Goal: Task Accomplishment & Management: Use online tool/utility

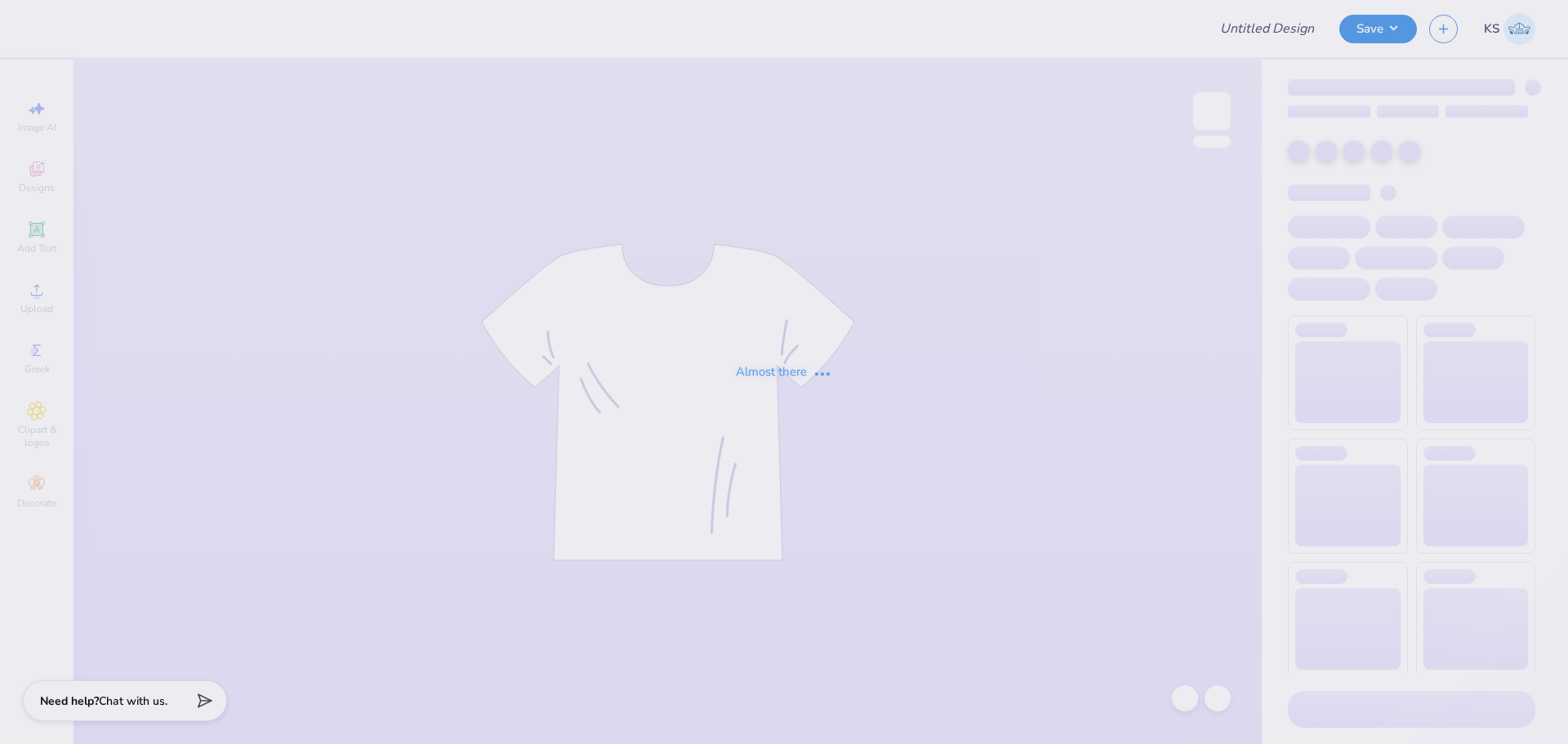
type input "APEX Vol. 1"
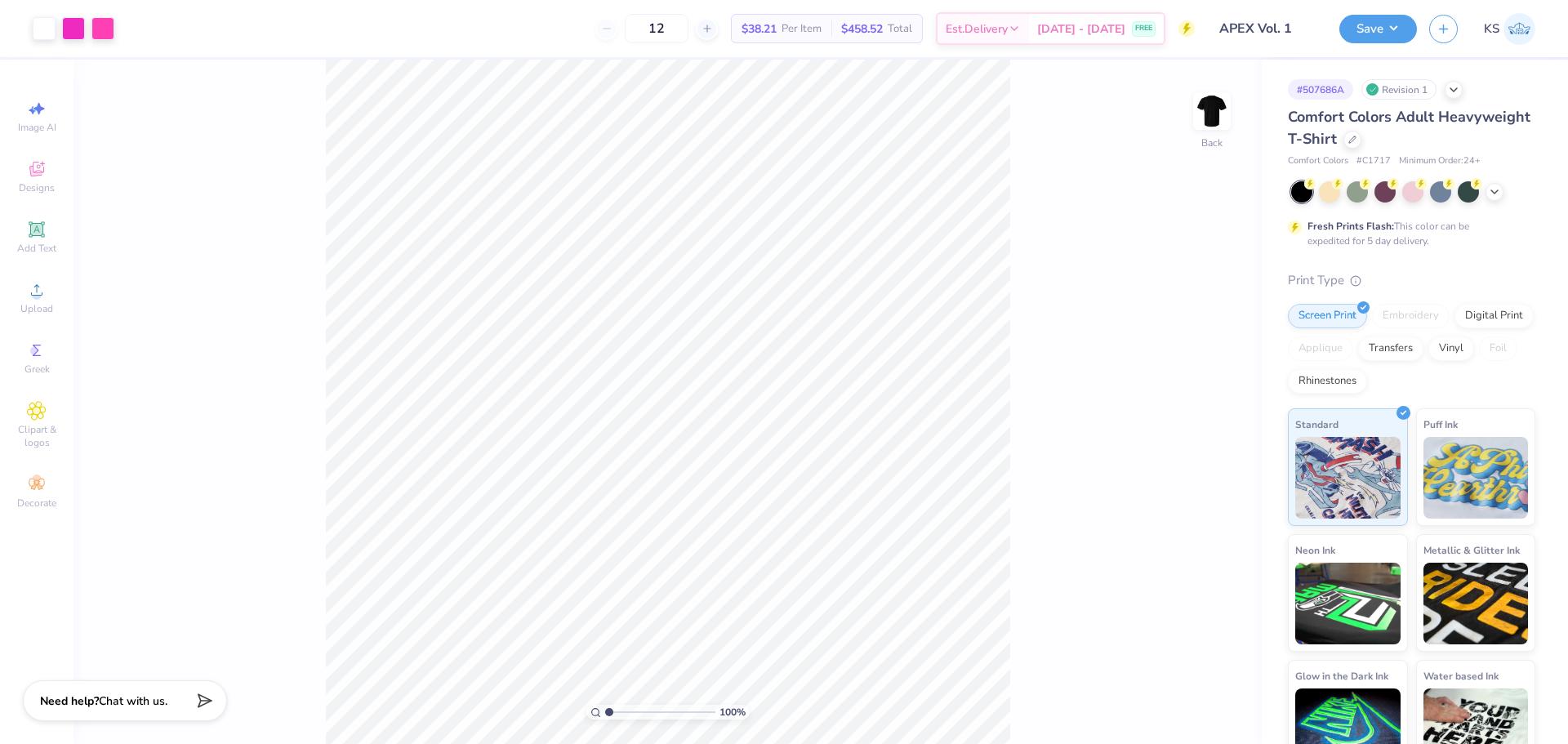
click at [663, 705] on div "100 %" at bounding box center [668, 401] width 684 height 685
type input "1"
drag, startPoint x: 641, startPoint y: 710, endPoint x: 553, endPoint y: 693, distance: 89.6
click at [605, 705] on input "range" at bounding box center [659, 713] width 110 height 15
click at [14, 300] on div "Upload" at bounding box center [37, 297] width 57 height 48
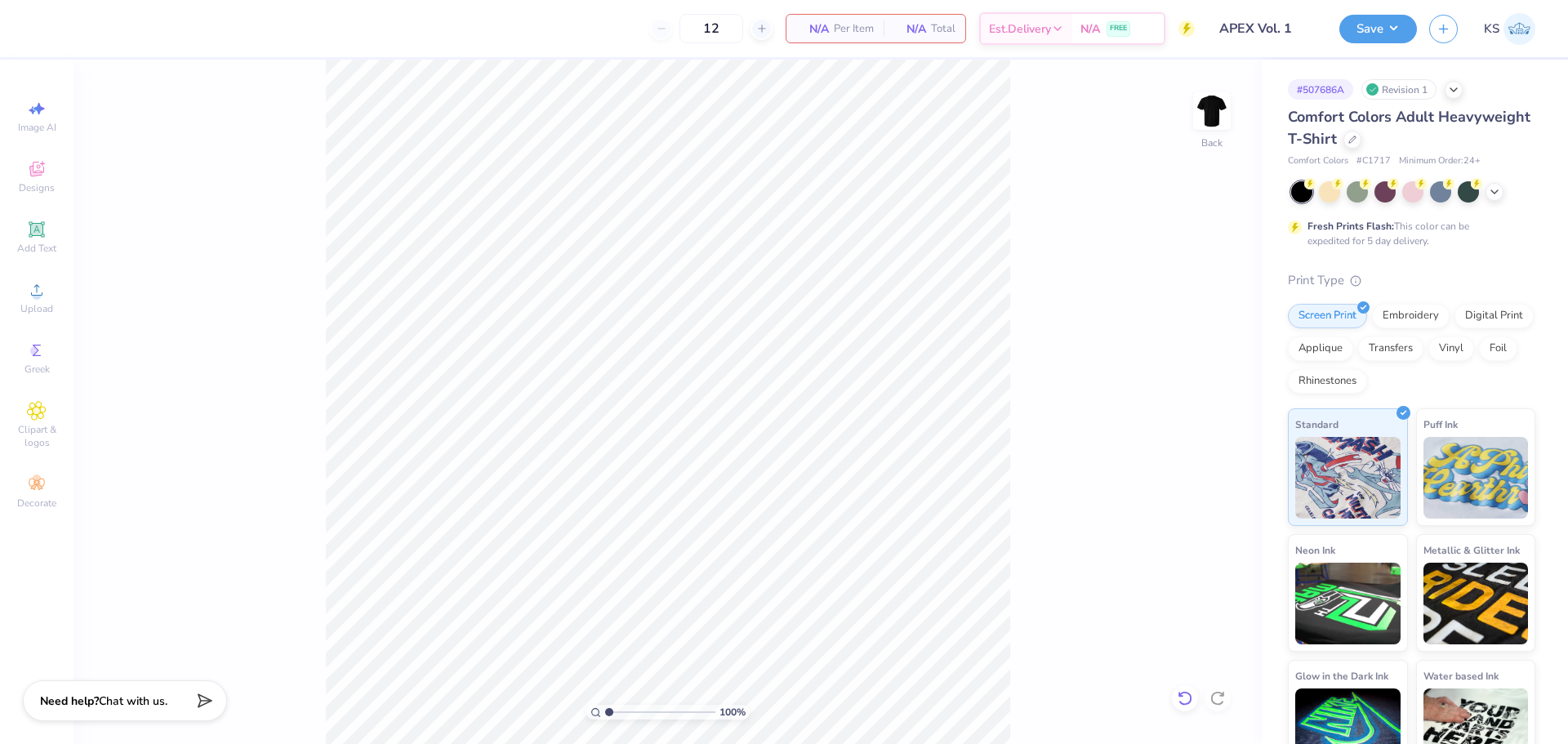
click at [1181, 690] on div at bounding box center [1185, 699] width 26 height 26
click at [1199, 330] on input "14.17" at bounding box center [1201, 327] width 59 height 23
type input "12.50"
type input "9.11"
type input "7.95"
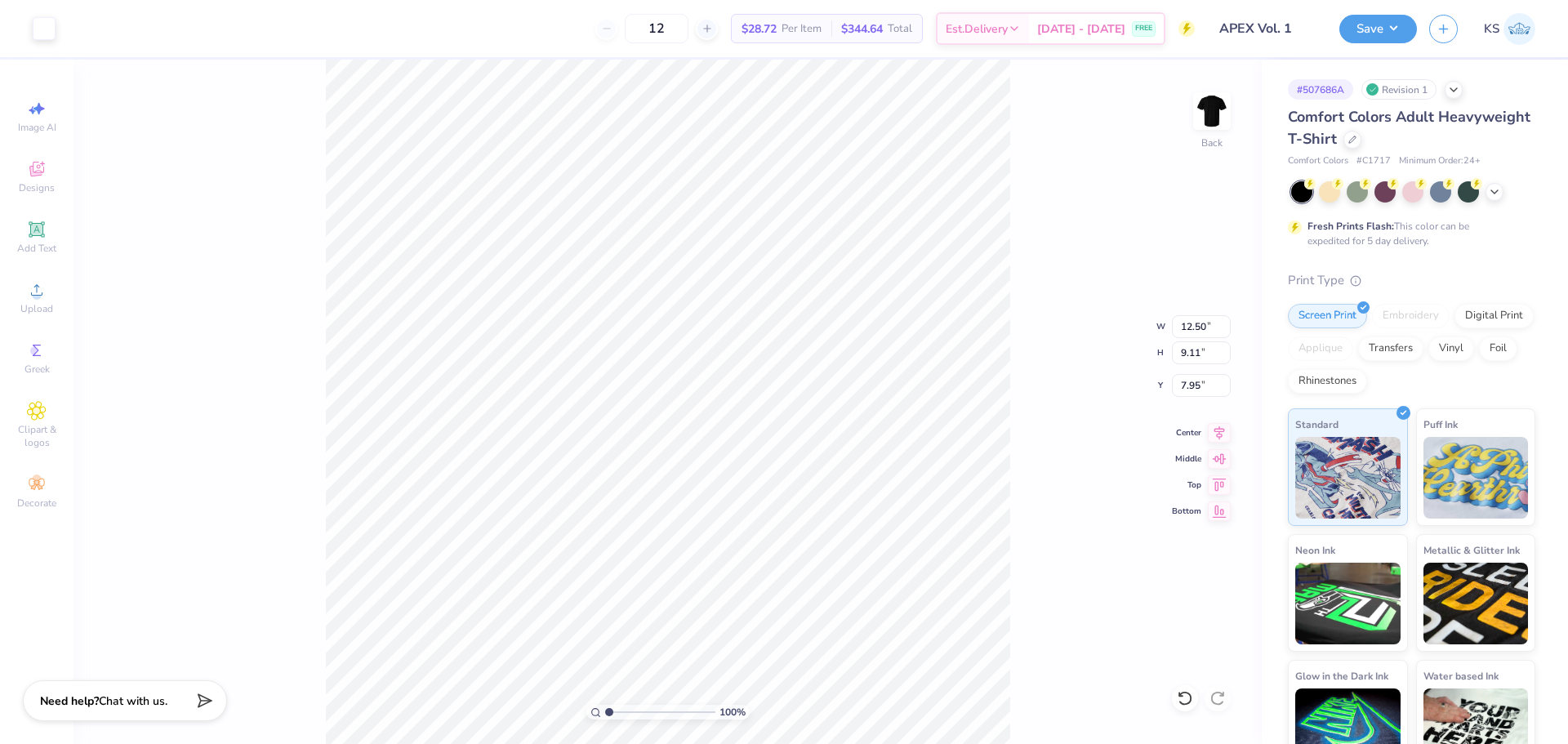
click at [1183, 398] on div "100 % Back W 12.50 12.50 " H 9.11 9.11 " Y 7.95 7.95 " Center Middle Top Bottom" at bounding box center [667, 401] width 1188 height 685
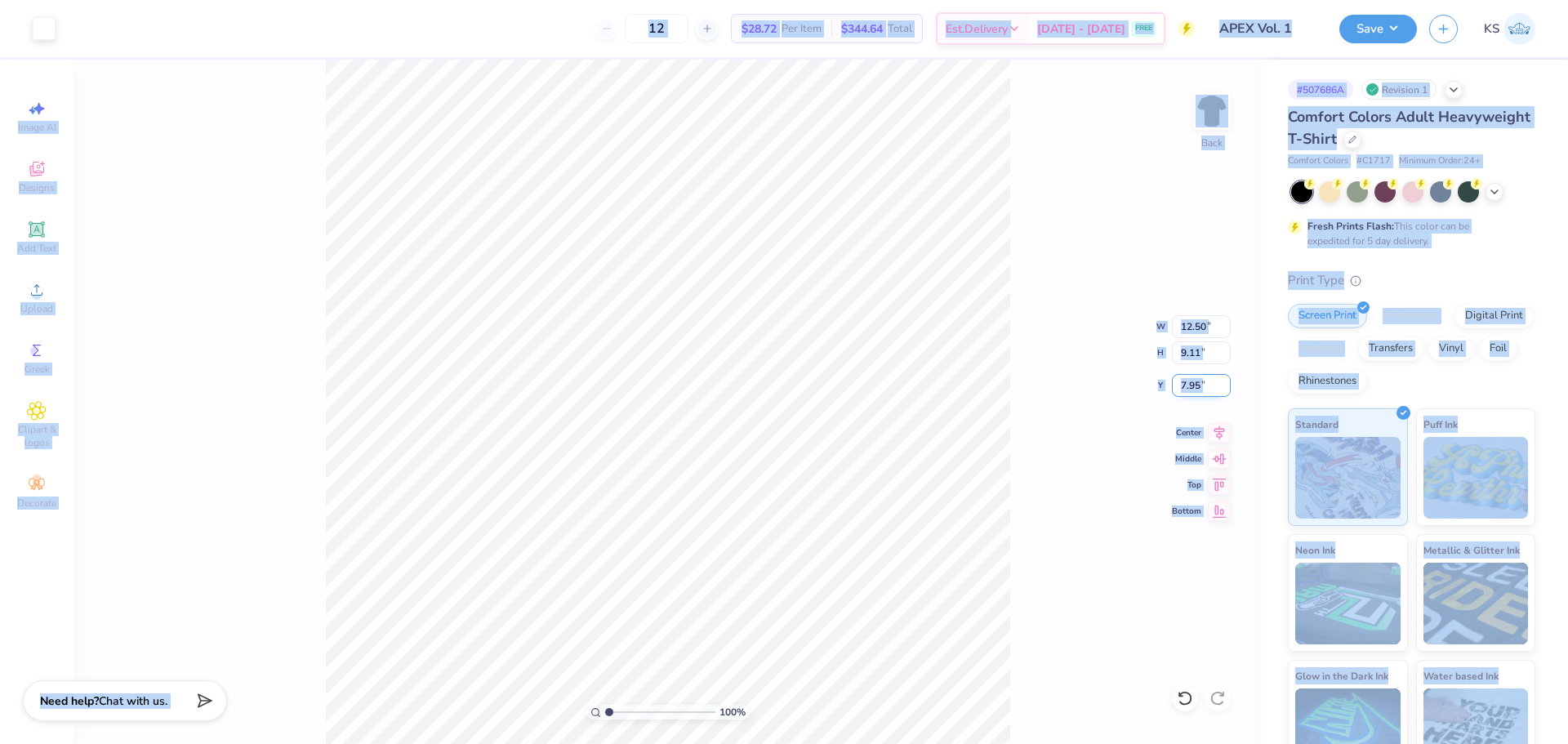
click at [1190, 388] on input "7.95" at bounding box center [1201, 385] width 59 height 23
click at [1307, 272] on div "Print Type" at bounding box center [1412, 281] width 248 height 19
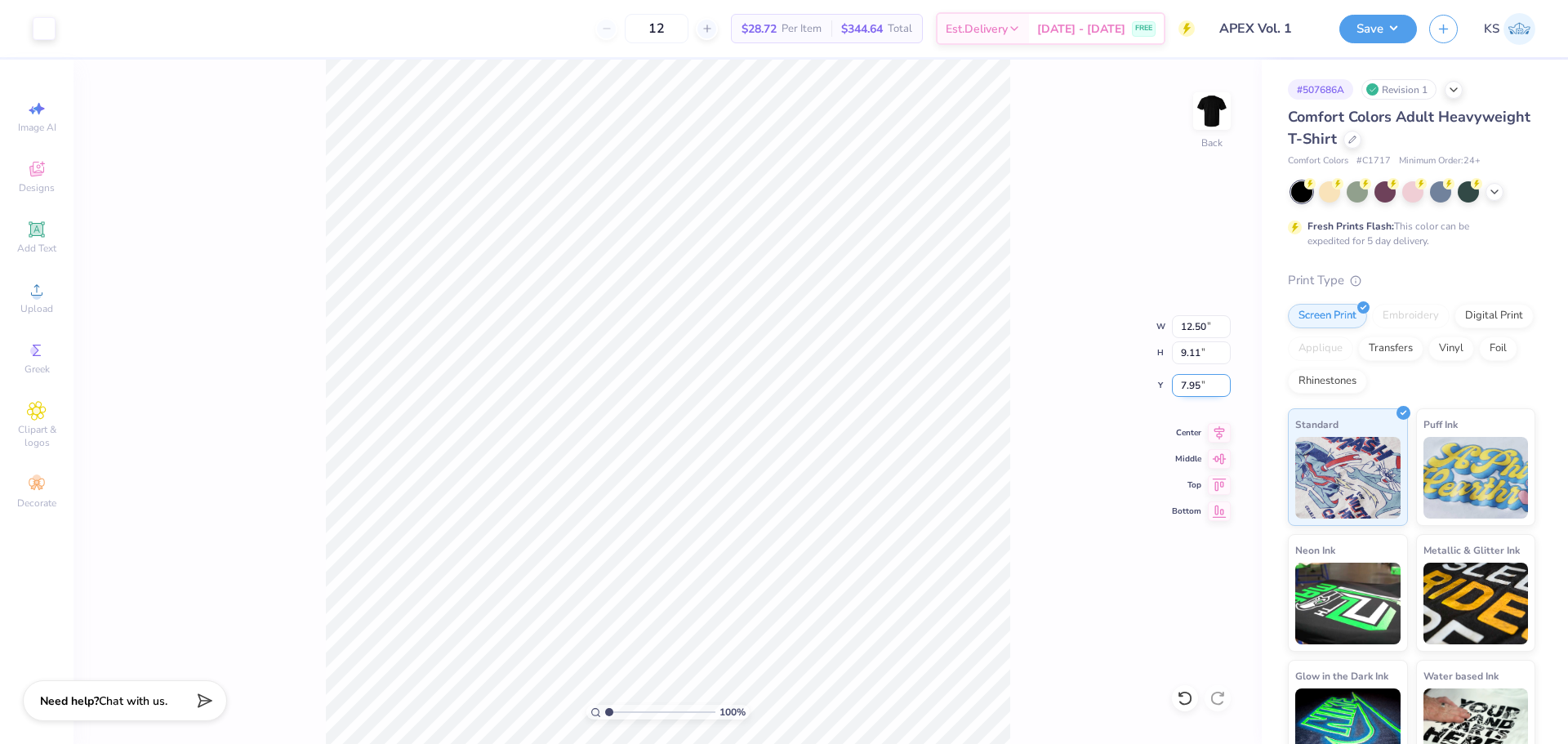
click at [1201, 389] on input "7.95" at bounding box center [1201, 385] width 59 height 23
type input "3.00"
drag, startPoint x: 626, startPoint y: 713, endPoint x: 625, endPoint y: 700, distance: 13.0
type input "2.53"
click at [625, 705] on input "range" at bounding box center [659, 713] width 110 height 15
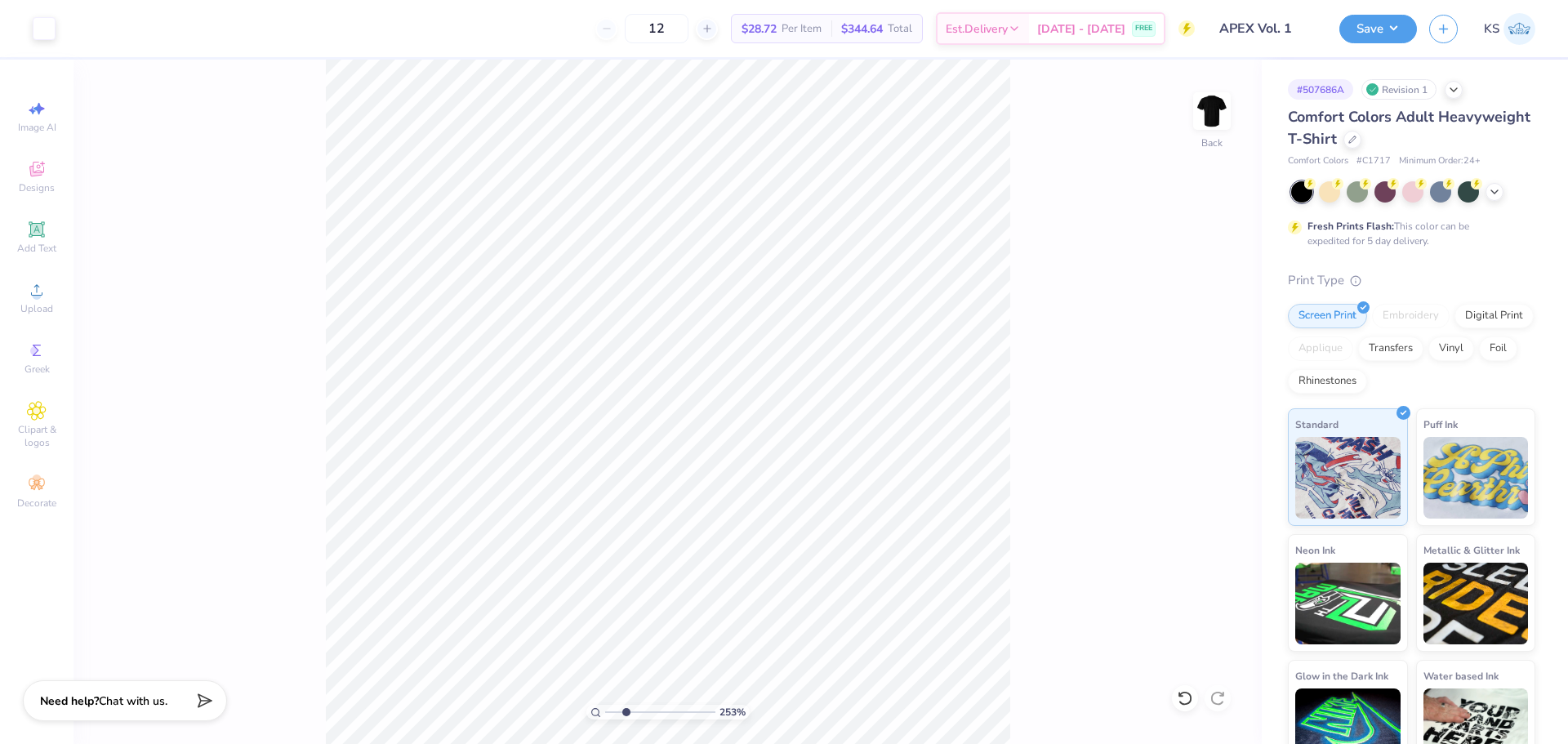
drag, startPoint x: 39, startPoint y: 229, endPoint x: 85, endPoint y: 252, distance: 51.4
click at [38, 229] on icon at bounding box center [37, 229] width 20 height 20
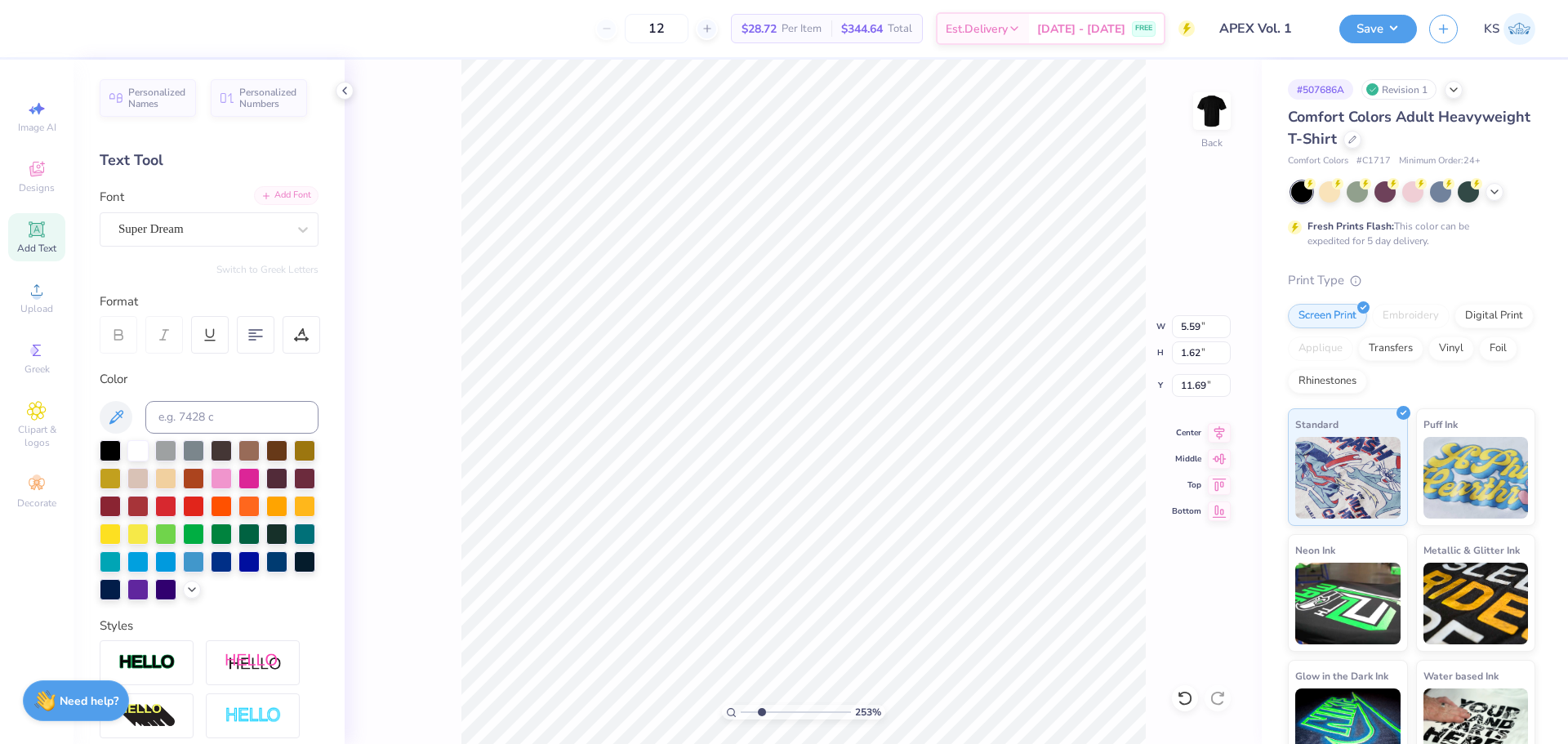
click at [289, 200] on div "Add Font" at bounding box center [285, 195] width 65 height 19
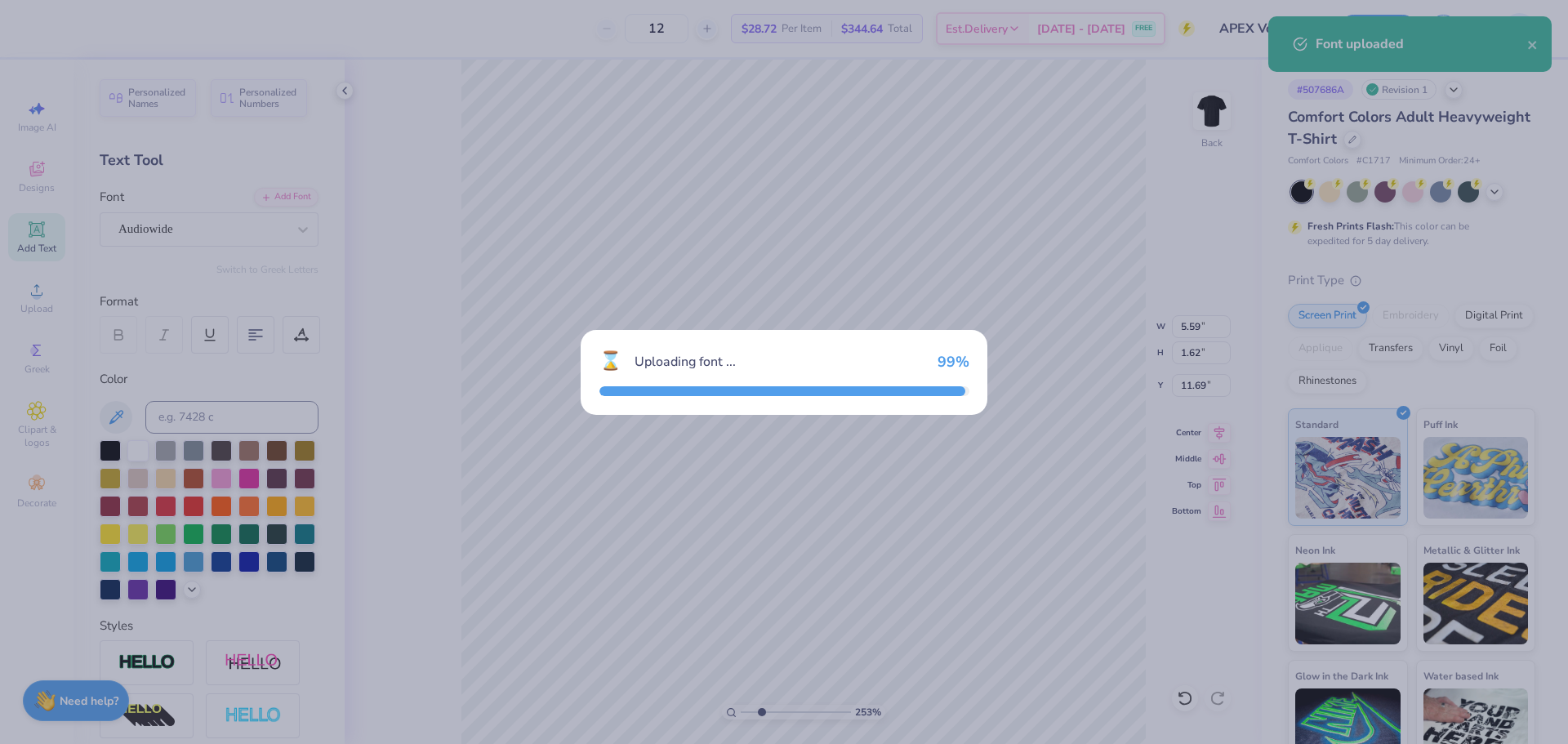
type input "6.83"
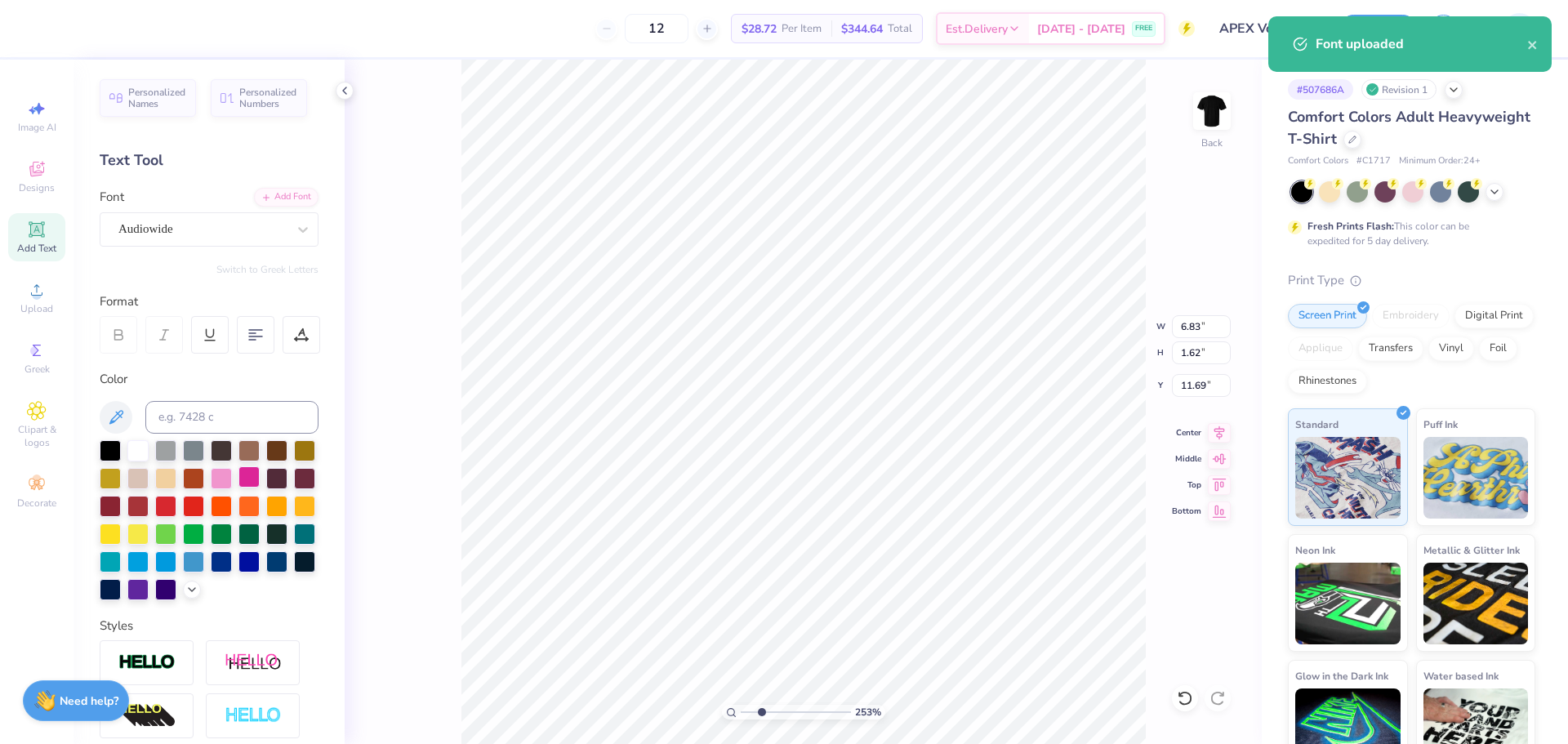
click at [260, 473] on div at bounding box center [249, 477] width 22 height 22
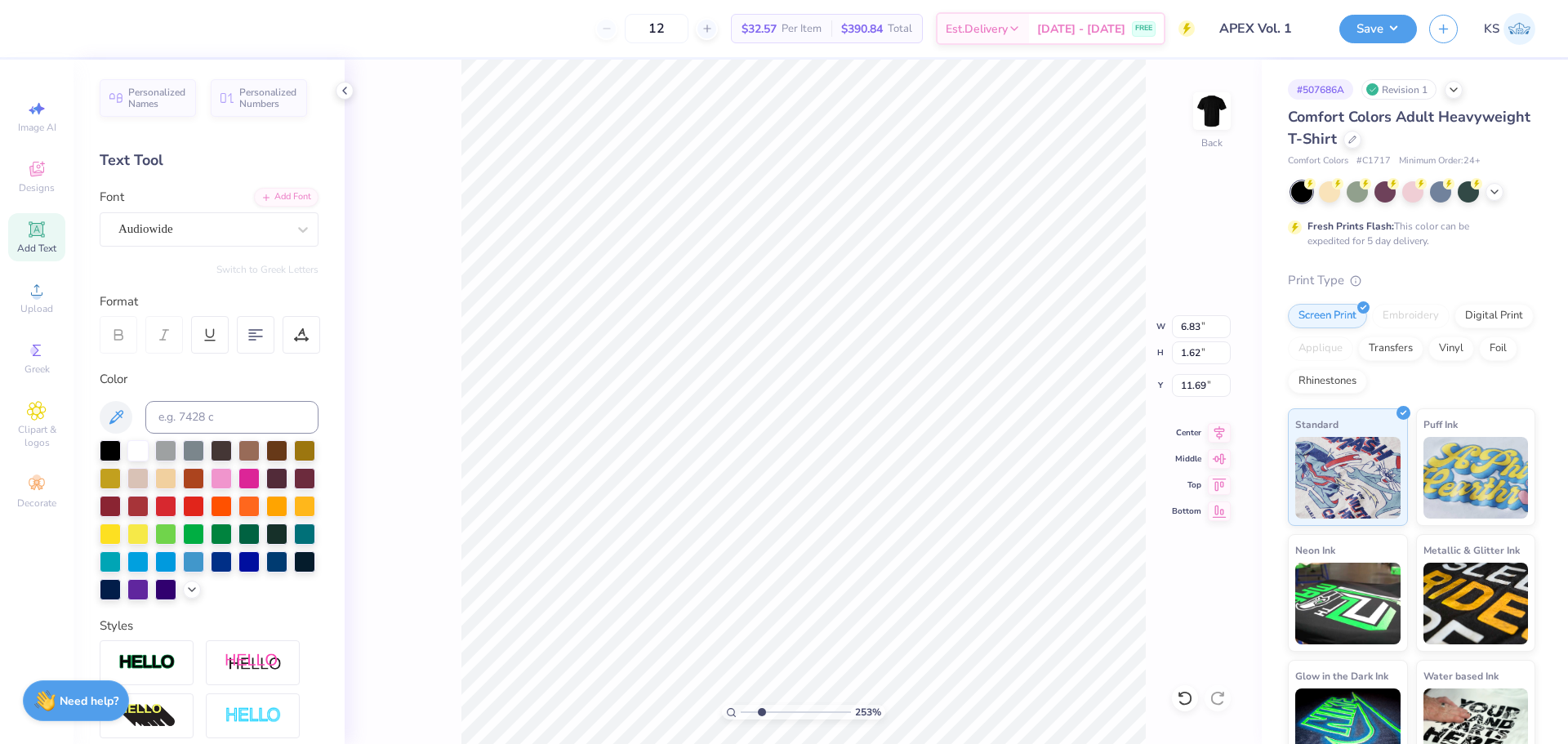
scroll to position [14, 3]
paste textarea "APEX ATHLETIC TRAINING"
type textarea "APEX ATHLETIC TRAINING"
type input "14.17"
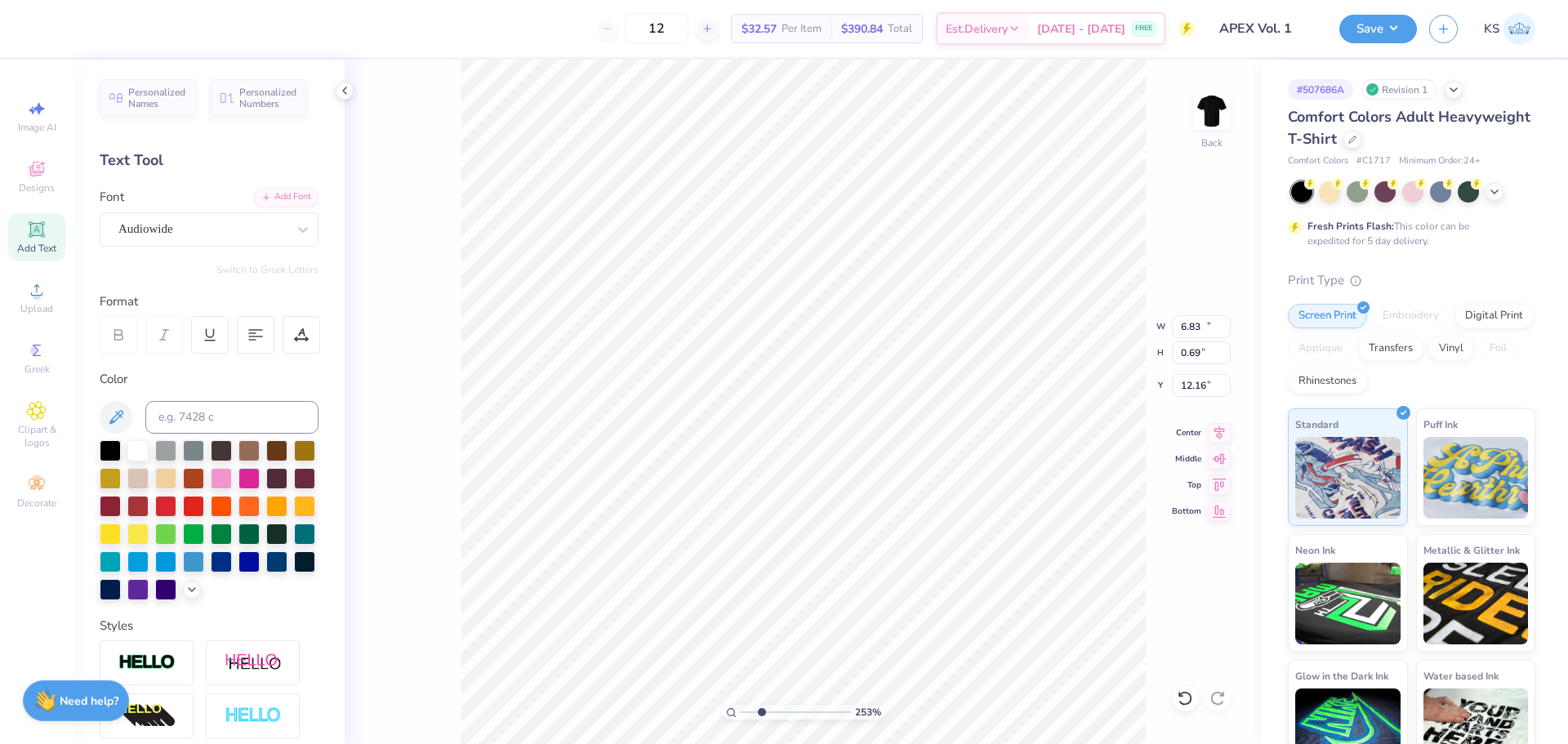
type input "0.69"
type input "12.16"
type input "12.50"
type input "0.61"
type input "9.95"
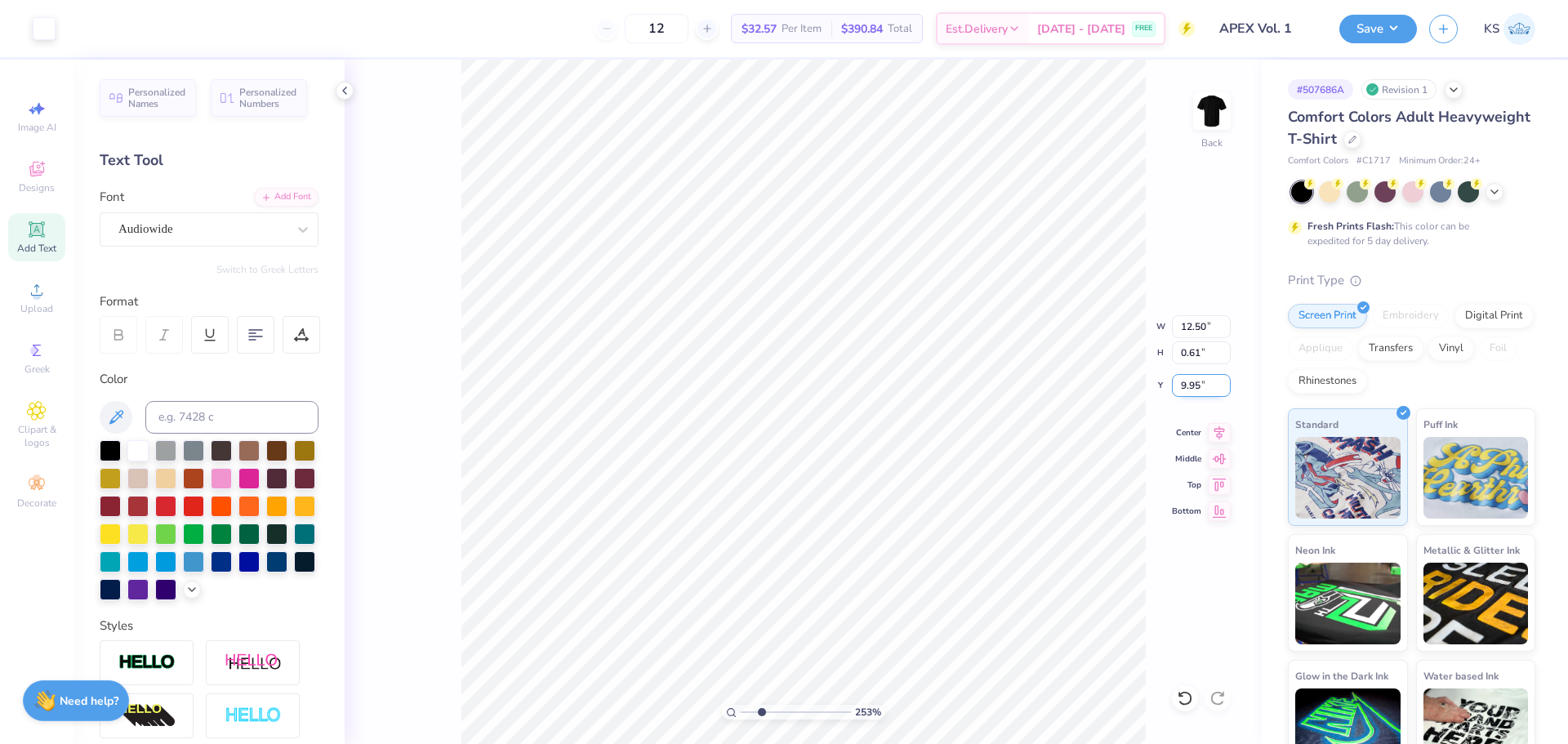
click at [1197, 385] on input "9.95" at bounding box center [1201, 385] width 59 height 23
click at [1203, 324] on input "14.17" at bounding box center [1201, 327] width 59 height 23
type input "12.50"
type input "0.61"
click at [1195, 388] on input "12.20" at bounding box center [1201, 385] width 59 height 23
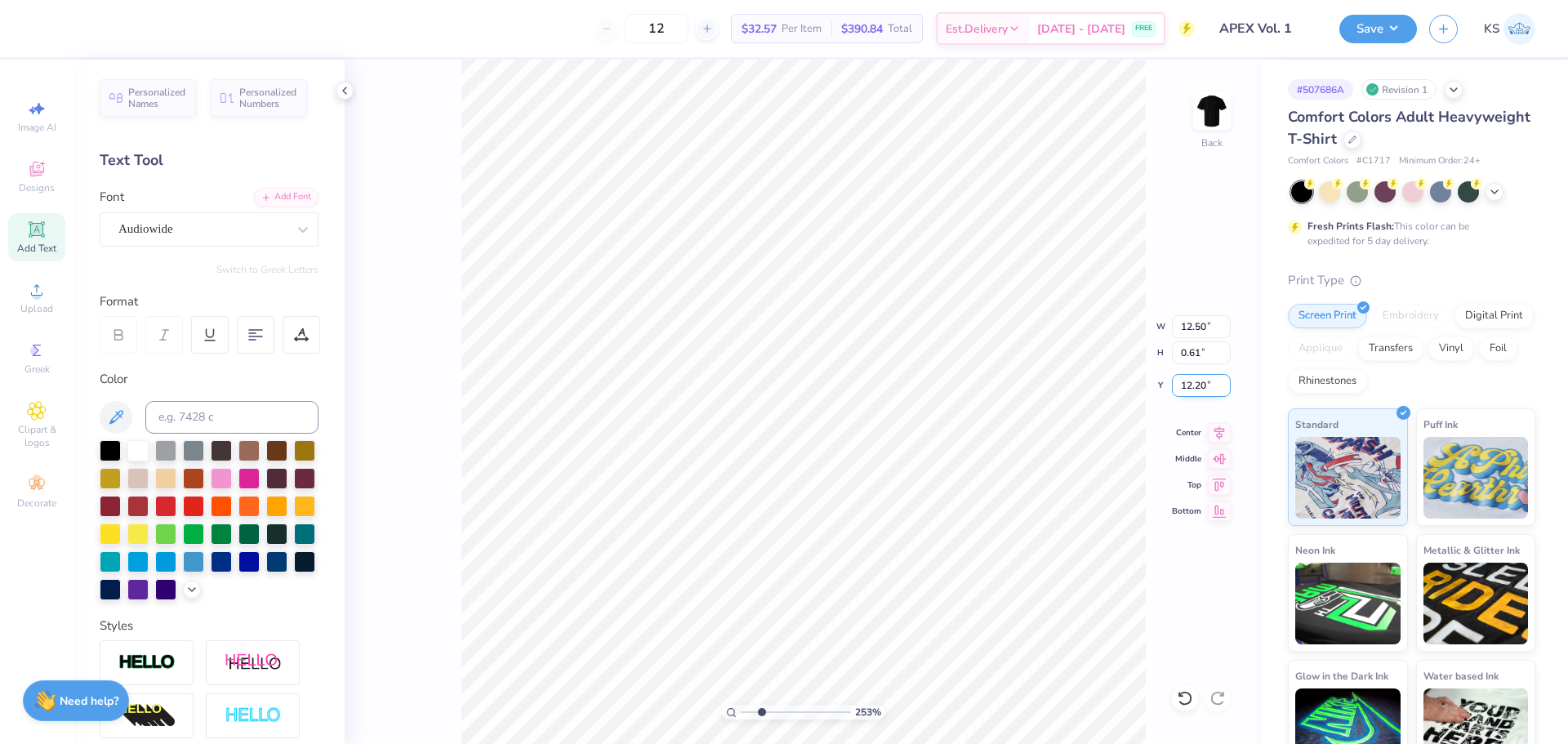
paste input "9.95"
type input "9.95"
click at [1219, 429] on icon at bounding box center [1219, 430] width 10 height 14
type input "12.50"
type input "0.61"
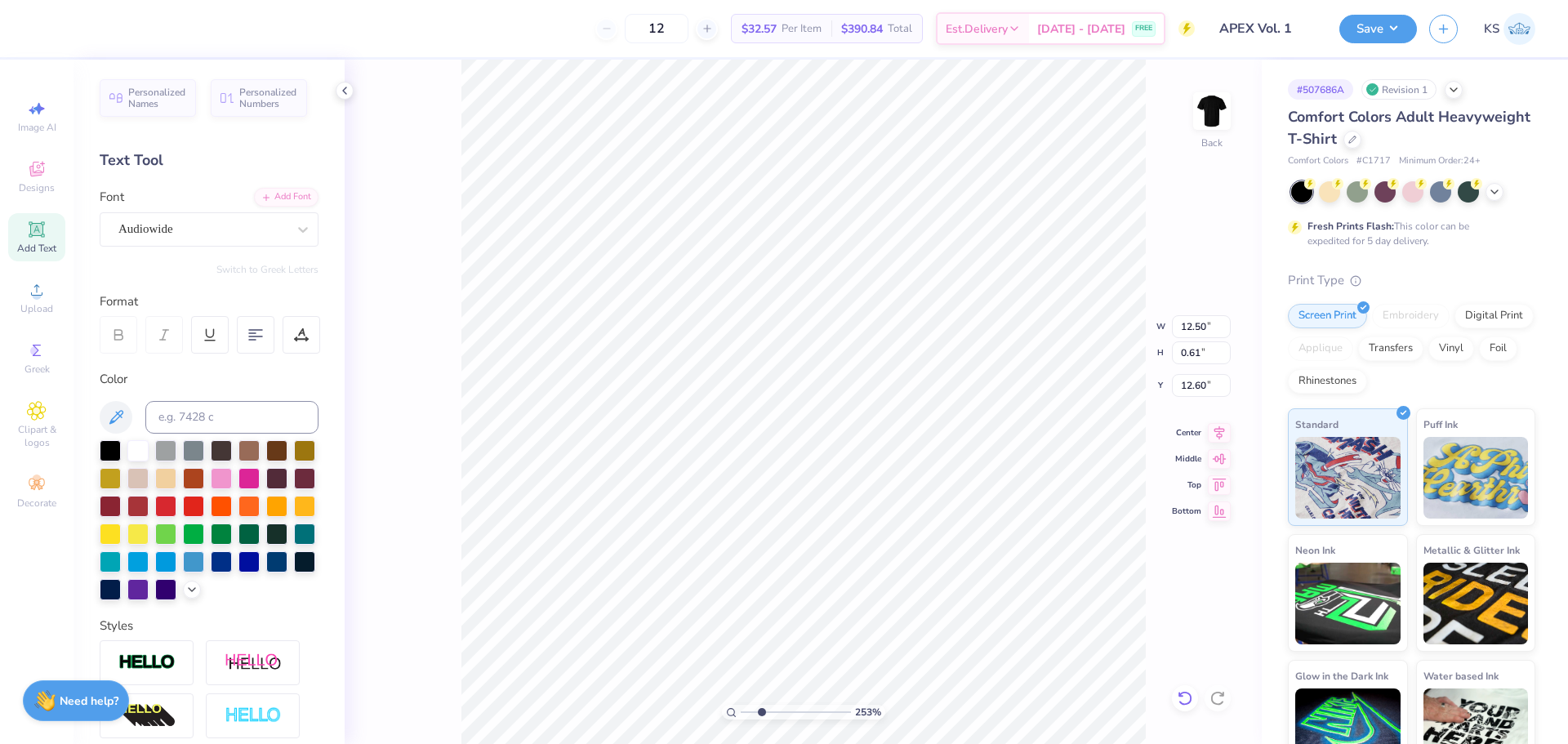
click at [1195, 694] on div at bounding box center [1185, 699] width 26 height 26
type input "14.18"
paste textarea "ELEVA E YOURSELF"
type textarea "ELEVA E YOURSELF"
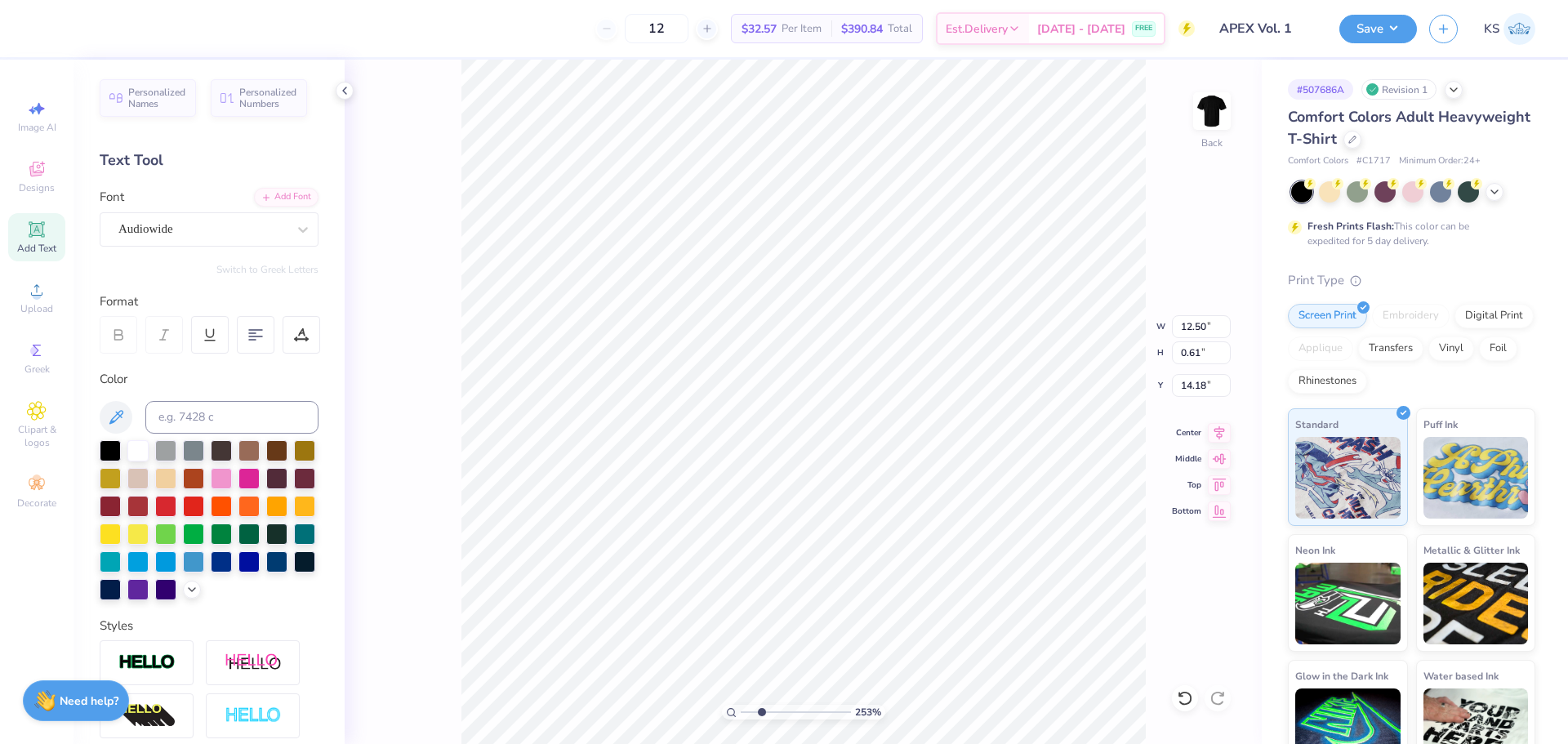
scroll to position [14, 8]
type input "9.66"
type textarea "ELEVAE YOURSELF"
type input "9.39"
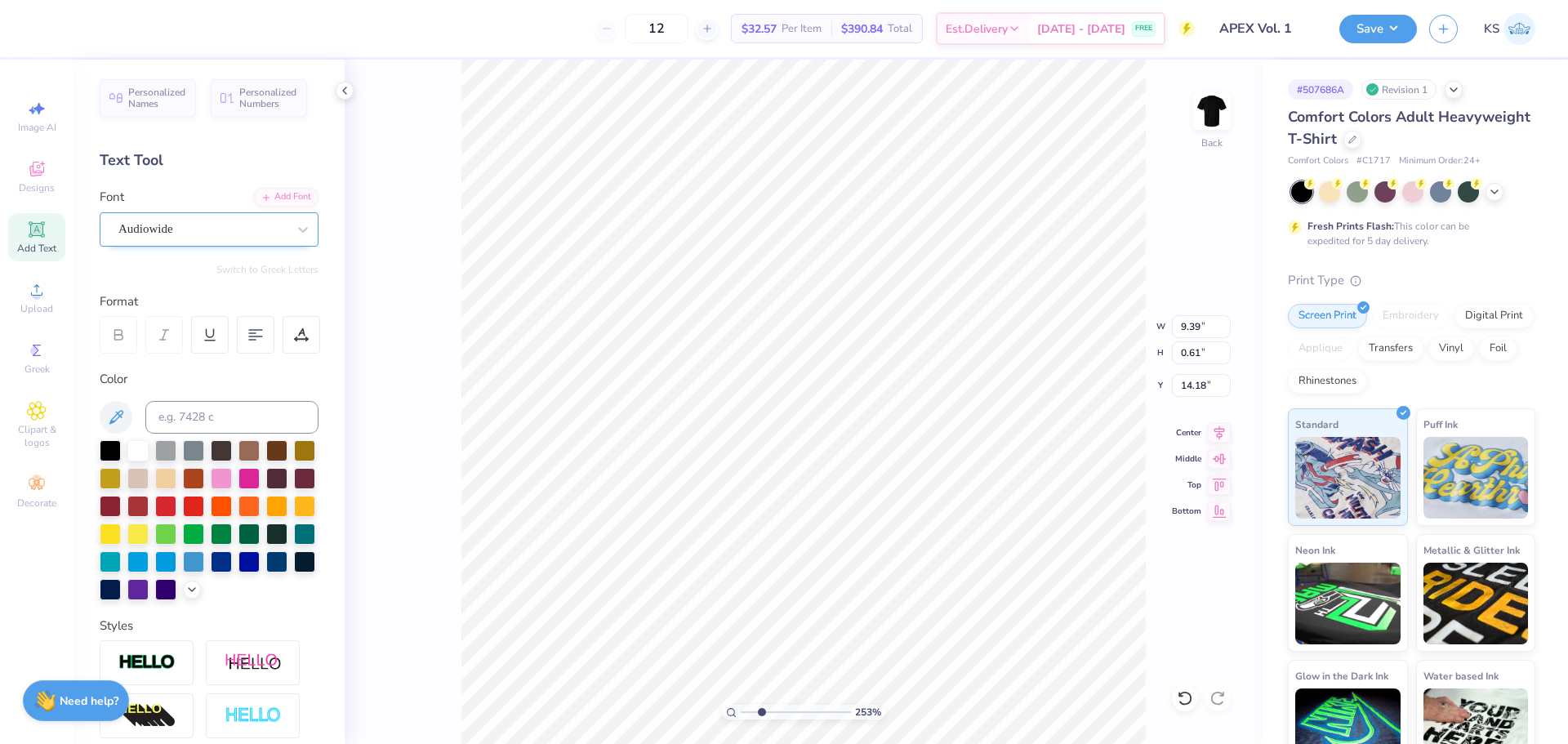
click at [230, 222] on div "Audiowide" at bounding box center [202, 228] width 172 height 25
click at [201, 365] on div at bounding box center [209, 358] width 177 height 17
type input "bebas"
type input "4.47"
type input "0.60"
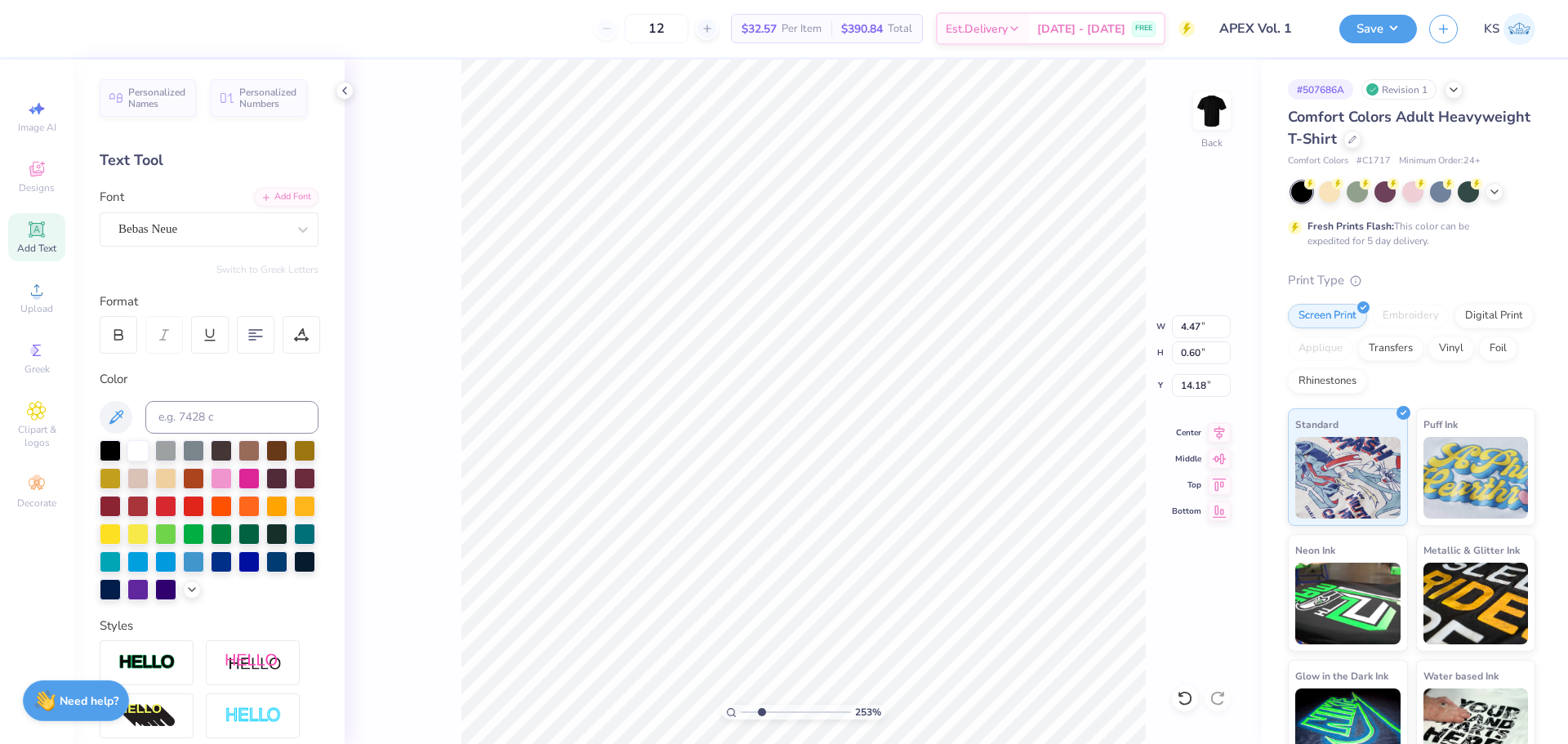
type input "8.35"
type input "0.55"
type input "11.32"
click at [1201, 352] on input "0.55" at bounding box center [1201, 353] width 59 height 23
type input "4.47"
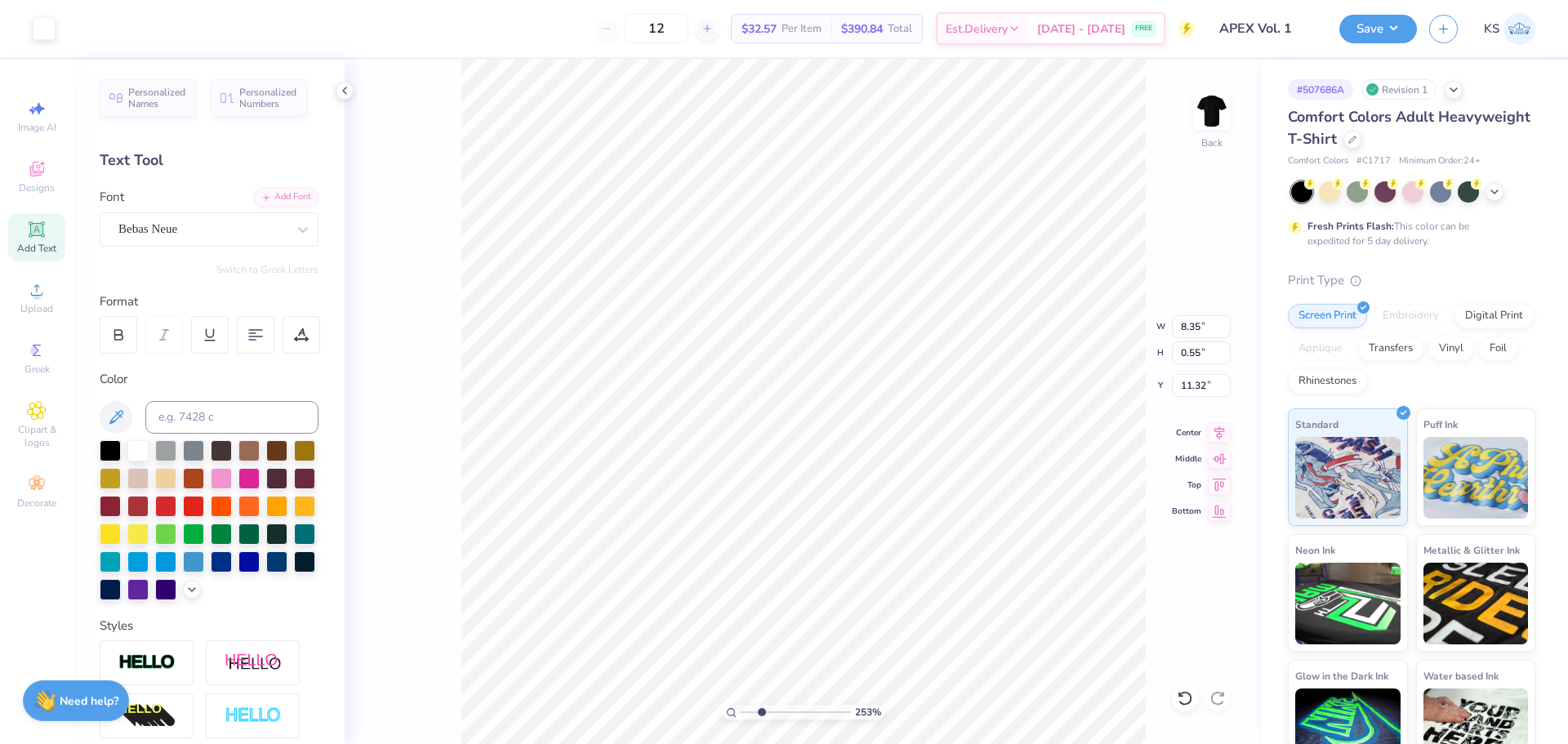
type input "0.60"
type input "14.18"
click at [1199, 354] on input "0.60" at bounding box center [1201, 353] width 59 height 23
paste input "55"
type input "0.55"
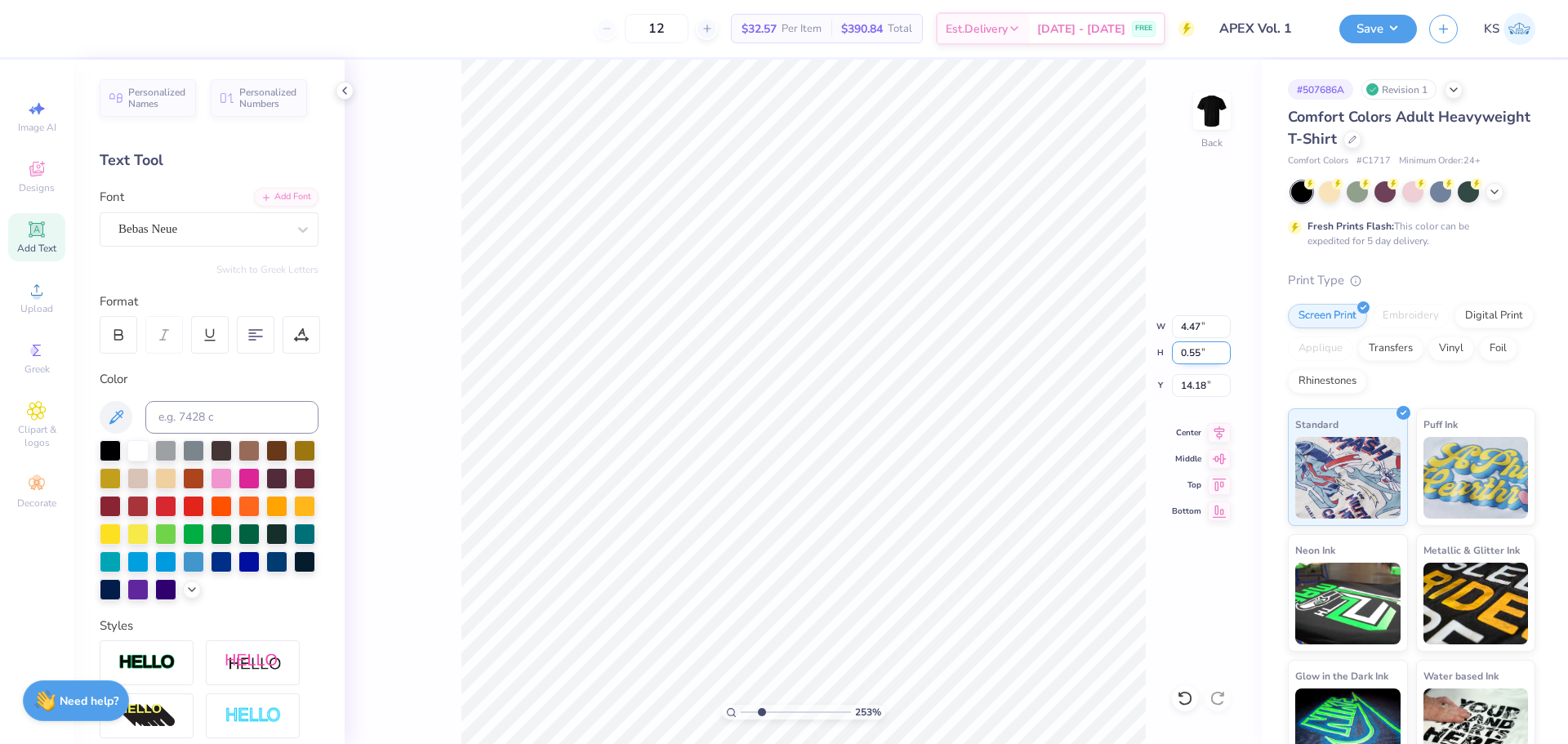
type input "4.07"
type input "14.21"
type input "0.55"
drag, startPoint x: 131, startPoint y: 338, endPoint x: 141, endPoint y: 340, distance: 10.2
click at [131, 339] on div at bounding box center [118, 335] width 38 height 38
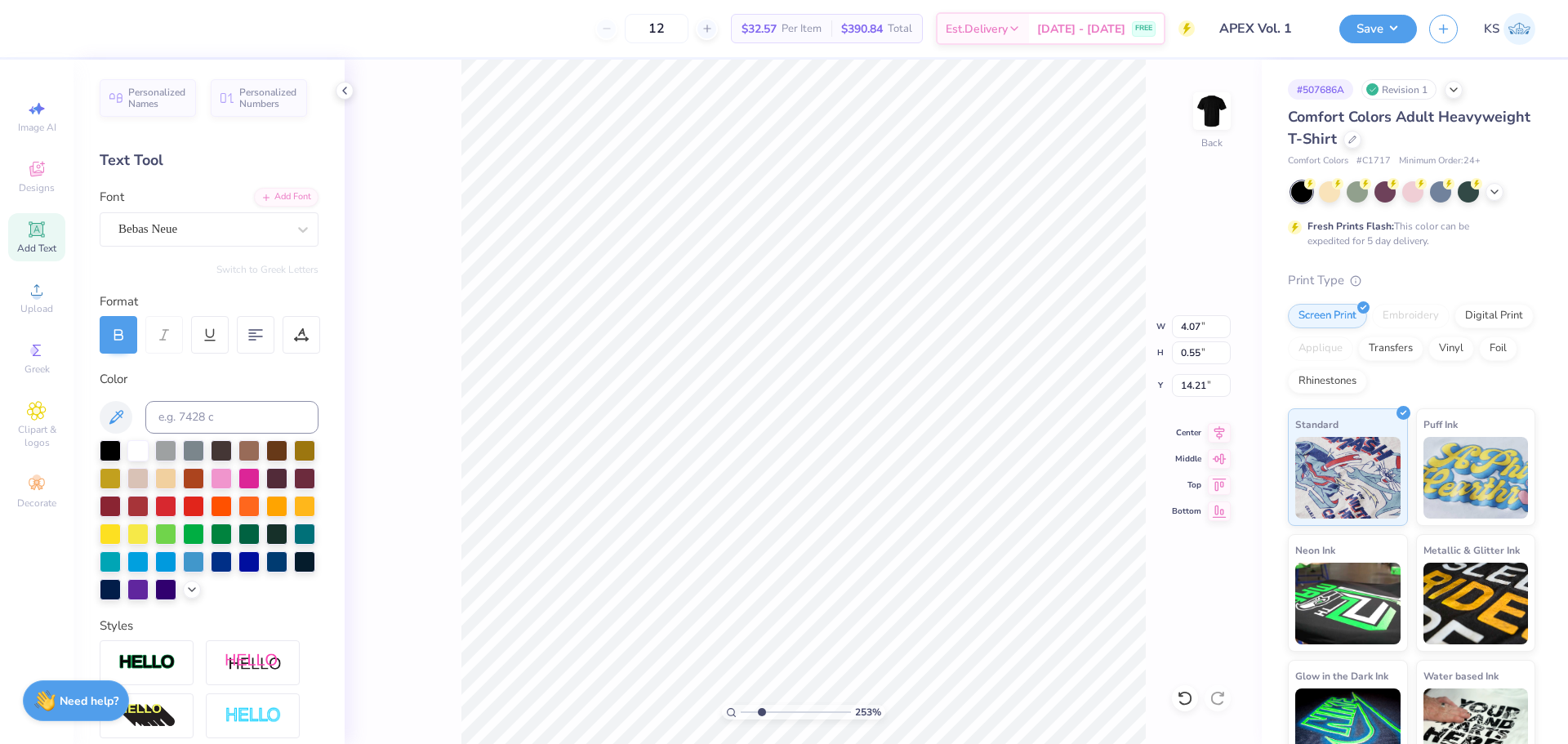
type input "4.10"
click at [1207, 354] on input "0.55" at bounding box center [1201, 353] width 59 height 23
type input "11.32"
type input "2.9"
click at [765, 710] on input "range" at bounding box center [795, 713] width 110 height 15
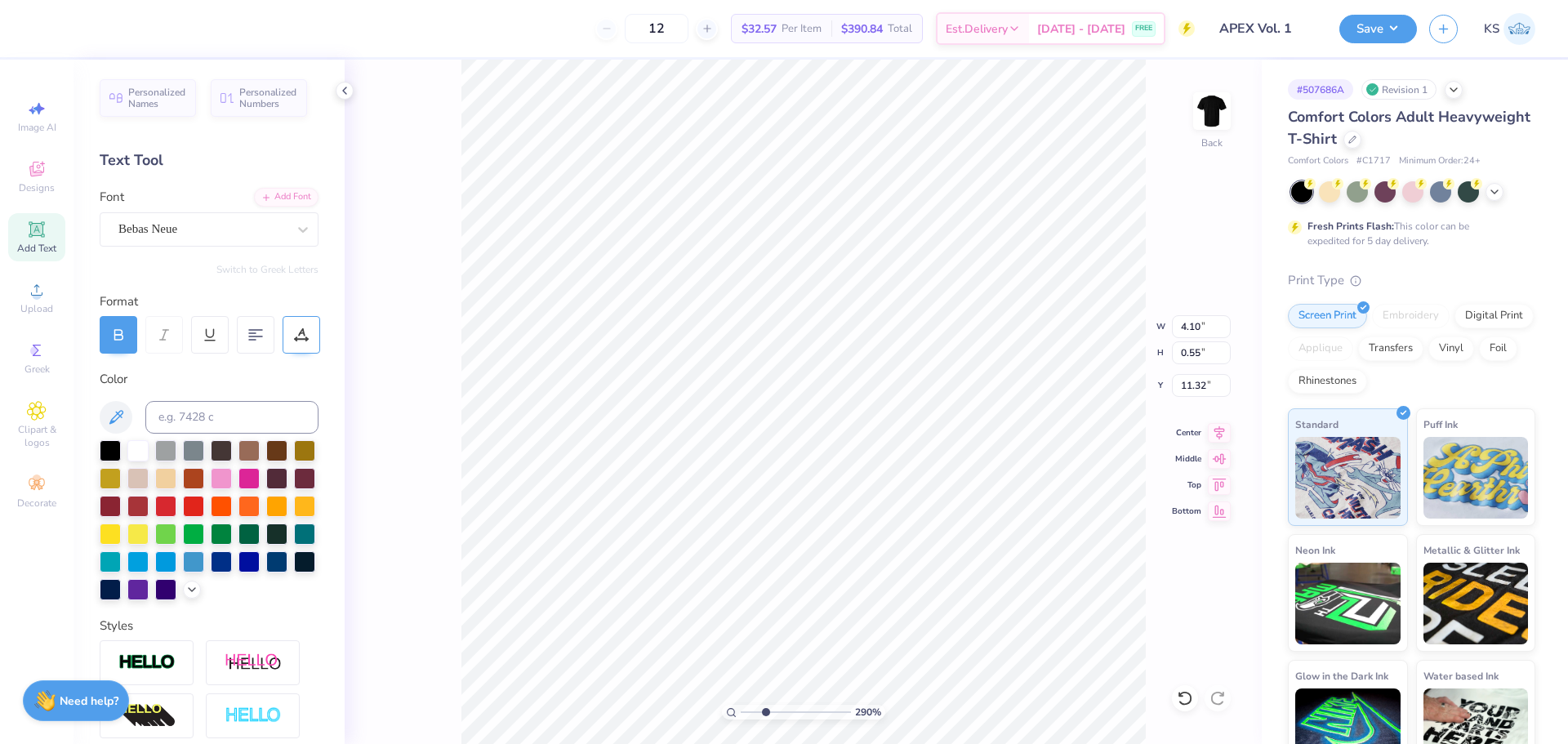
click at [296, 335] on icon at bounding box center [301, 335] width 15 height 15
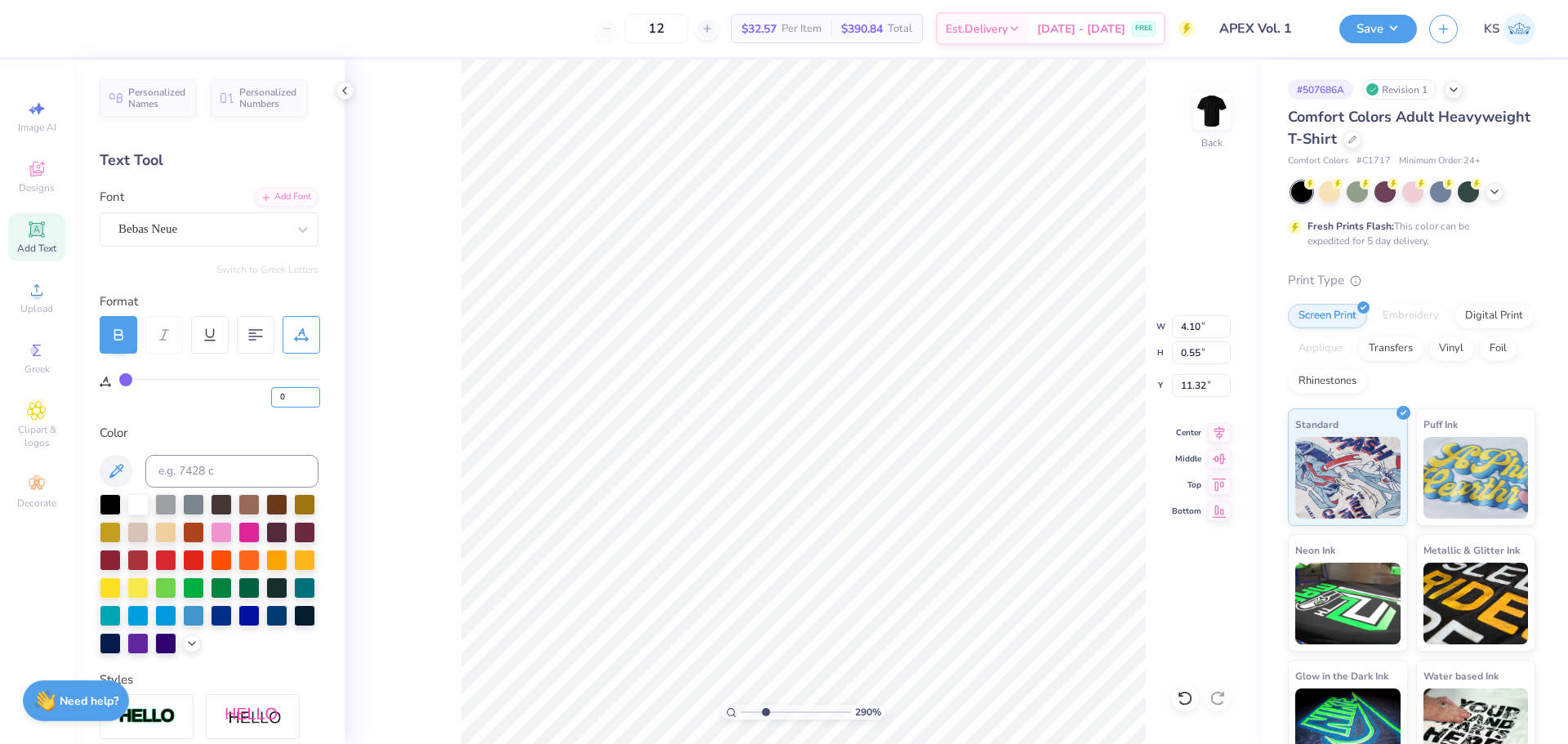
click at [299, 392] on input "0" at bounding box center [296, 397] width 49 height 21
type input "30"
type input "7.33"
click at [1213, 429] on icon at bounding box center [1219, 430] width 23 height 20
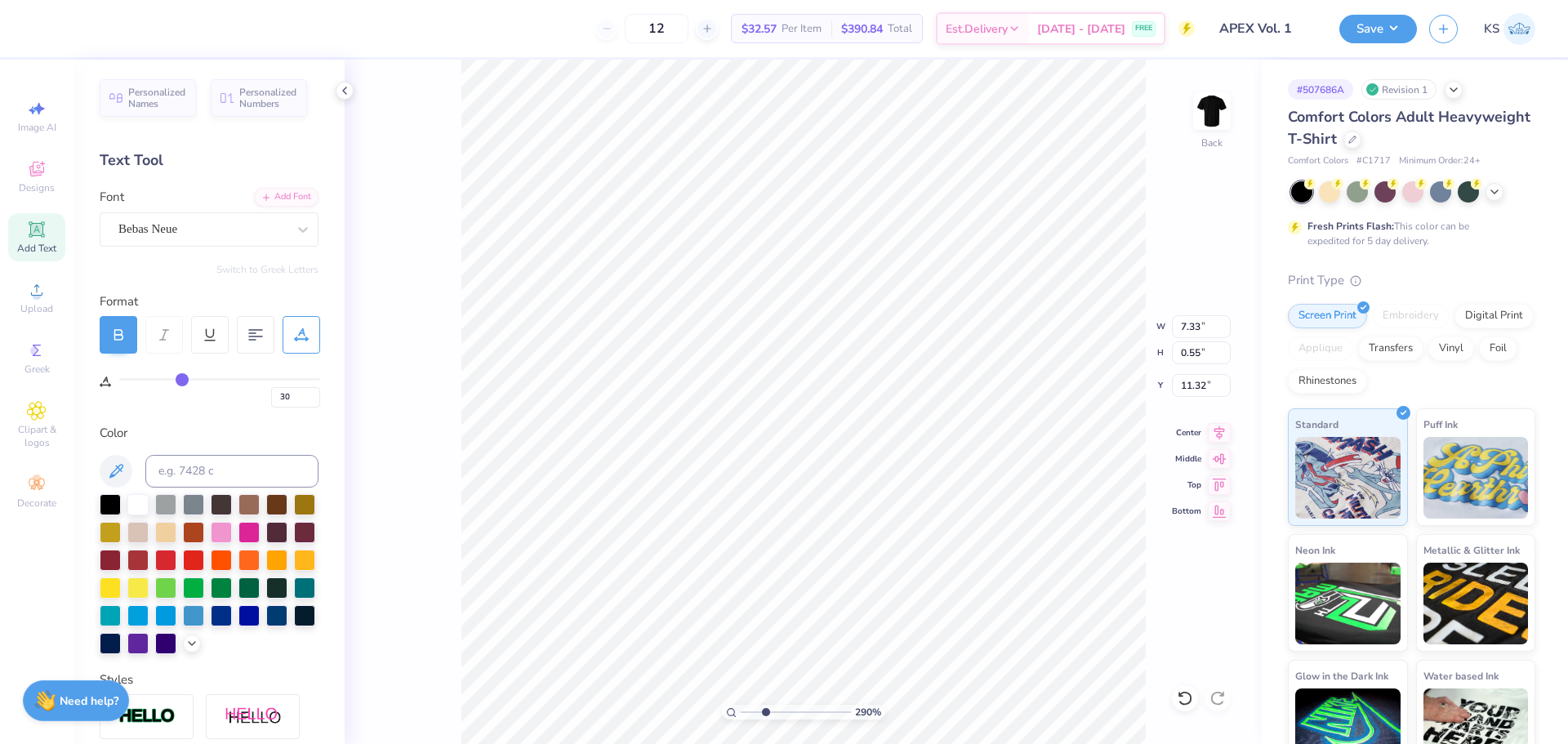
type textarea "ELEVA E YOURSELF"
type input "8.03"
click at [298, 393] on input "30" at bounding box center [296, 397] width 49 height 21
type input "32"
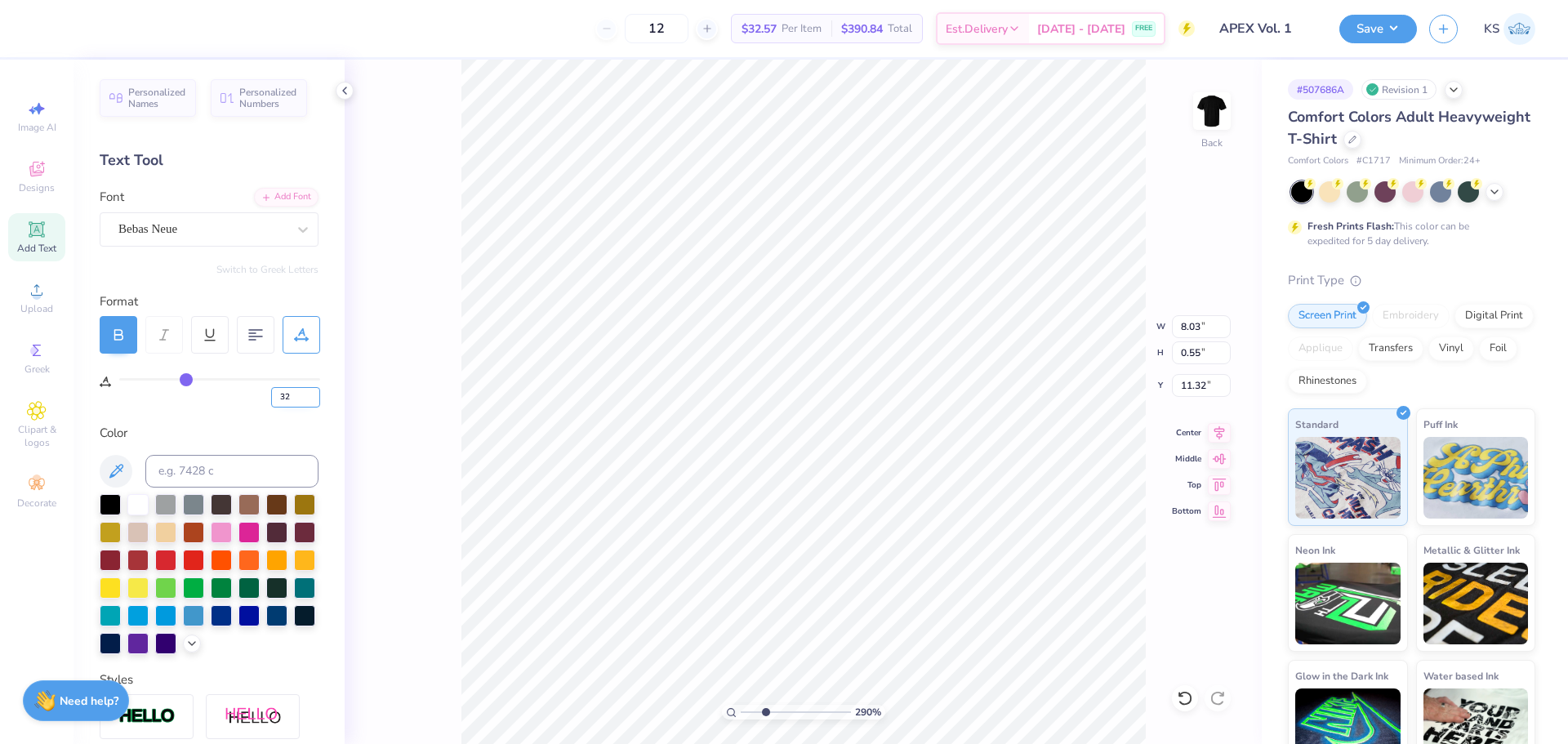
type input "8.28"
type input "33"
type input "8.40"
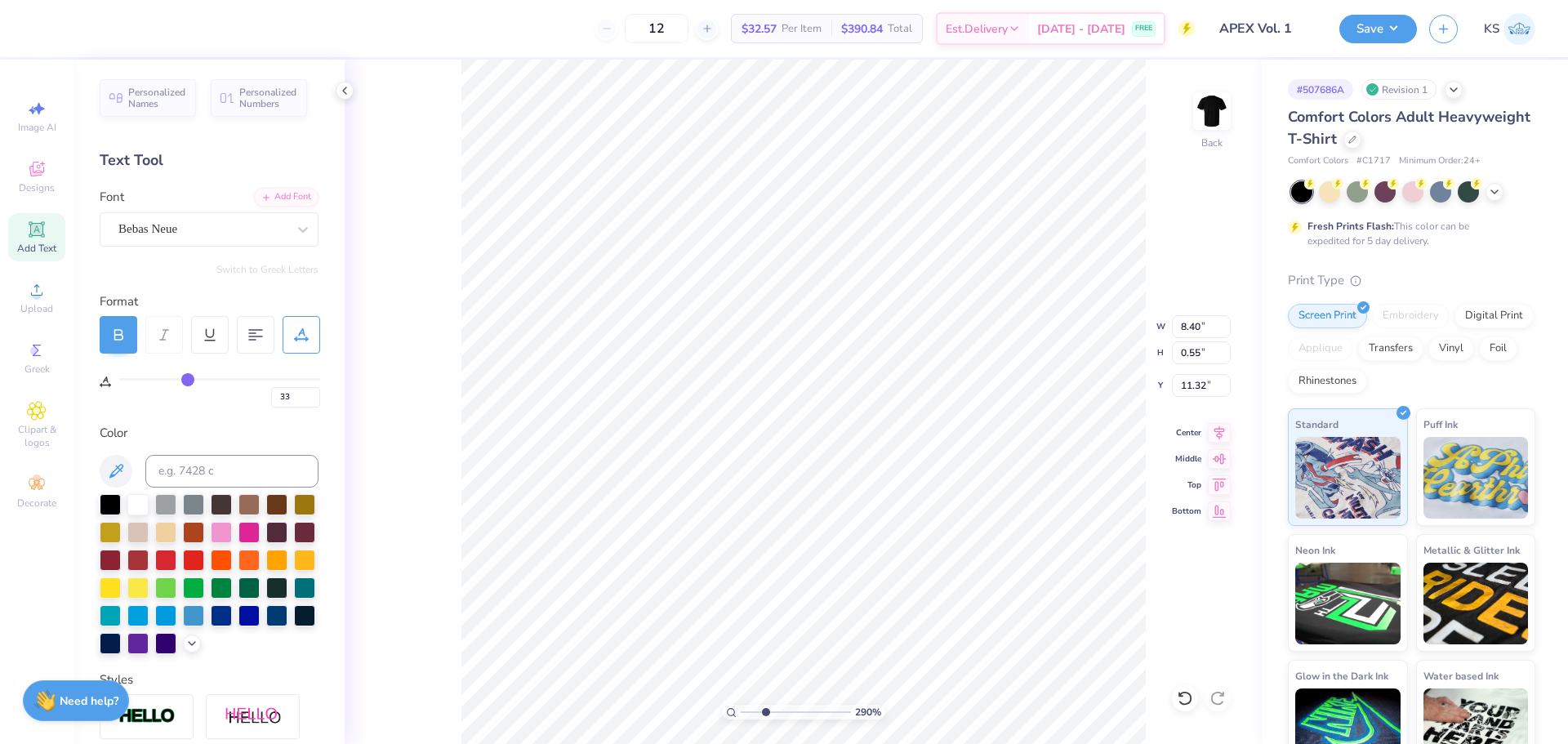
type textarea "ELEVA E YOURSELF"
type input "8.03"
type input "11.32"
click at [1264, 448] on div "12 $32.57 Per Item $390.84 Total Est. Delivery Aug 27 - 30 FREE Design Title AP…" at bounding box center [784, 372] width 1568 height 744
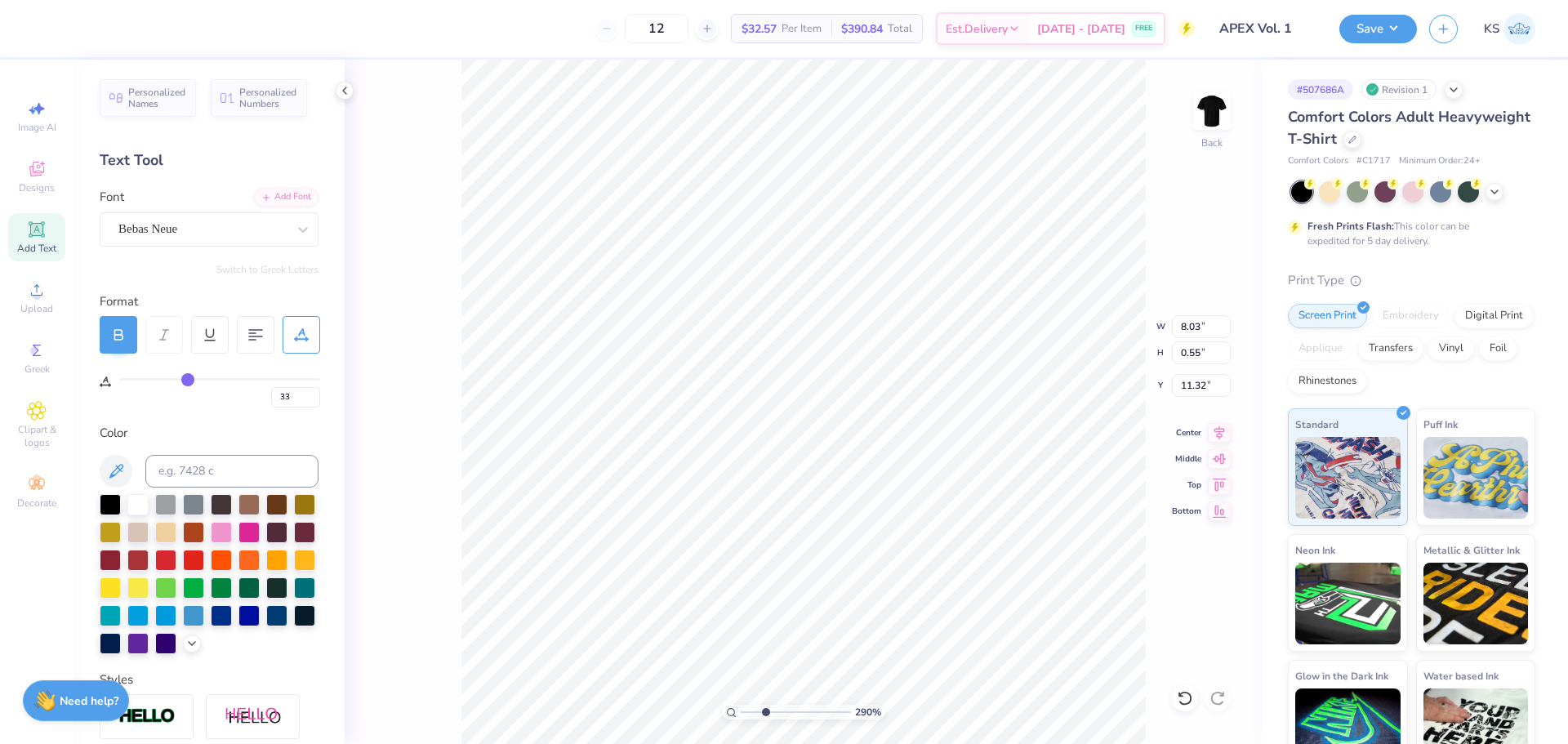
type textarea "ELEVA"
type input "2.41"
type input "0.54"
type textarea "ELEVA"
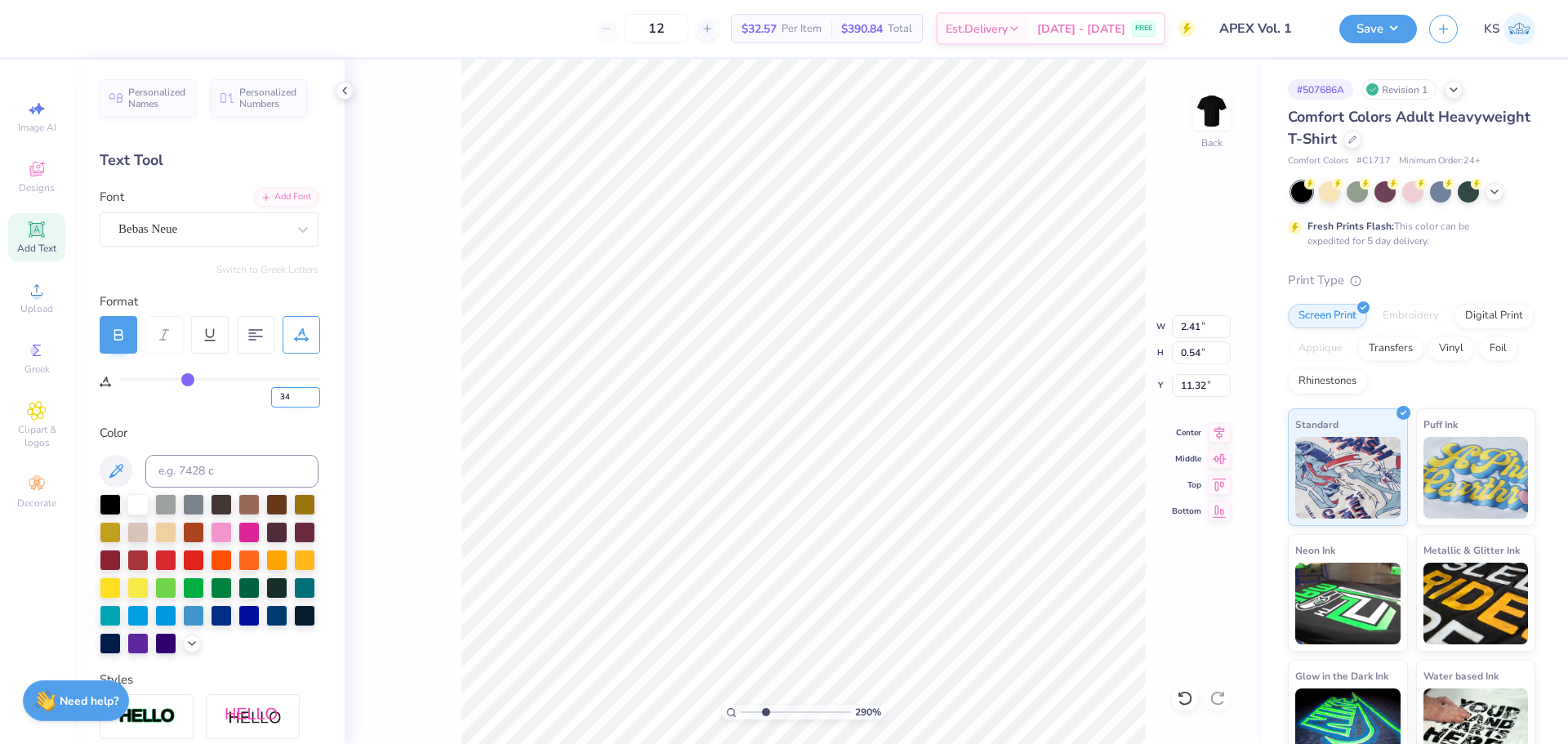
type input "34"
click at [312, 394] on input "34" at bounding box center [296, 397] width 49 height 21
type input "34"
click at [307, 426] on div "Personalized Names Personalized Numbers Text Tool Add Font Font Bebas Neue Swit…" at bounding box center [208, 401] width 271 height 685
type input "2.44"
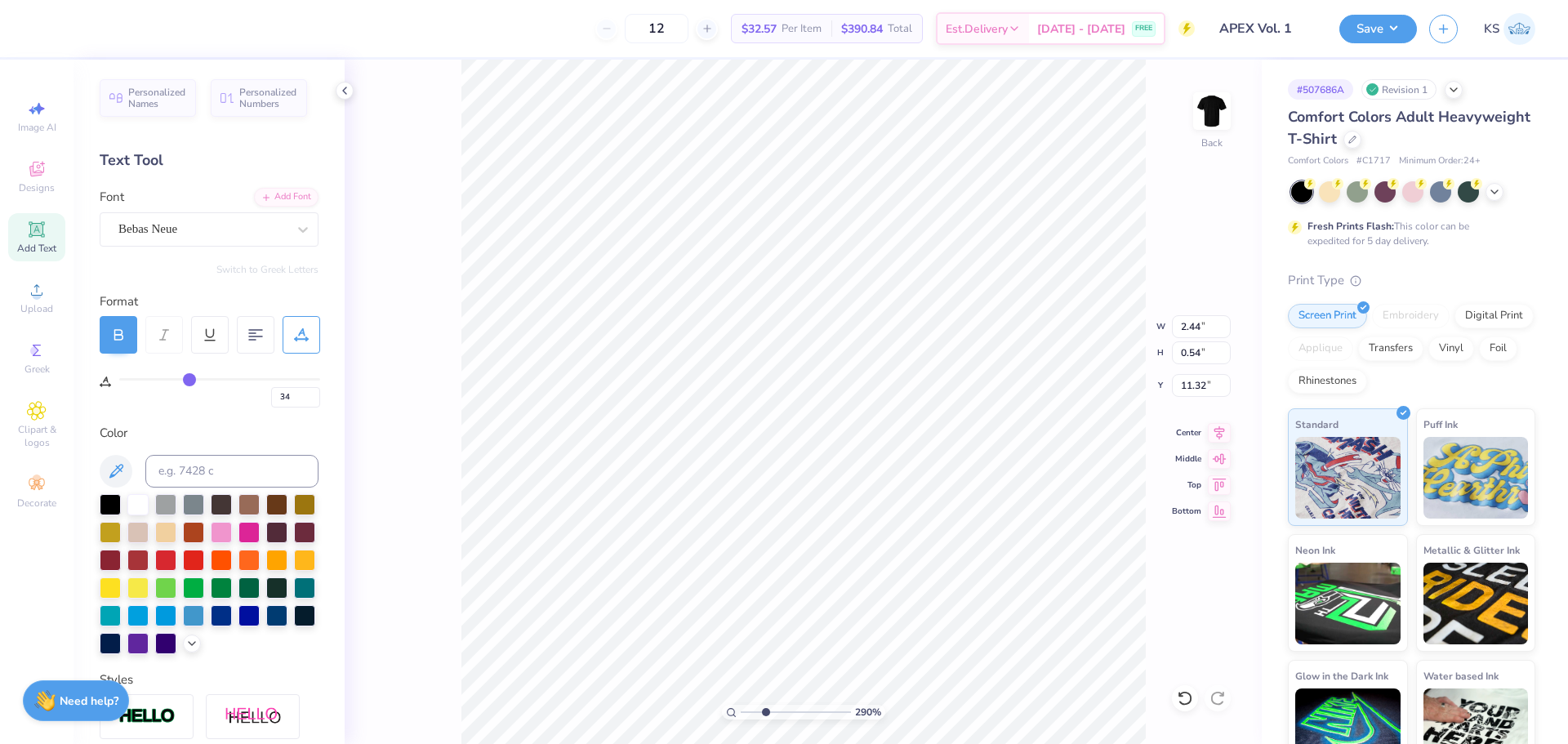
type input "11.96"
type textarea "E"
type input "0.23"
type input "11.32"
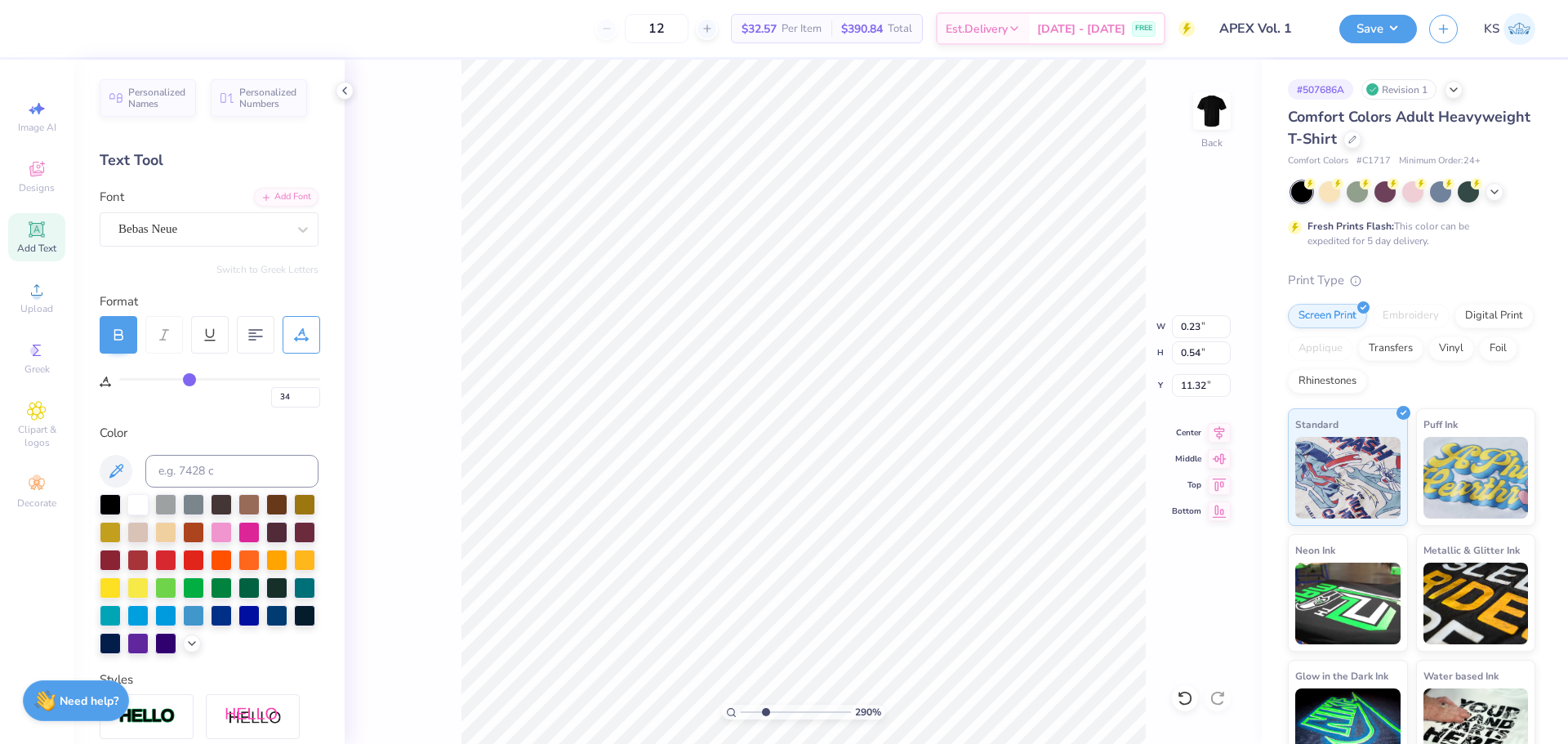
type input "8.03"
type input "0.55"
type input "12.87"
type input "33"
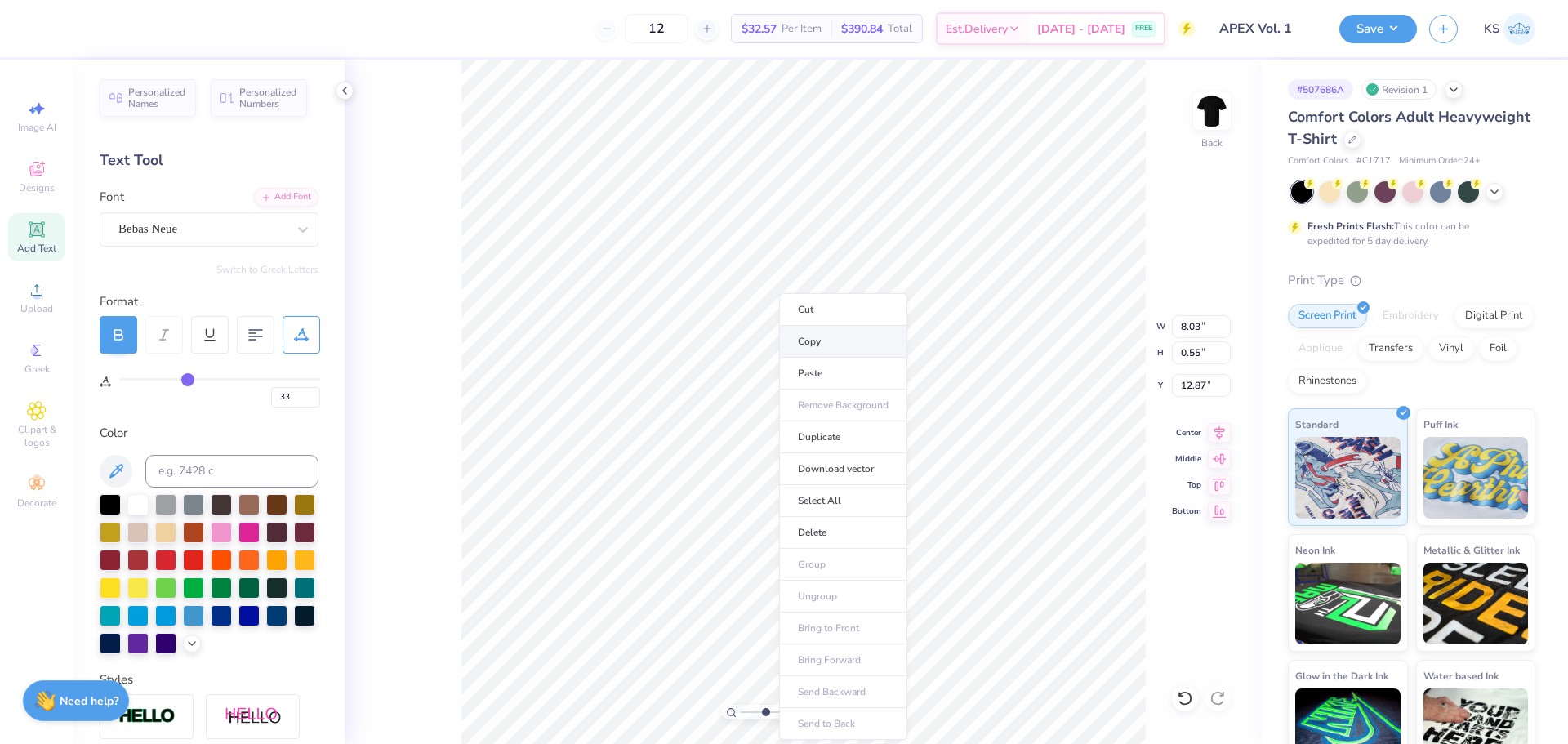
click at [839, 348] on li "Copy" at bounding box center [843, 342] width 129 height 32
type input "2.44"
type input "0.54"
type input "11.32"
type input "34"
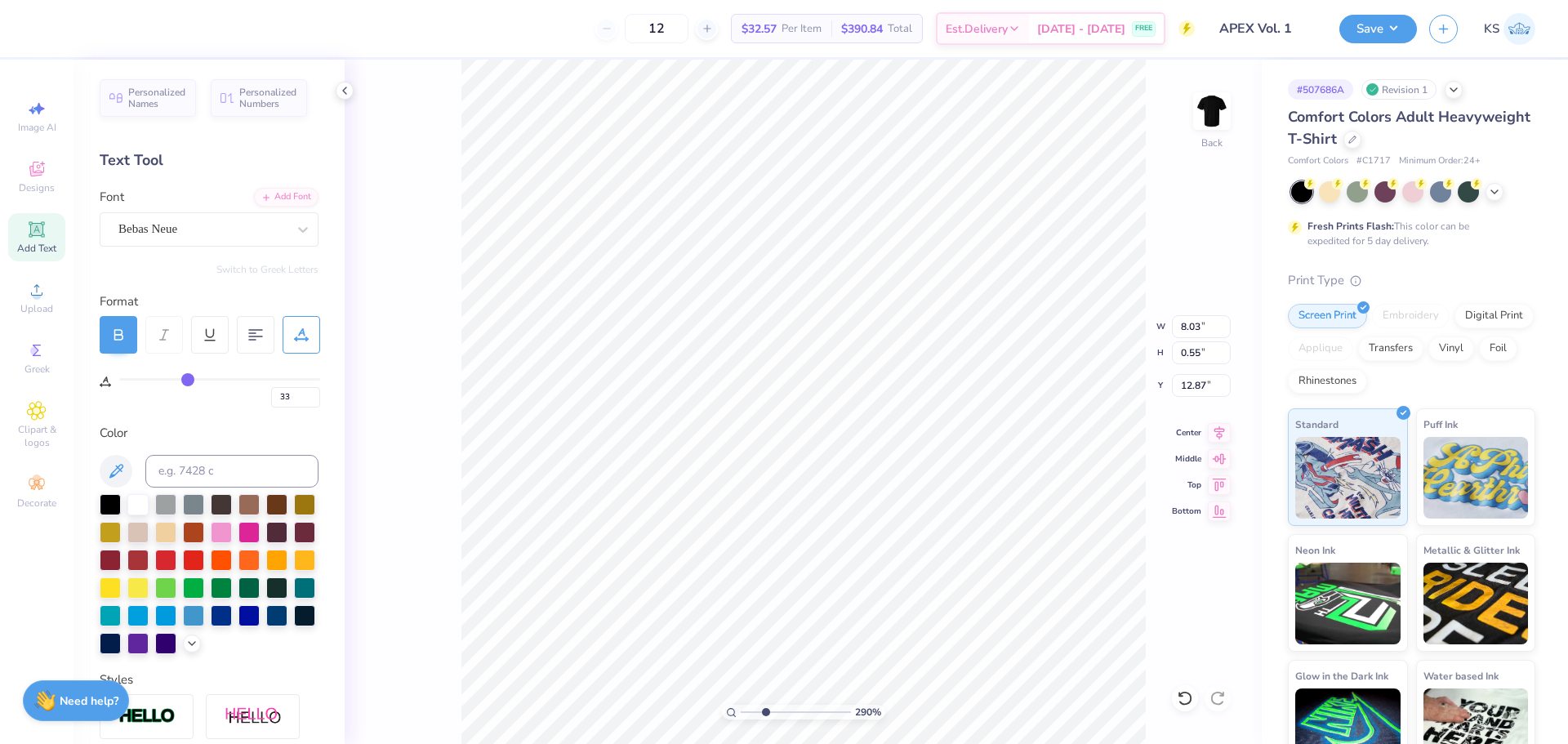
type input "34"
type input "12.11"
type textarea "0.55"
type input "1.79"
type input "0.55"
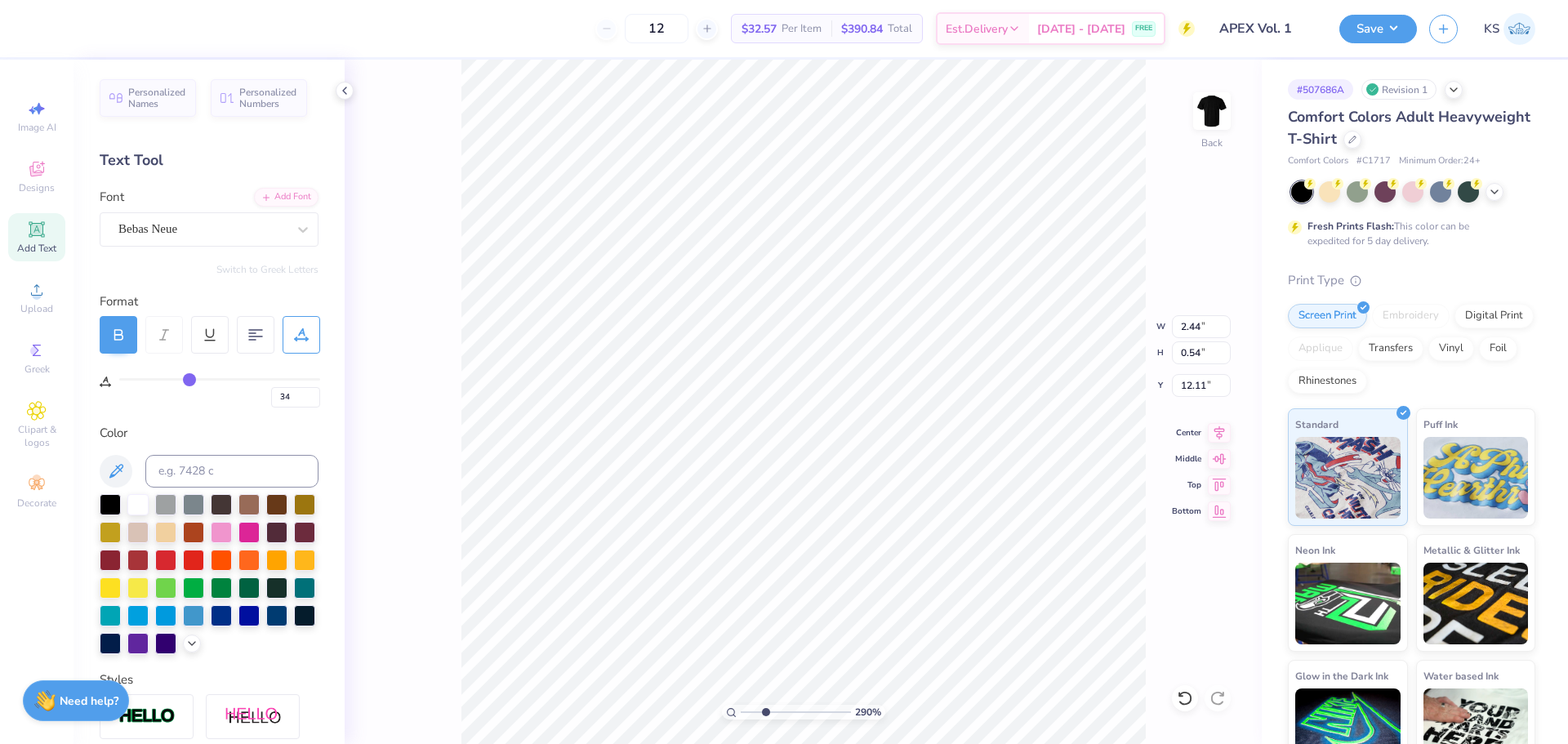
type input "12.10"
type textarea "YOURSELF"
type input "4.13"
type input "11.31"
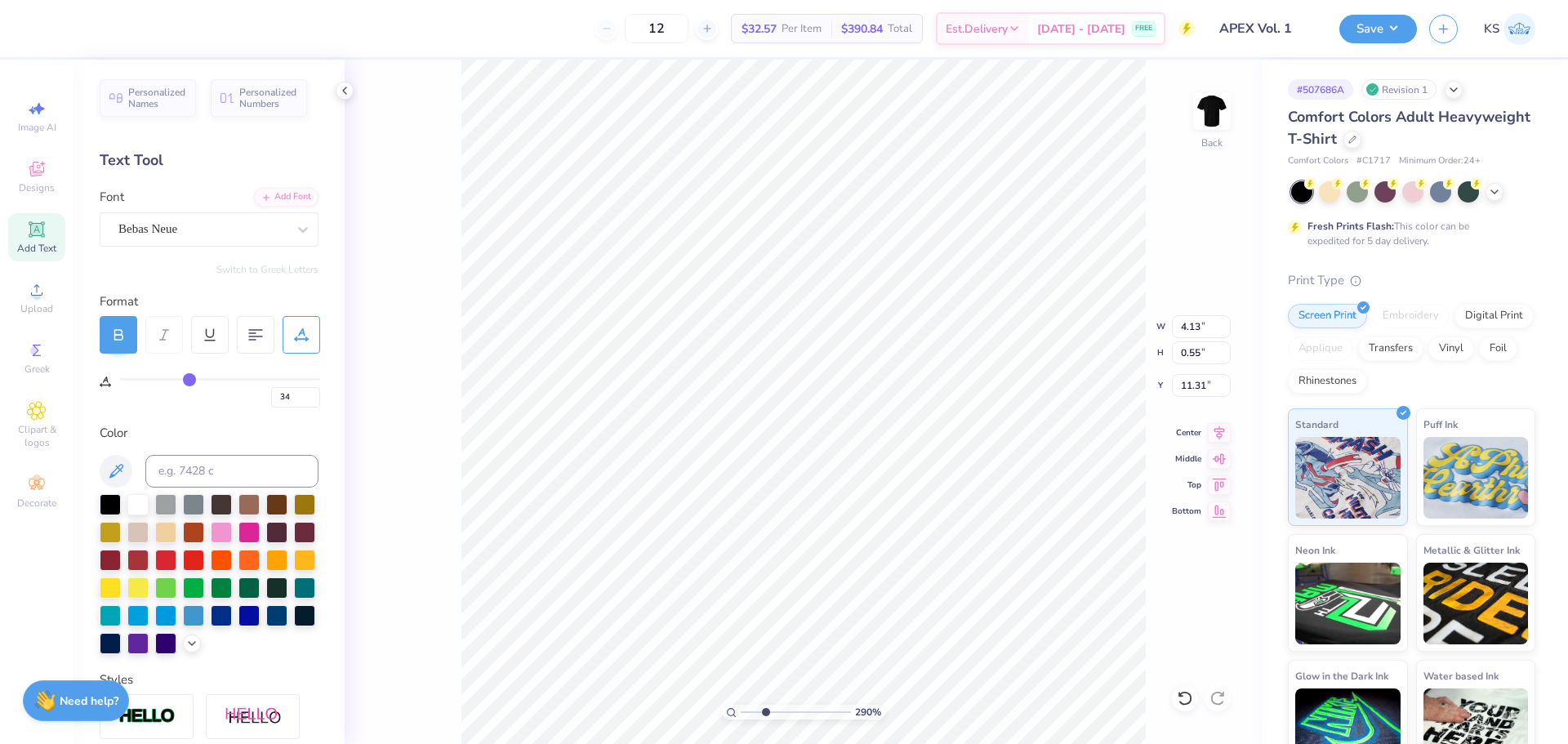
type input "8.03"
type input "12.87"
type input "33"
click at [776, 715] on input "range" at bounding box center [795, 713] width 110 height 15
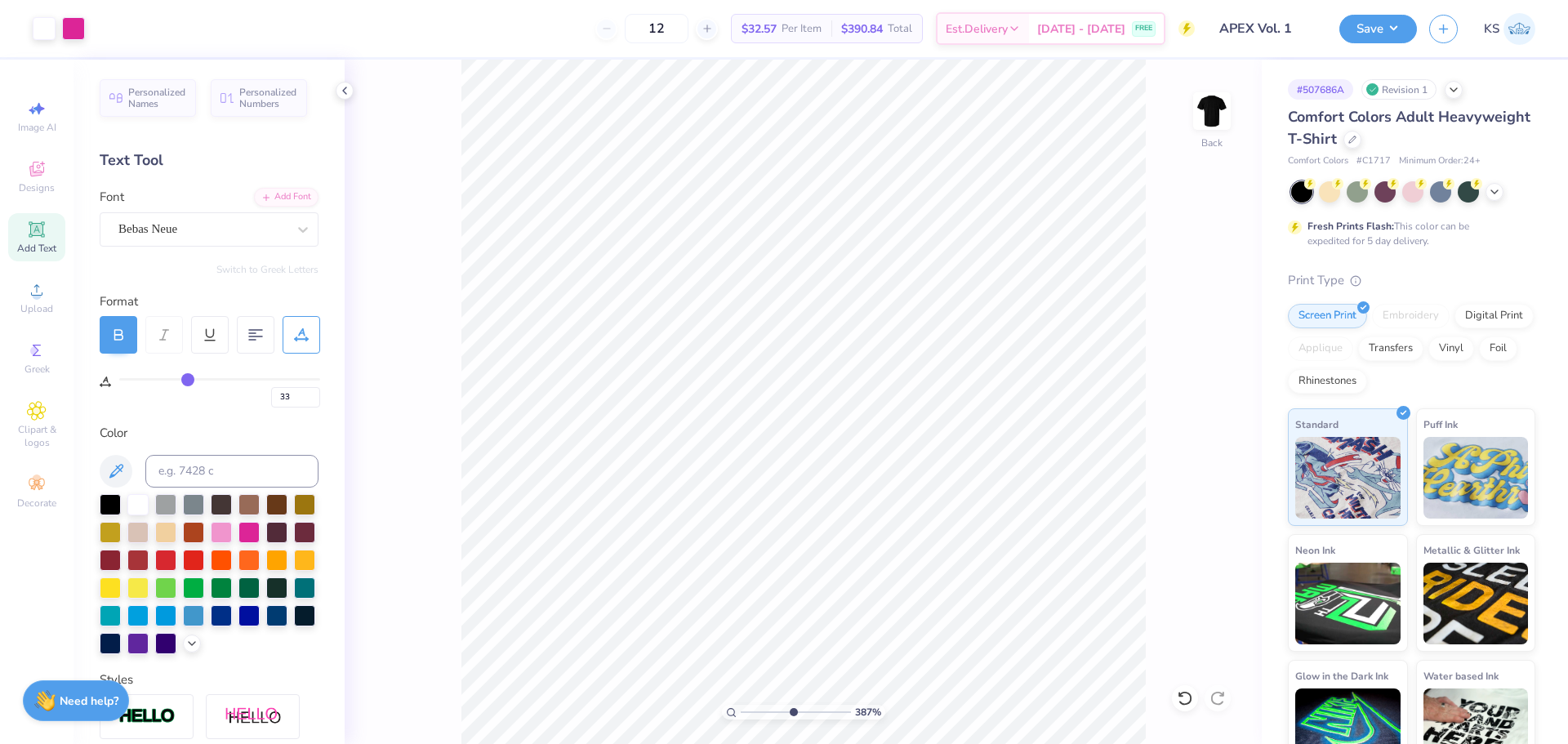
click at [792, 710] on input "range" at bounding box center [795, 713] width 110 height 15
type input "5.58"
click at [794, 709] on input "range" at bounding box center [795, 713] width 110 height 15
type input "34"
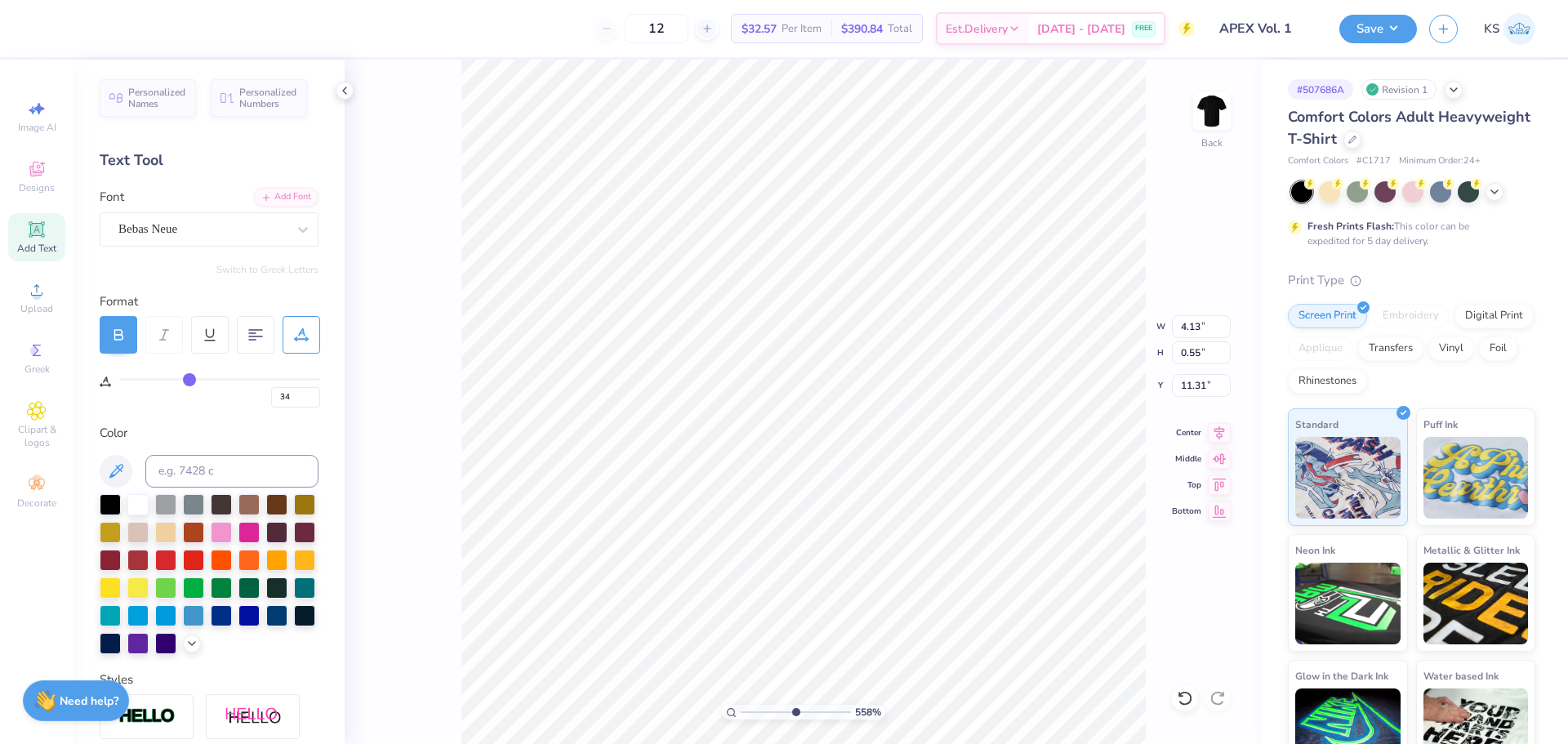
type input "11.32"
drag, startPoint x: 793, startPoint y: 708, endPoint x: 782, endPoint y: 703, distance: 12.1
type input "4.46"
click at [782, 705] on input "range" at bounding box center [795, 713] width 110 height 15
type input "35"
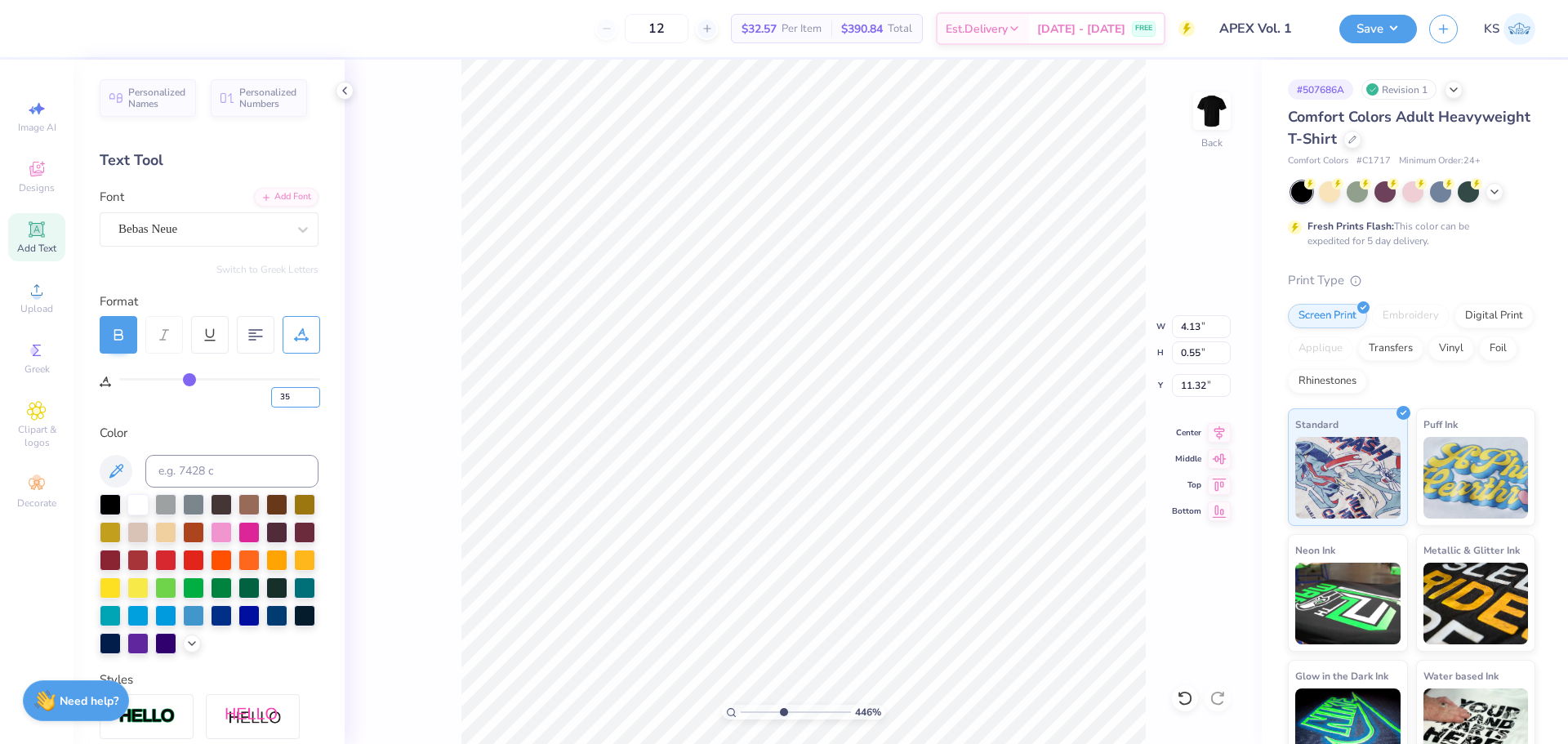
click at [314, 394] on input "35" at bounding box center [296, 397] width 49 height 21
type input "34"
drag, startPoint x: 782, startPoint y: 710, endPoint x: 752, endPoint y: 709, distance: 30.0
type input "1.78"
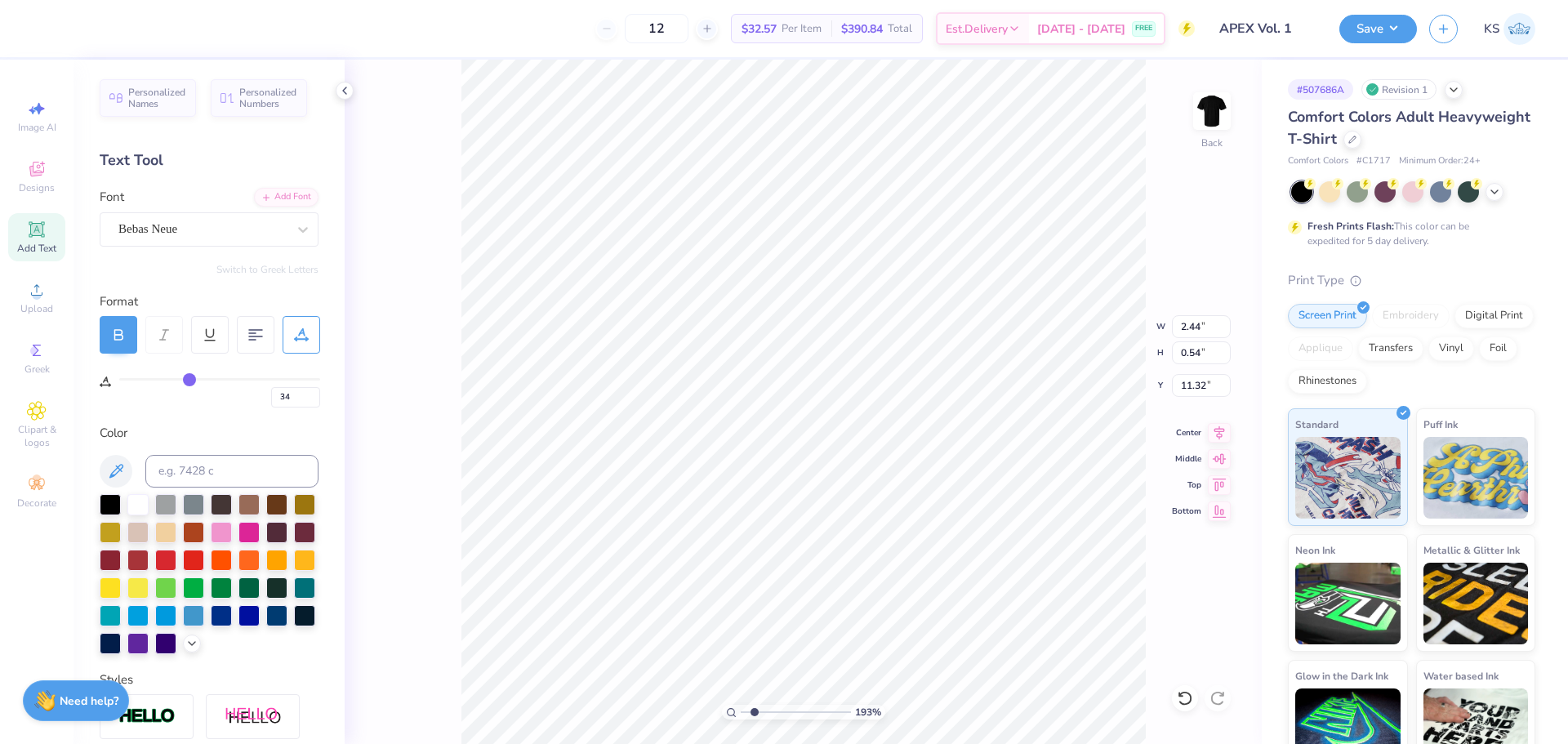
click at [753, 710] on input "range" at bounding box center [795, 713] width 110 height 15
type input "3.47"
type input "0"
type input "12.97"
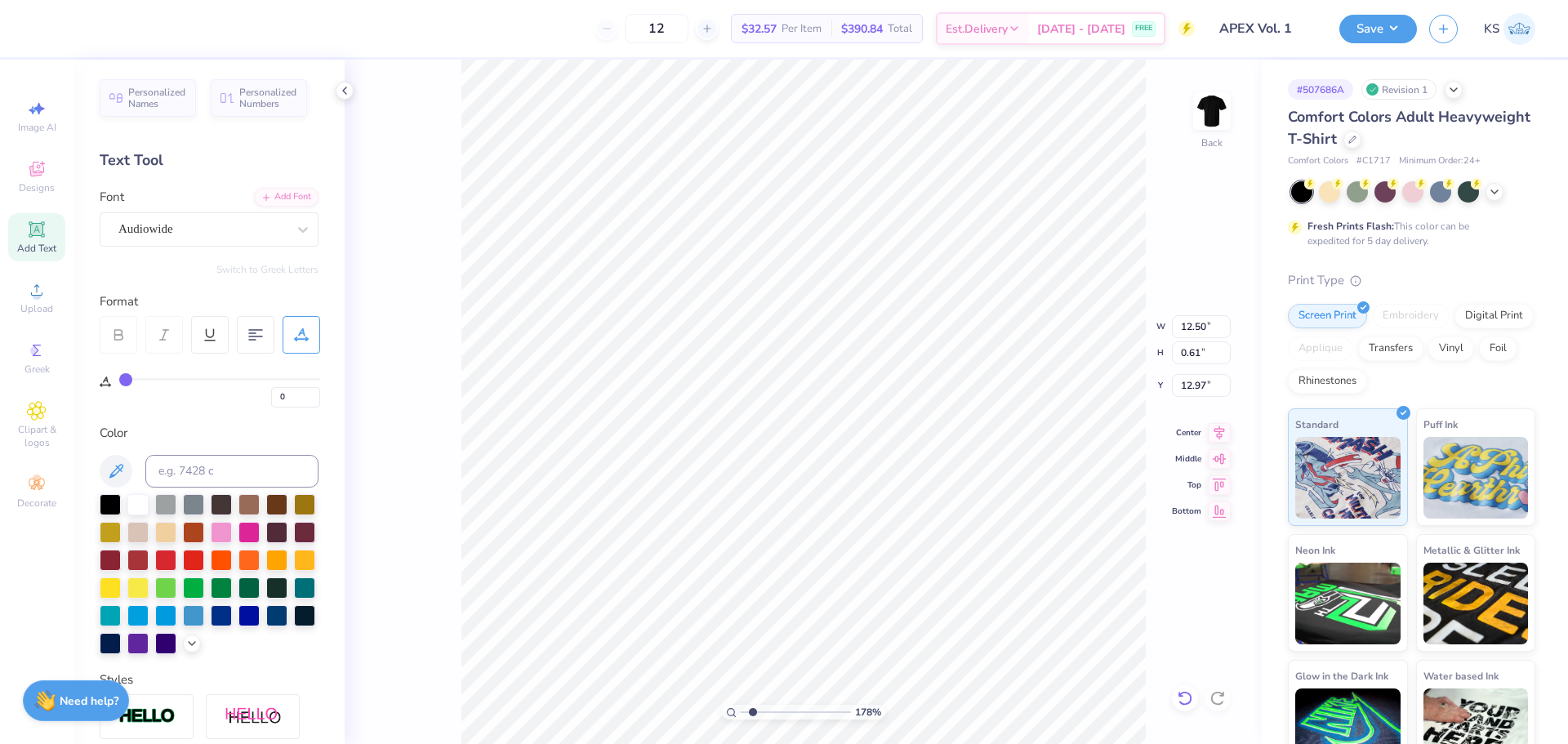
click at [1181, 694] on icon at bounding box center [1184, 699] width 14 height 15
type input "8.37"
type input "0.55"
type input "12.77"
click at [1187, 693] on icon at bounding box center [1184, 699] width 14 height 15
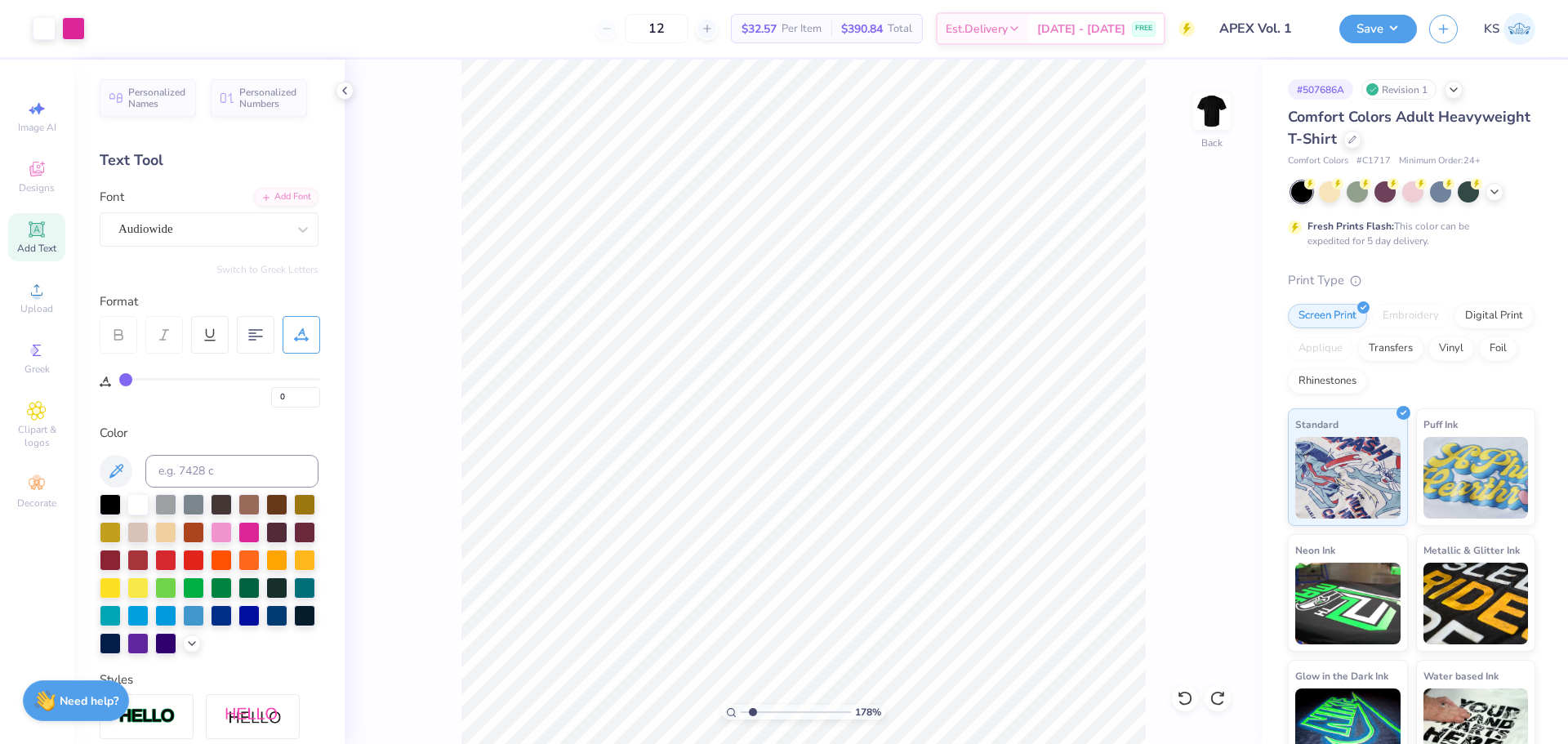
type input "34"
type input "5.13"
type input "0.55"
type input "8.37"
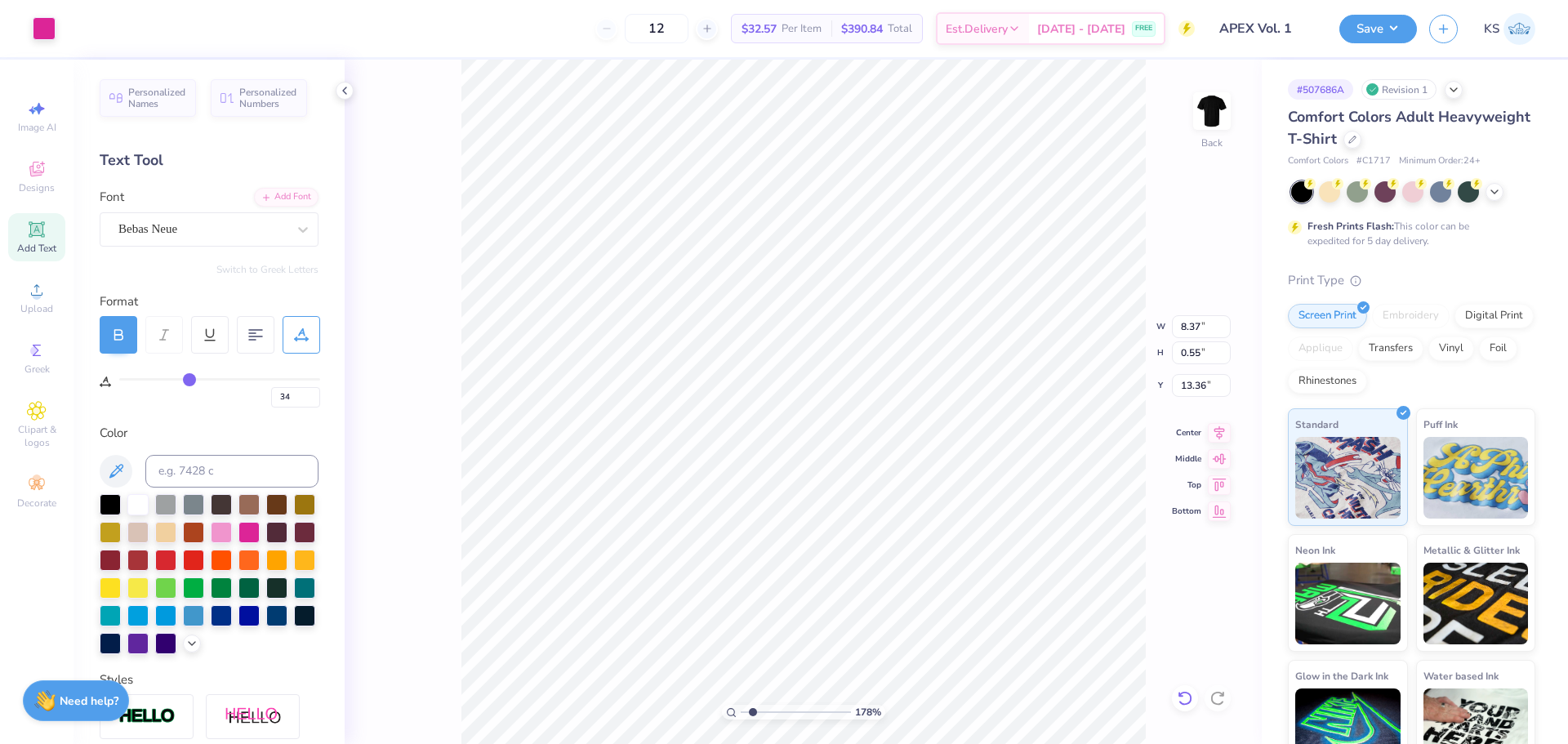
click at [1184, 697] on icon at bounding box center [1184, 698] width 16 height 16
type input "11.32"
drag, startPoint x: 774, startPoint y: 707, endPoint x: 801, endPoint y: 710, distance: 27.2
click at [799, 710] on input "range" at bounding box center [795, 713] width 110 height 15
drag, startPoint x: 754, startPoint y: 712, endPoint x: 721, endPoint y: 715, distance: 33.1
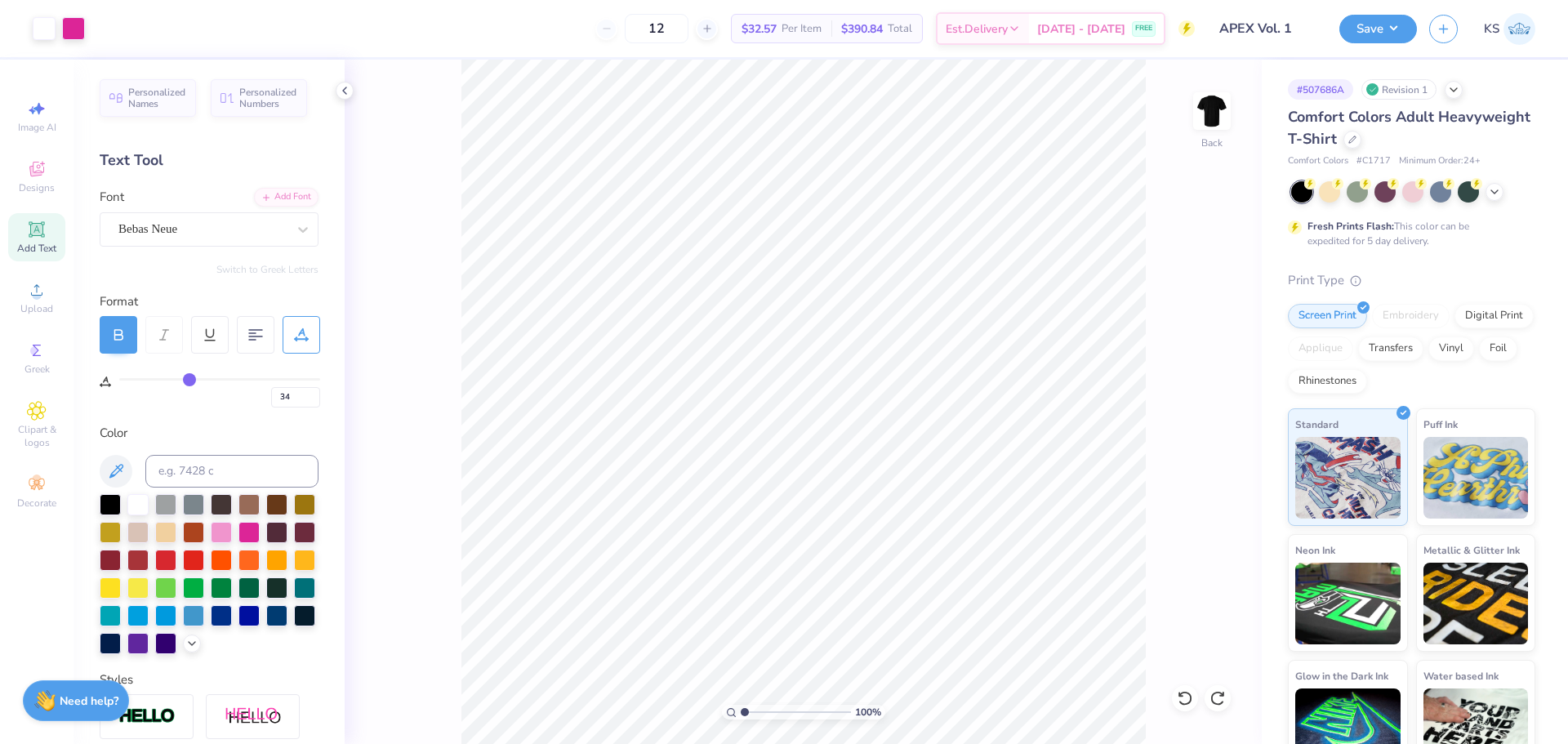
type input "1"
click at [741, 715] on input "range" at bounding box center [795, 713] width 110 height 15
click at [1372, 2] on div "Save KS" at bounding box center [1453, 28] width 229 height 57
click at [1382, 18] on button "Save" at bounding box center [1377, 26] width 78 height 28
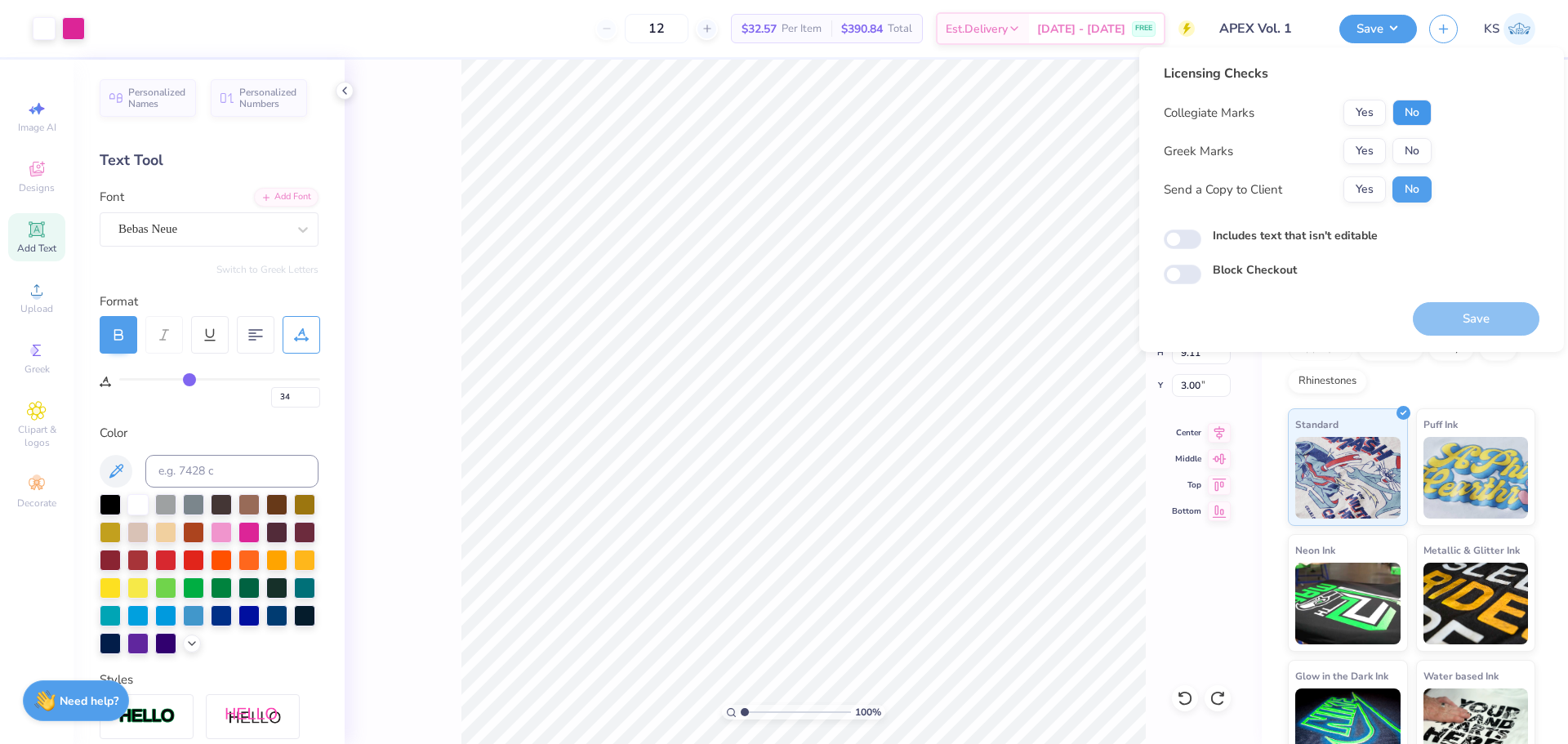
click at [1417, 113] on button "No" at bounding box center [1412, 113] width 39 height 26
click at [1408, 150] on button "No" at bounding box center [1412, 151] width 39 height 26
drag, startPoint x: 1372, startPoint y: 180, endPoint x: 1479, endPoint y: 327, distance: 181.8
click at [1373, 182] on button "Yes" at bounding box center [1364, 190] width 42 height 26
click at [1484, 329] on button "Save" at bounding box center [1476, 319] width 127 height 34
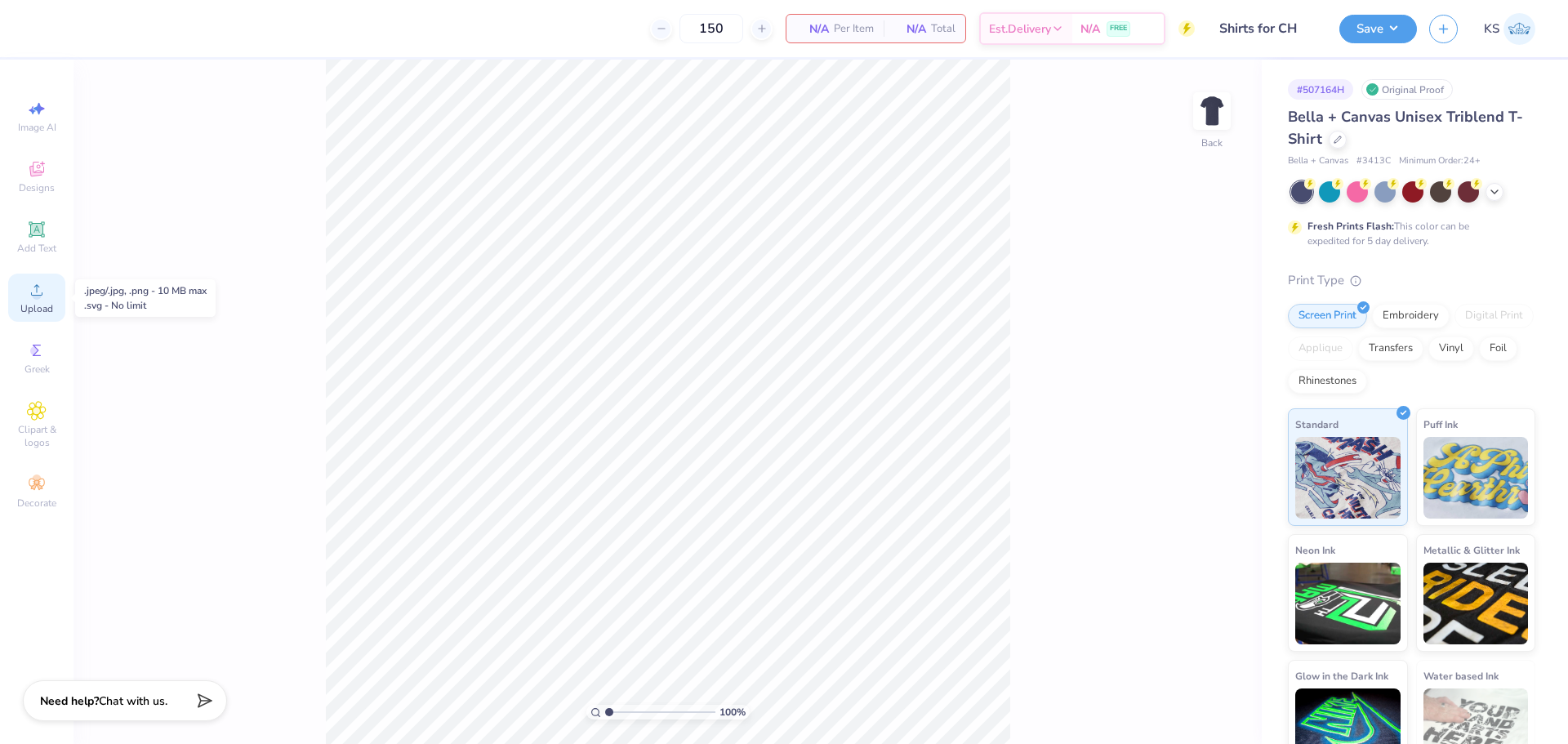
click at [35, 292] on circle at bounding box center [37, 296] width 9 height 9
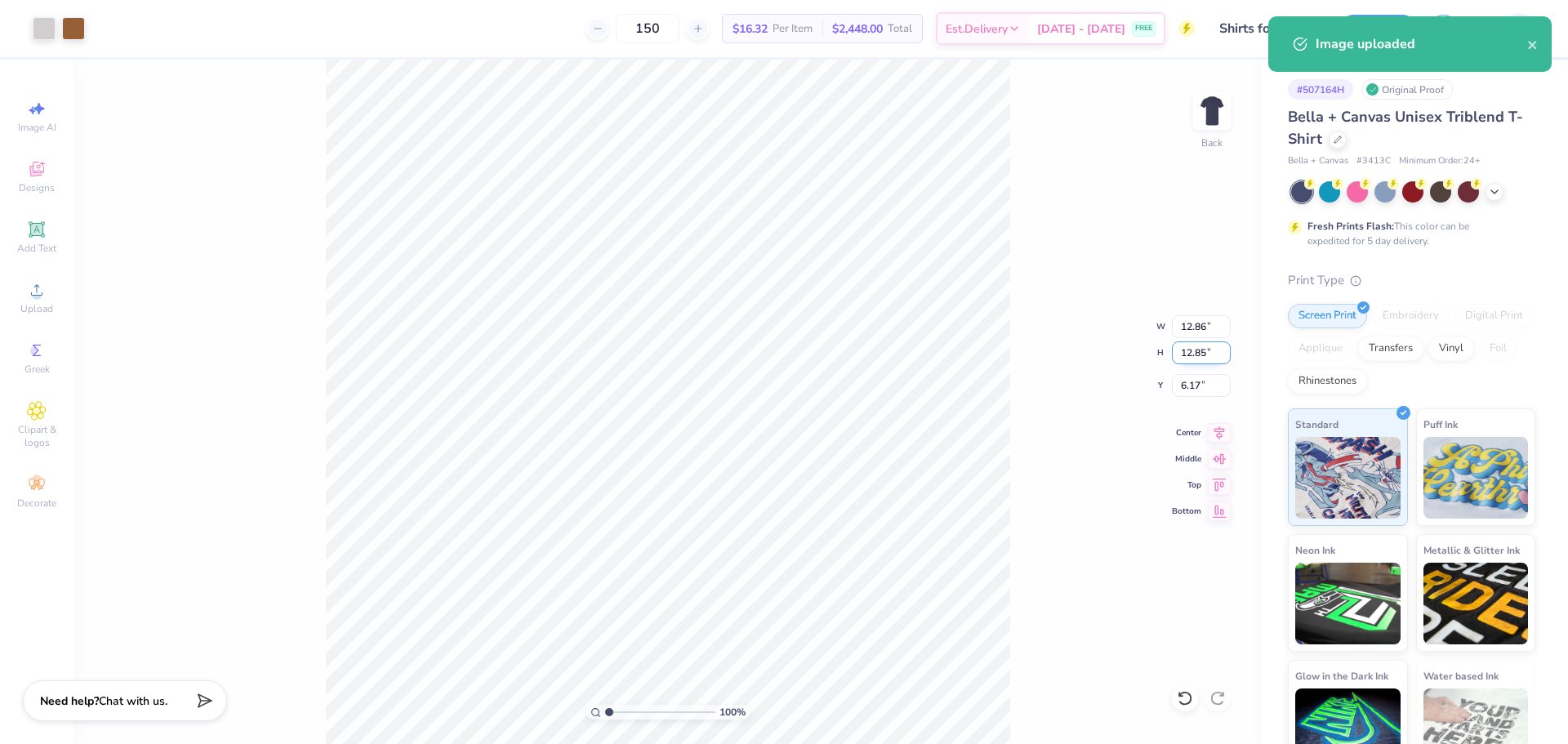
click at [1176, 354] on input "12.85" at bounding box center [1201, 353] width 59 height 23
type input "1"
type input "1.00"
type input "12.10"
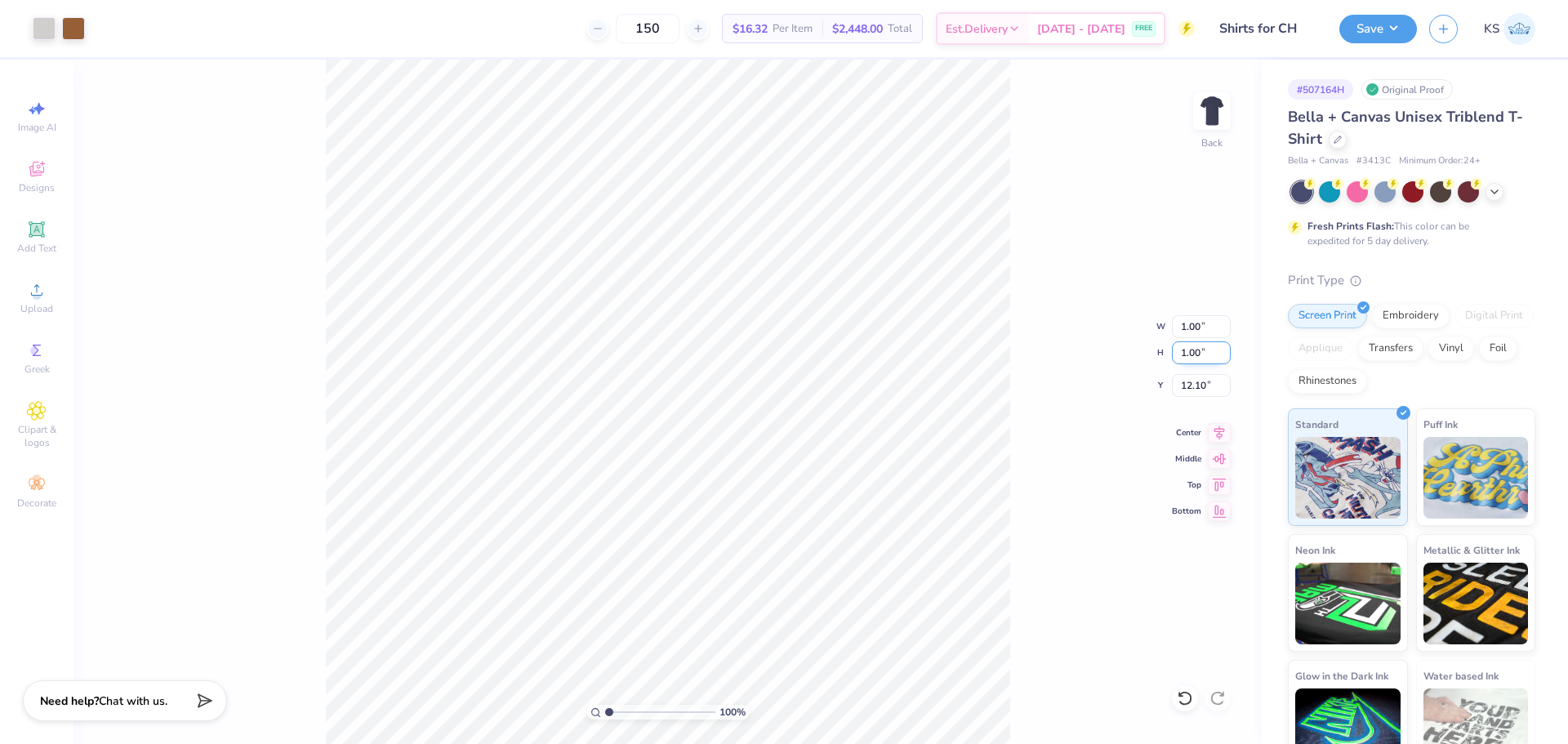
click at [1189, 359] on input "1.00" at bounding box center [1201, 353] width 59 height 23
type input "3"
type input "3.00"
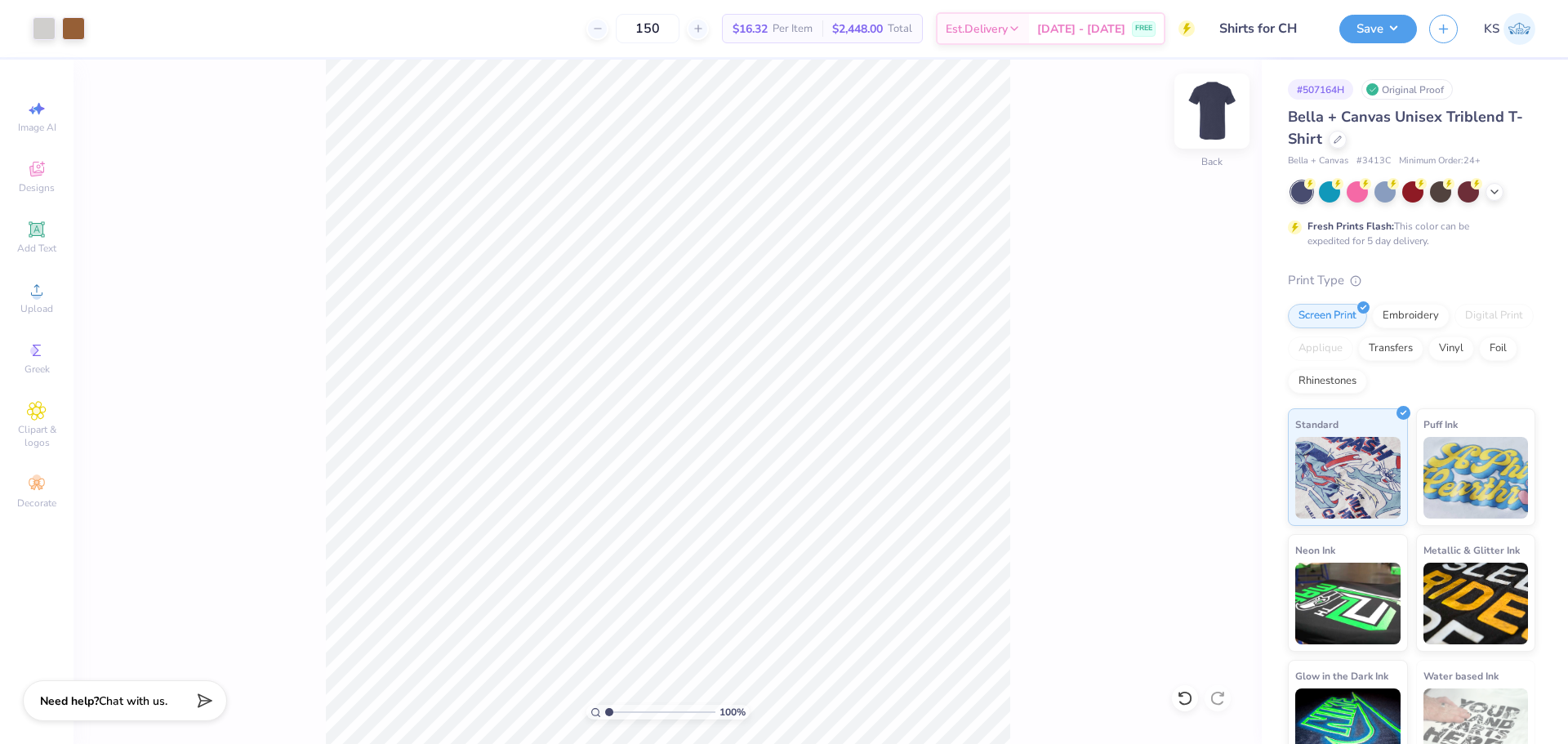
click at [1215, 125] on img at bounding box center [1212, 111] width 66 height 66
click at [39, 290] on icon at bounding box center [37, 289] width 20 height 20
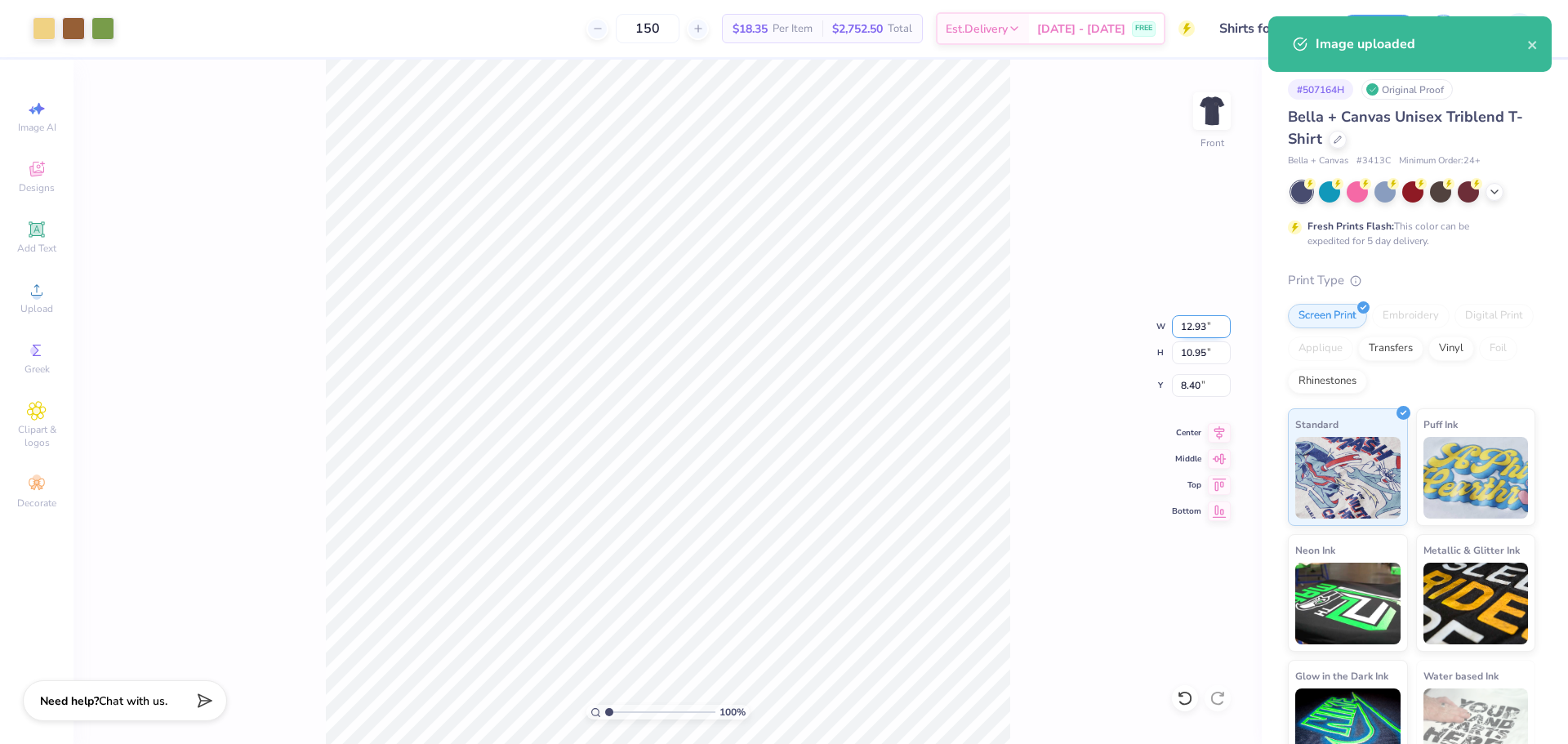
click at [1197, 323] on input "12.93" at bounding box center [1201, 327] width 59 height 23
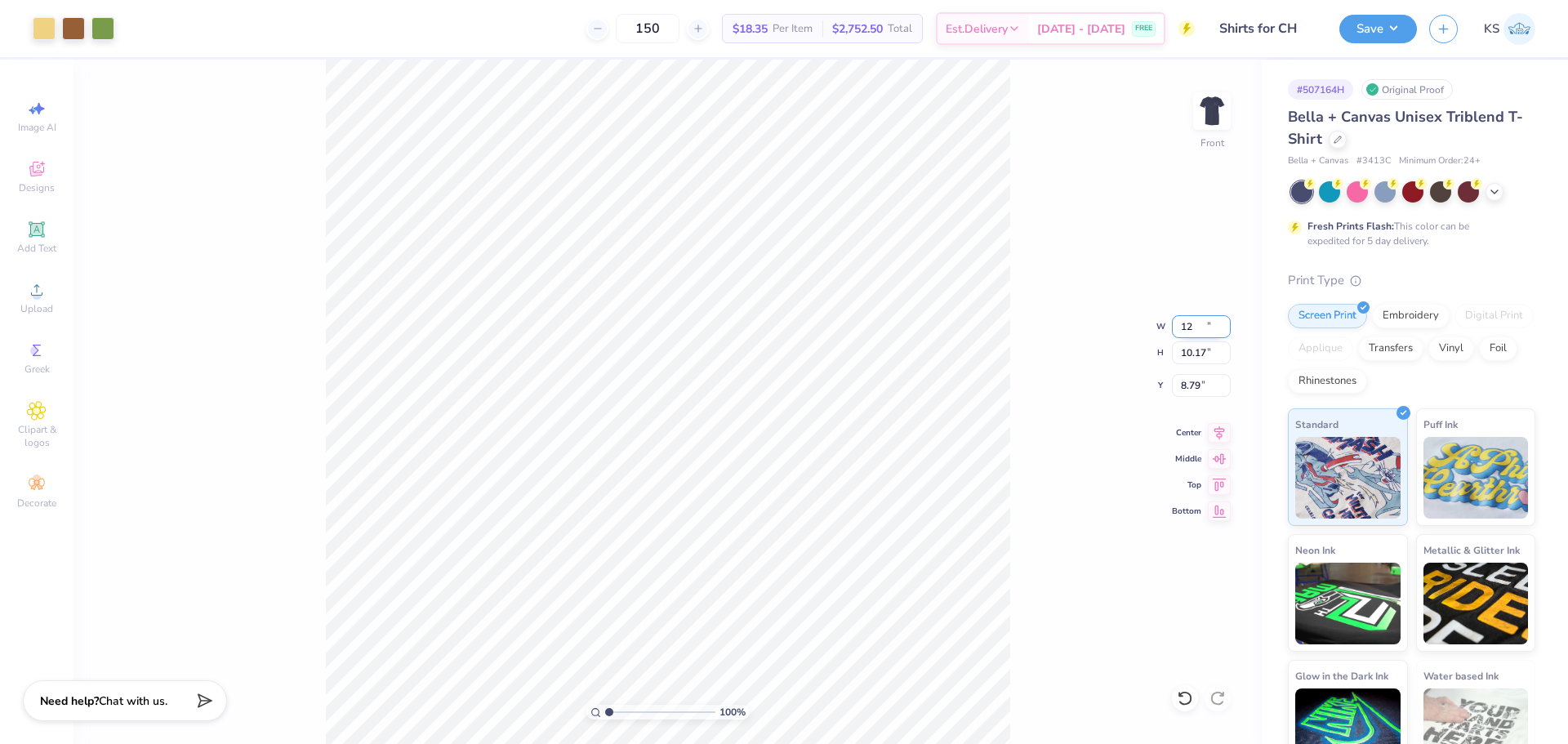
type input "12.00"
type input "10.17"
click at [1193, 380] on input "8.79" at bounding box center [1201, 385] width 59 height 23
type input "3.00"
drag, startPoint x: 612, startPoint y: 709, endPoint x: 623, endPoint y: 706, distance: 11.4
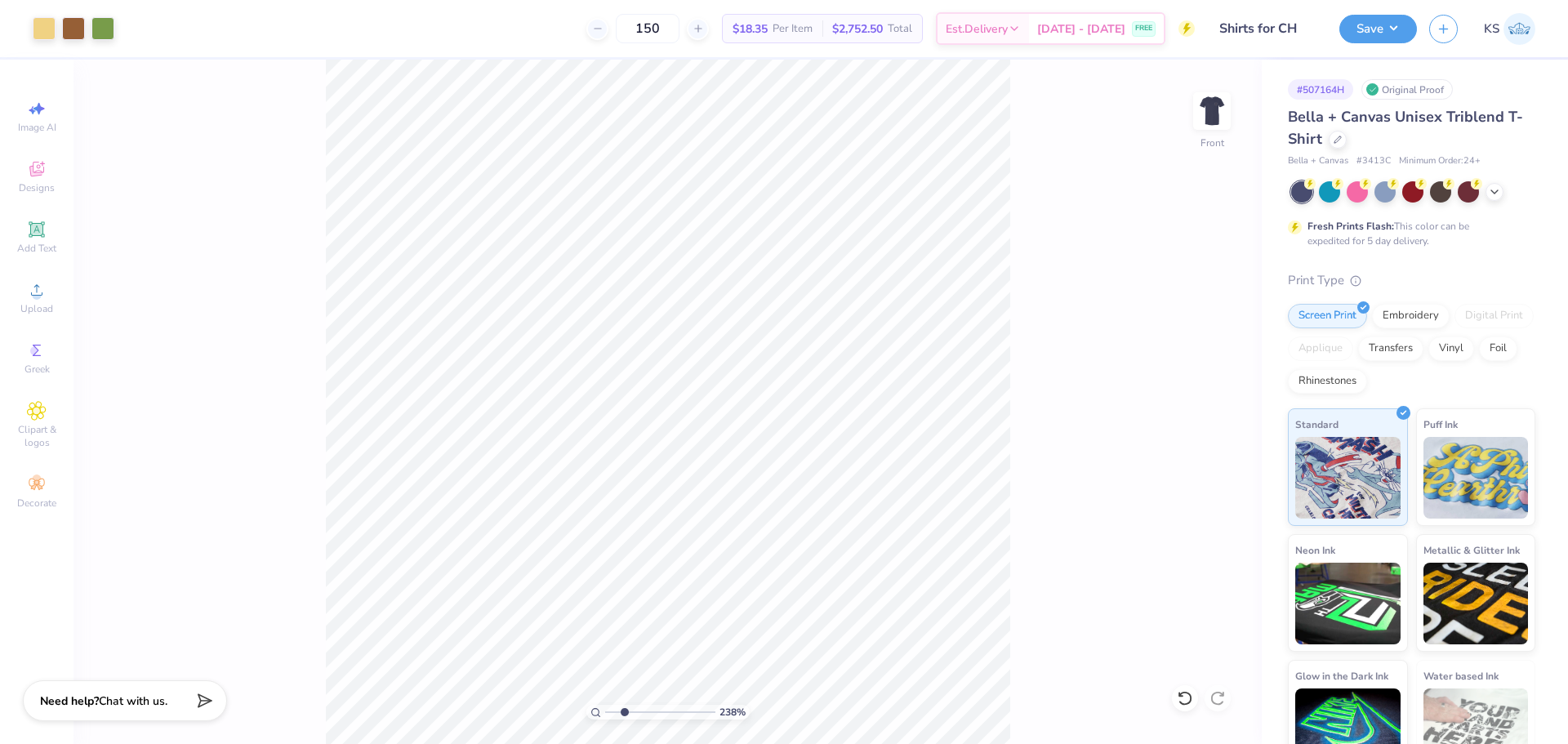
click at [623, 706] on input "range" at bounding box center [659, 713] width 110 height 15
click at [631, 710] on input "range" at bounding box center [659, 713] width 110 height 15
drag, startPoint x: 625, startPoint y: 708, endPoint x: 576, endPoint y: 698, distance: 50.0
type input "1"
click at [605, 705] on input "range" at bounding box center [659, 713] width 110 height 15
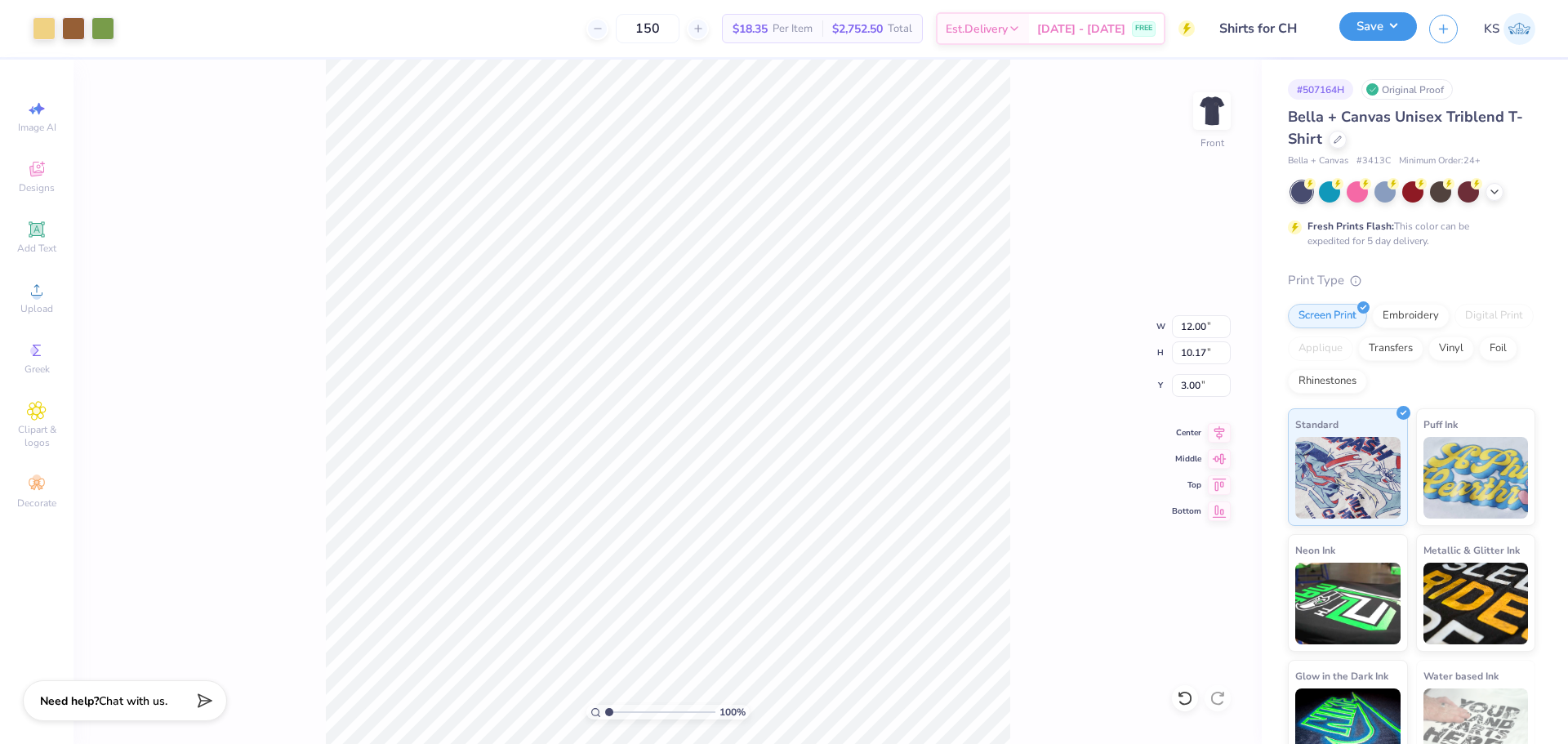
click at [1362, 28] on button "Save" at bounding box center [1377, 26] width 78 height 28
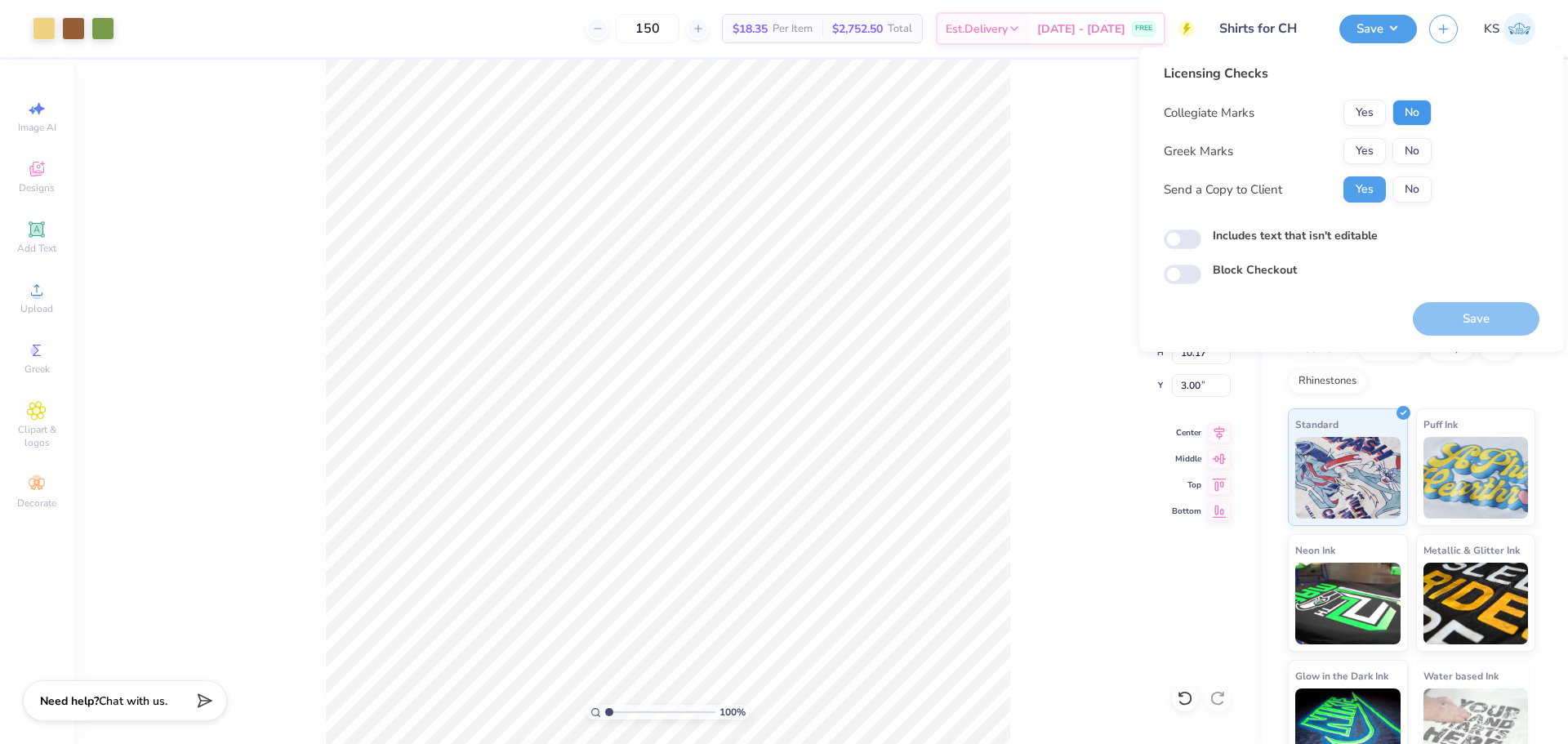
click at [1407, 105] on button "No" at bounding box center [1412, 113] width 39 height 26
click at [1407, 141] on button "No" at bounding box center [1412, 151] width 39 height 26
click at [1453, 318] on button "Save" at bounding box center [1476, 319] width 127 height 34
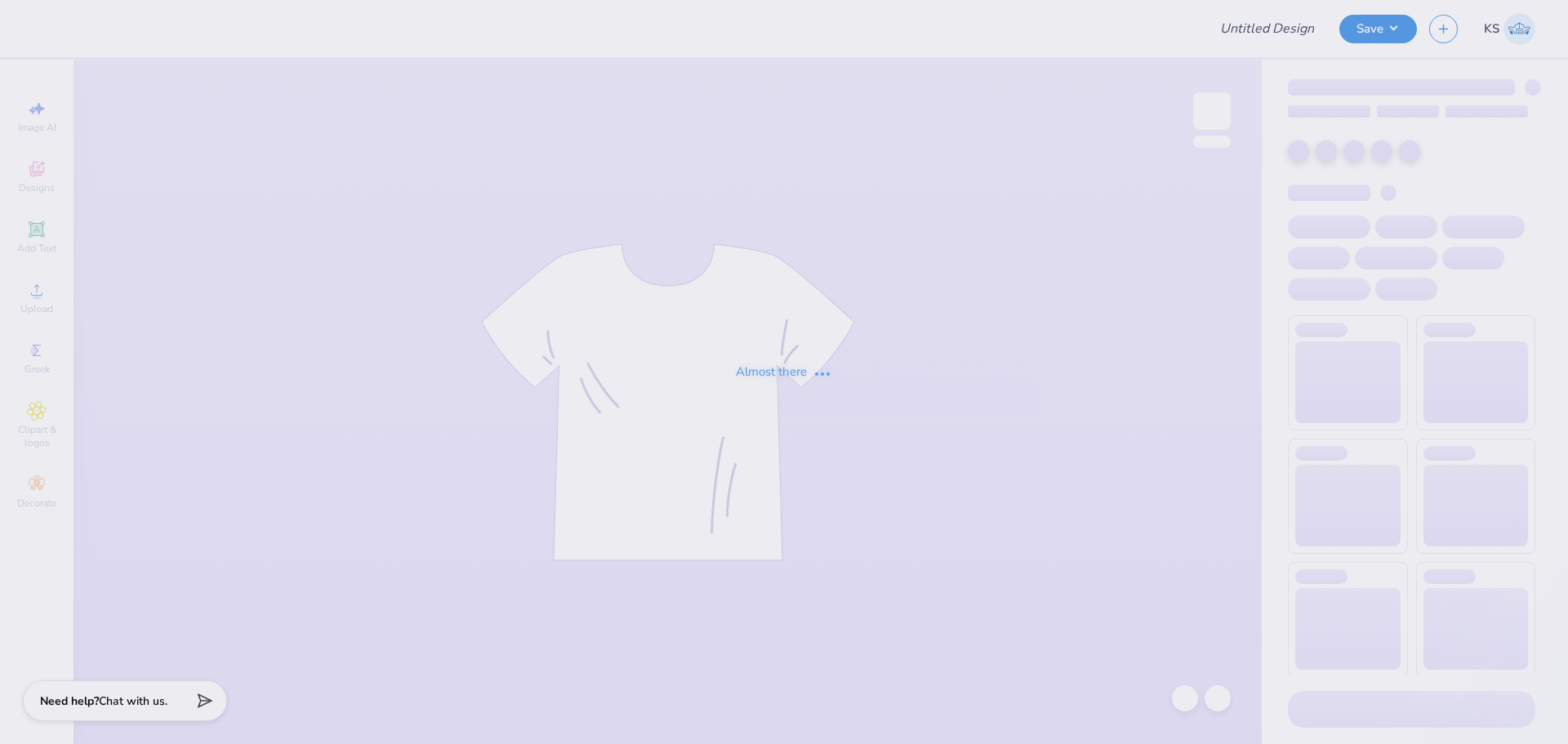
type input "[US_STATE][GEOGRAPHIC_DATA] : [PERSON_NAME]"
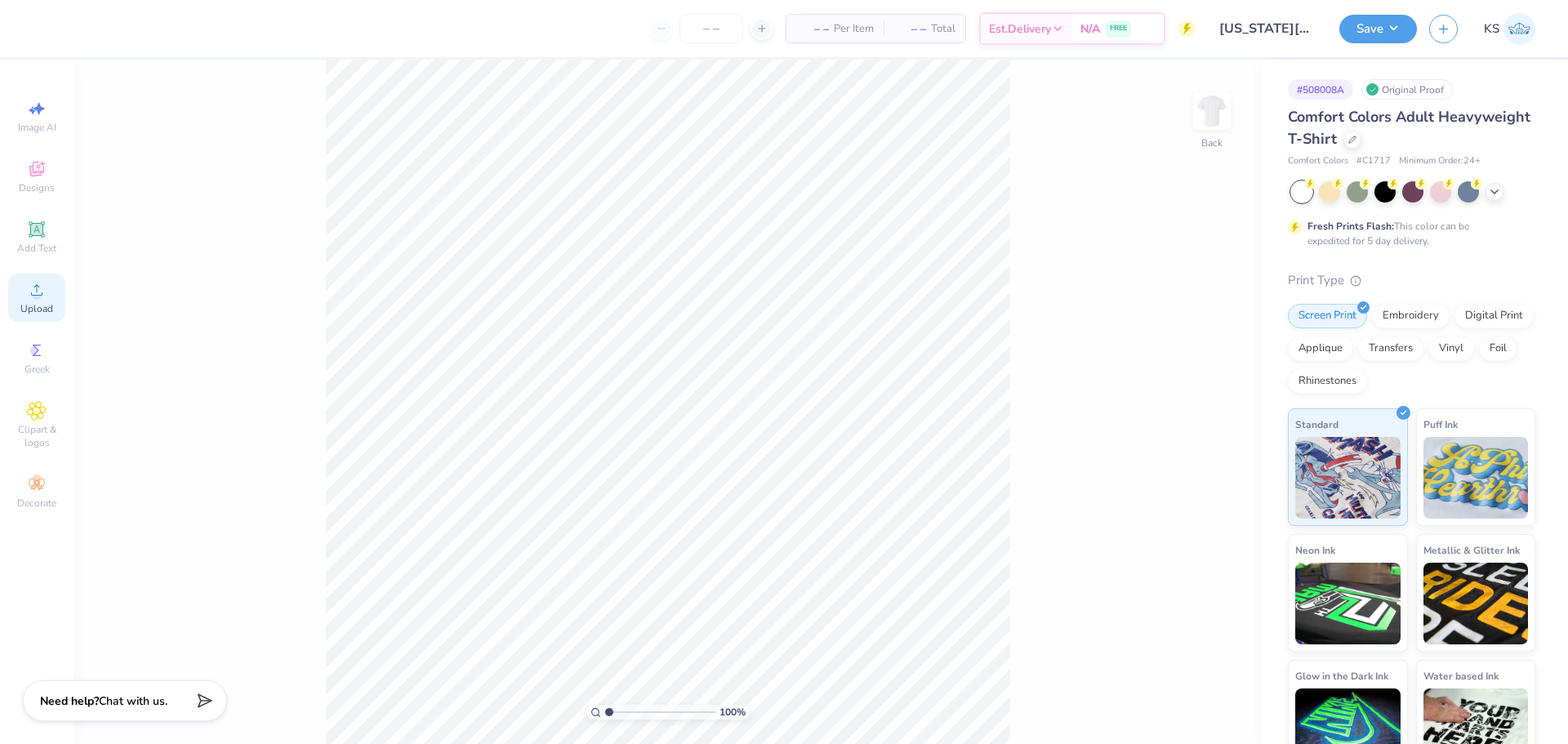
click at [33, 287] on icon at bounding box center [37, 289] width 20 height 20
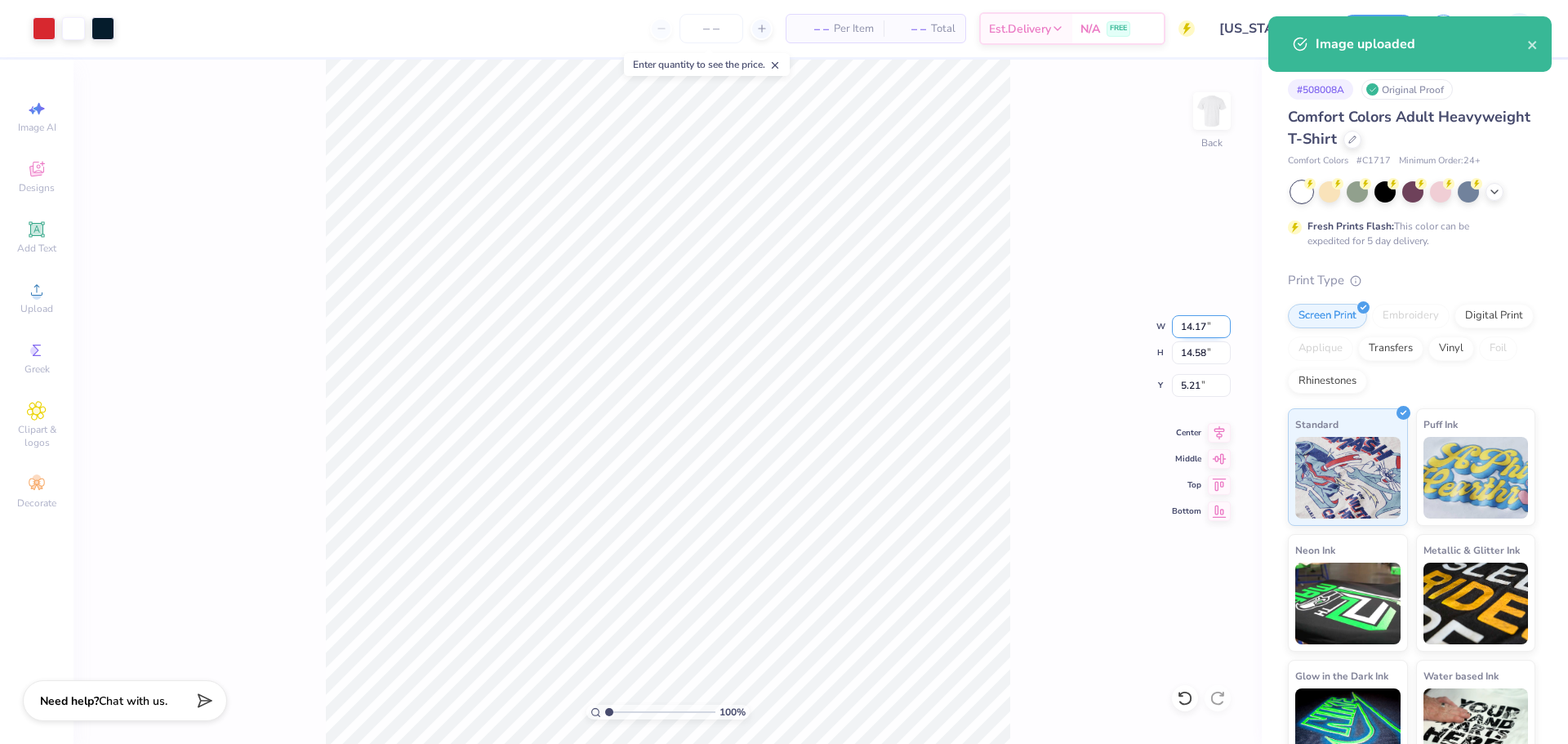
click at [1198, 324] on input "14.17" at bounding box center [1201, 327] width 59 height 23
type input "12.00"
type input "12.34"
click at [1206, 395] on input "6.33" at bounding box center [1201, 385] width 59 height 23
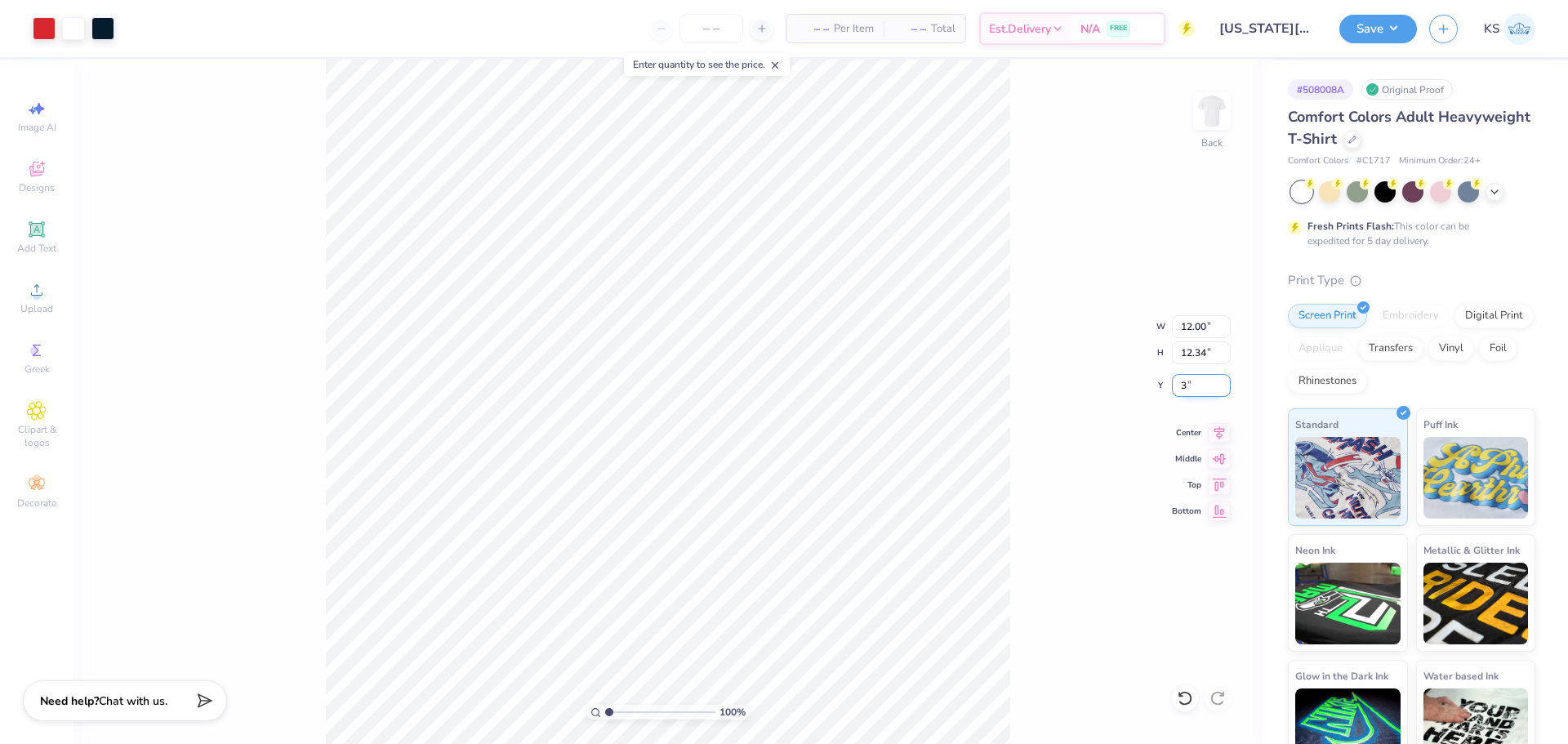
type input "3.00"
drag, startPoint x: 1070, startPoint y: 363, endPoint x: 1085, endPoint y: 351, distance: 19.2
click at [1069, 362] on div "100 % Back W 12.00 12.00 " H 12.34 12.34 " Y 3.00 3.00 " Center Middle Top Bott…" at bounding box center [667, 401] width 1188 height 685
click at [1207, 327] on input "12.00" at bounding box center [1201, 327] width 59 height 23
type input "10.00"
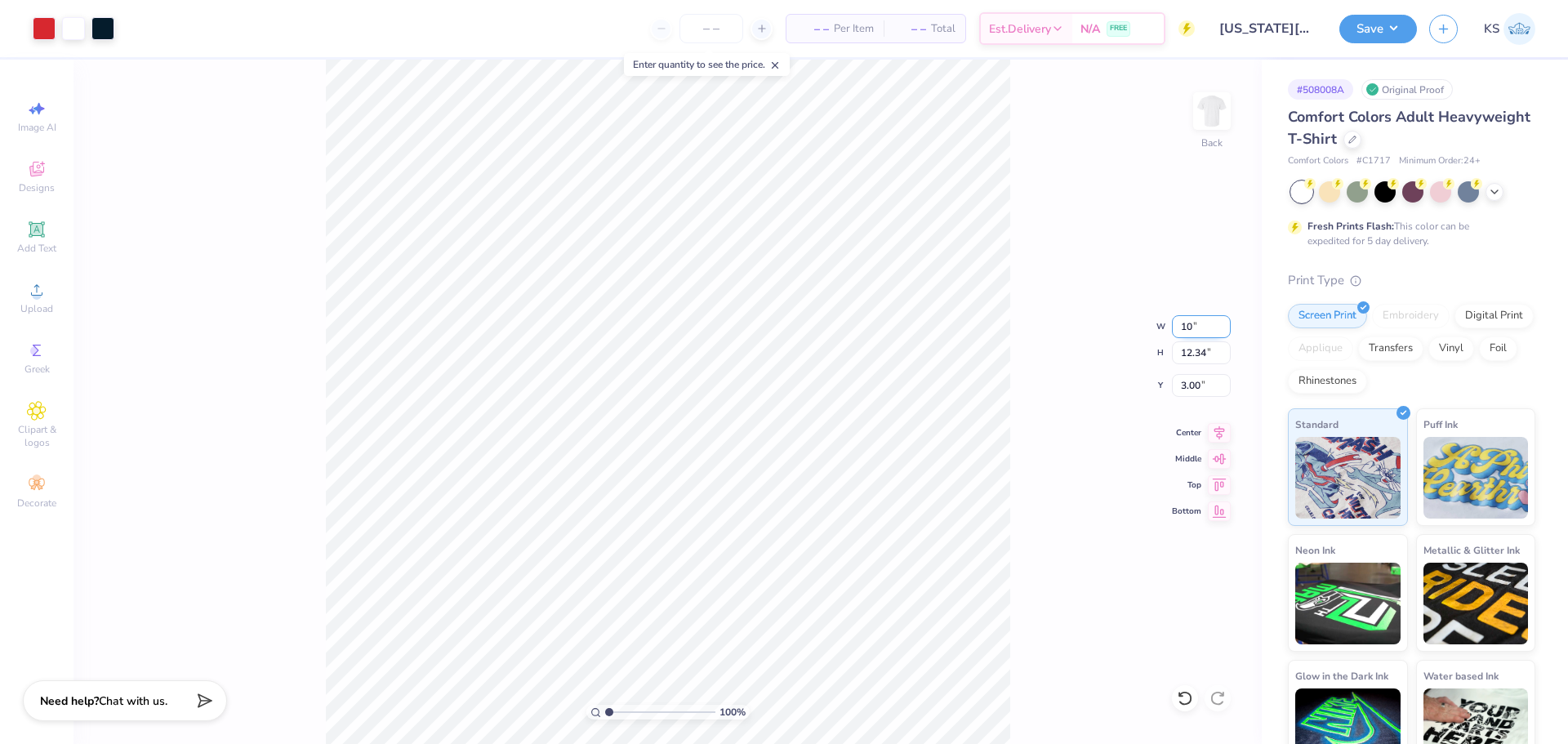
type input "10.28"
click at [1206, 386] on input "4.03" at bounding box center [1201, 385] width 59 height 23
click at [1192, 386] on input "3.00" at bounding box center [1201, 385] width 59 height 23
type input "2.00"
type input "1"
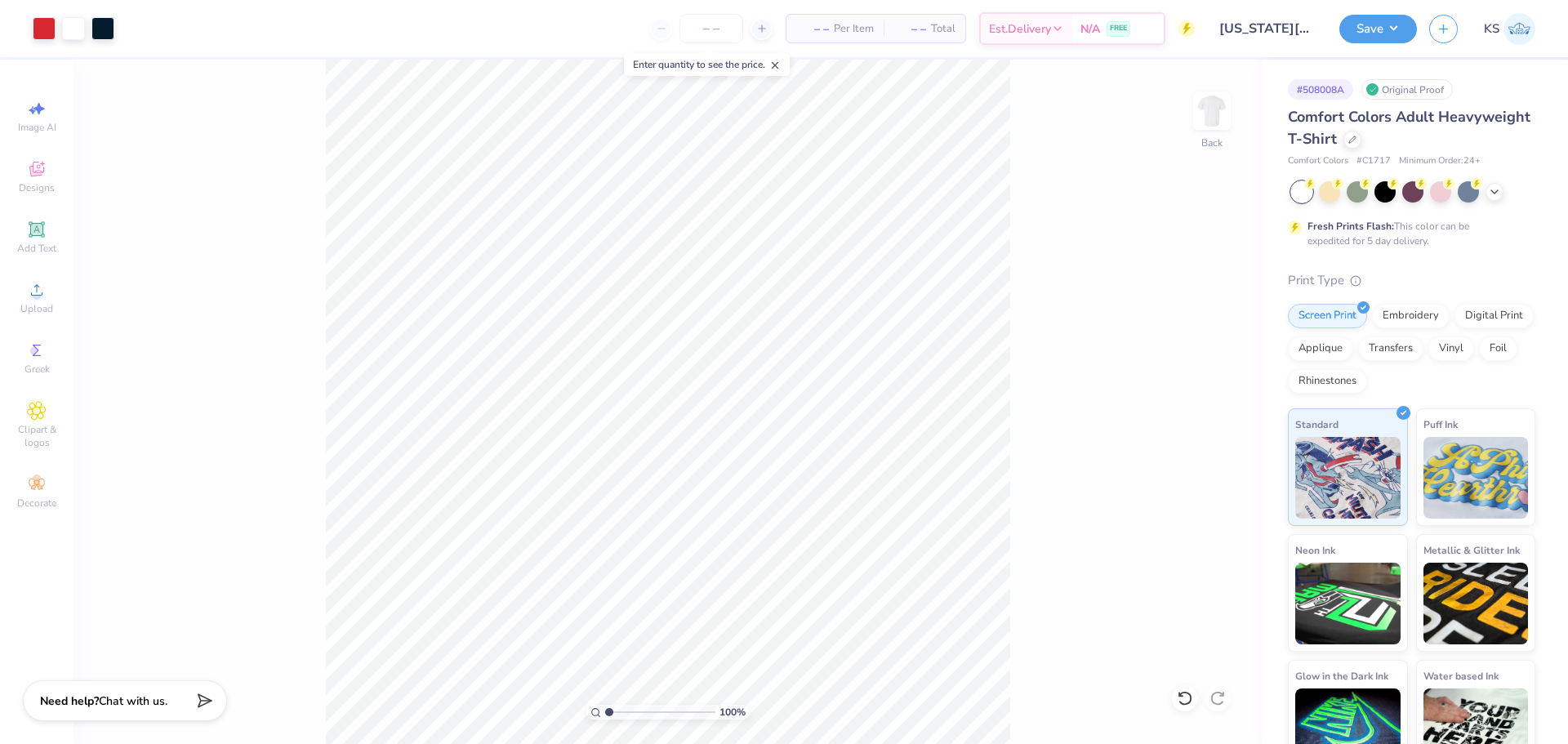
drag, startPoint x: 623, startPoint y: 706, endPoint x: 575, endPoint y: 706, distance: 48.0
click at [605, 706] on input "range" at bounding box center [659, 713] width 110 height 15
click at [32, 299] on icon at bounding box center [37, 289] width 20 height 20
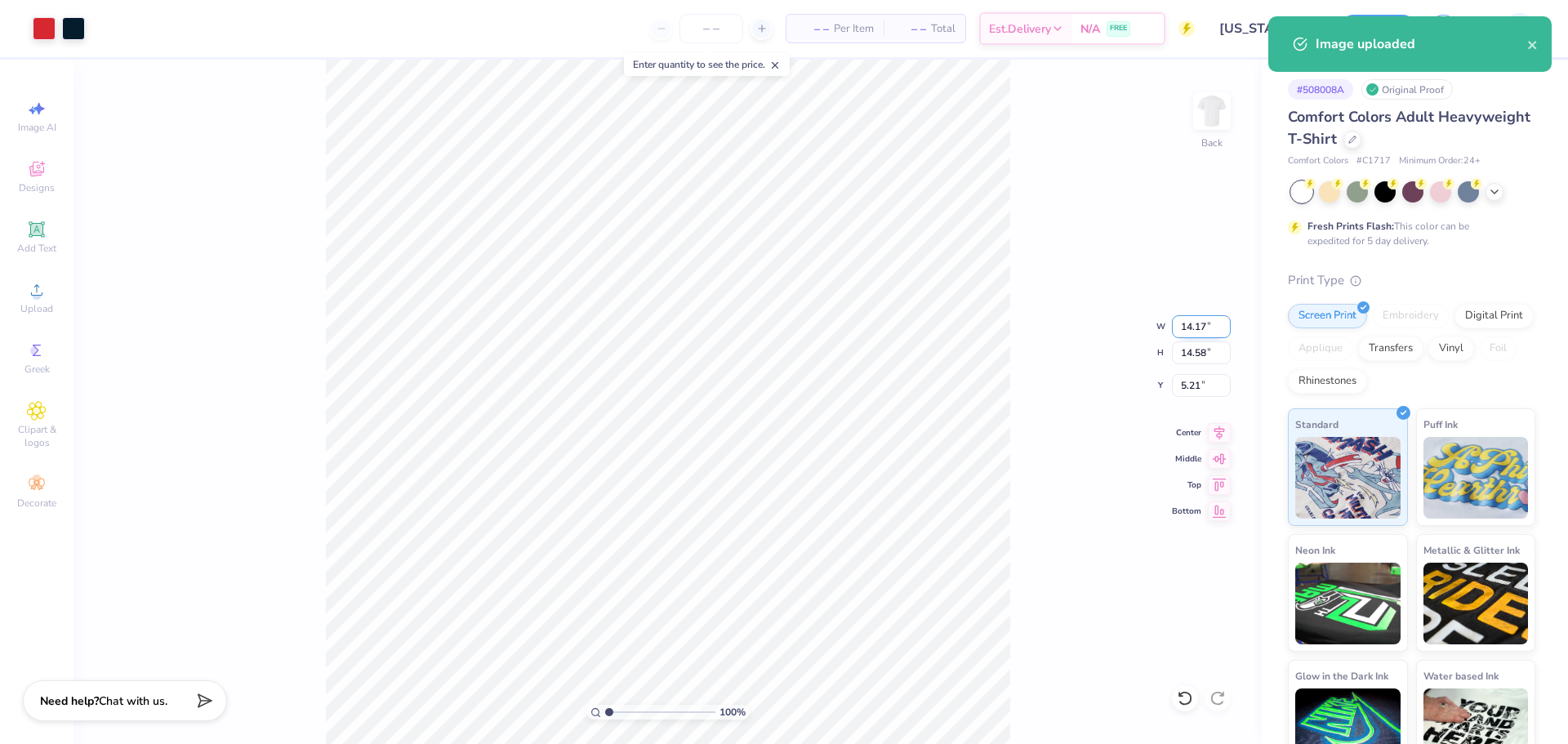
click at [1199, 330] on input "14.17" at bounding box center [1201, 327] width 59 height 23
type input "10.00"
type input "10.28"
click at [1207, 379] on input "7.36" at bounding box center [1201, 385] width 59 height 23
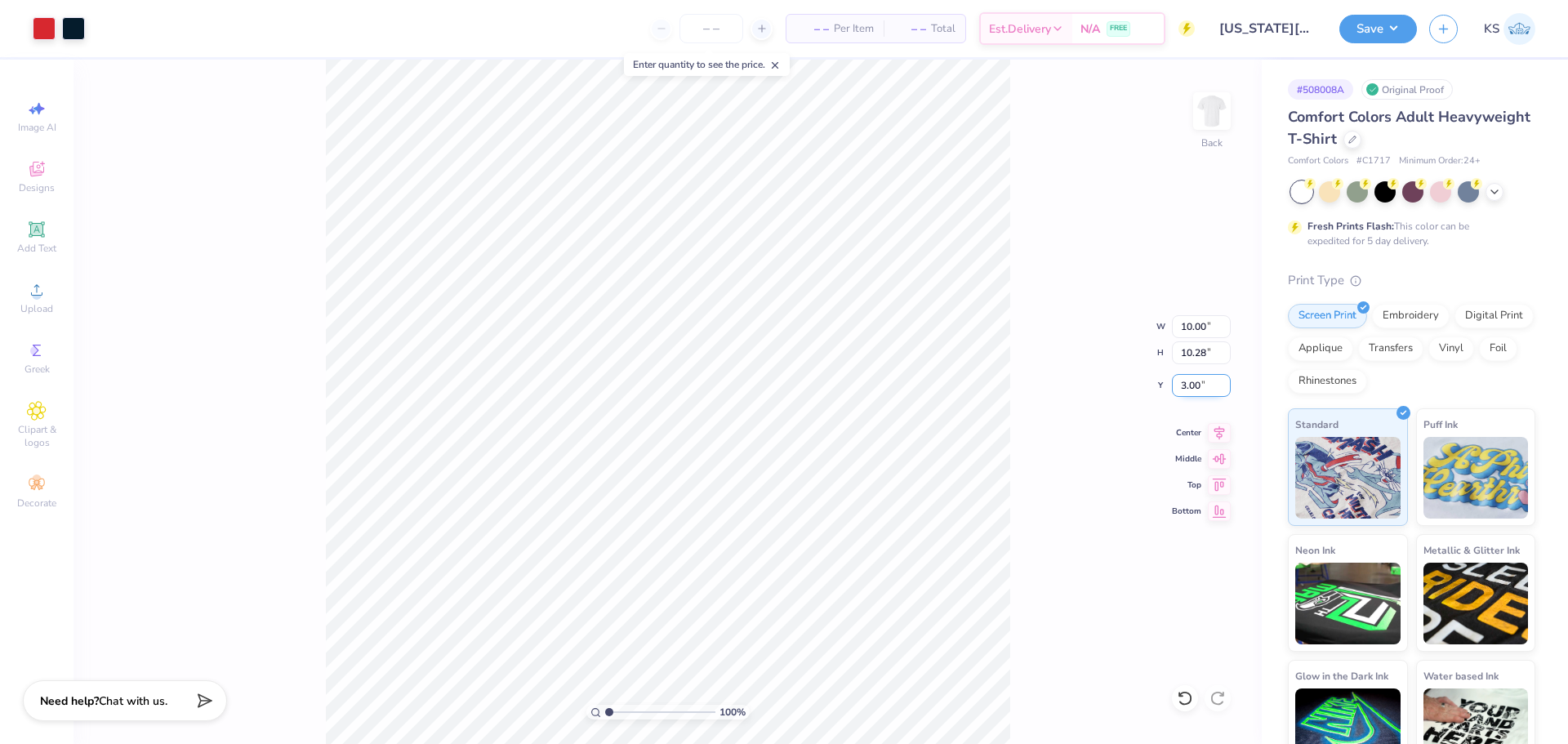
click at [1194, 380] on input "3.00" at bounding box center [1201, 385] width 59 height 23
type input "2.00"
drag, startPoint x: 613, startPoint y: 712, endPoint x: 628, endPoint y: 706, distance: 16.2
type input "2.75"
click at [628, 706] on input "range" at bounding box center [659, 713] width 110 height 15
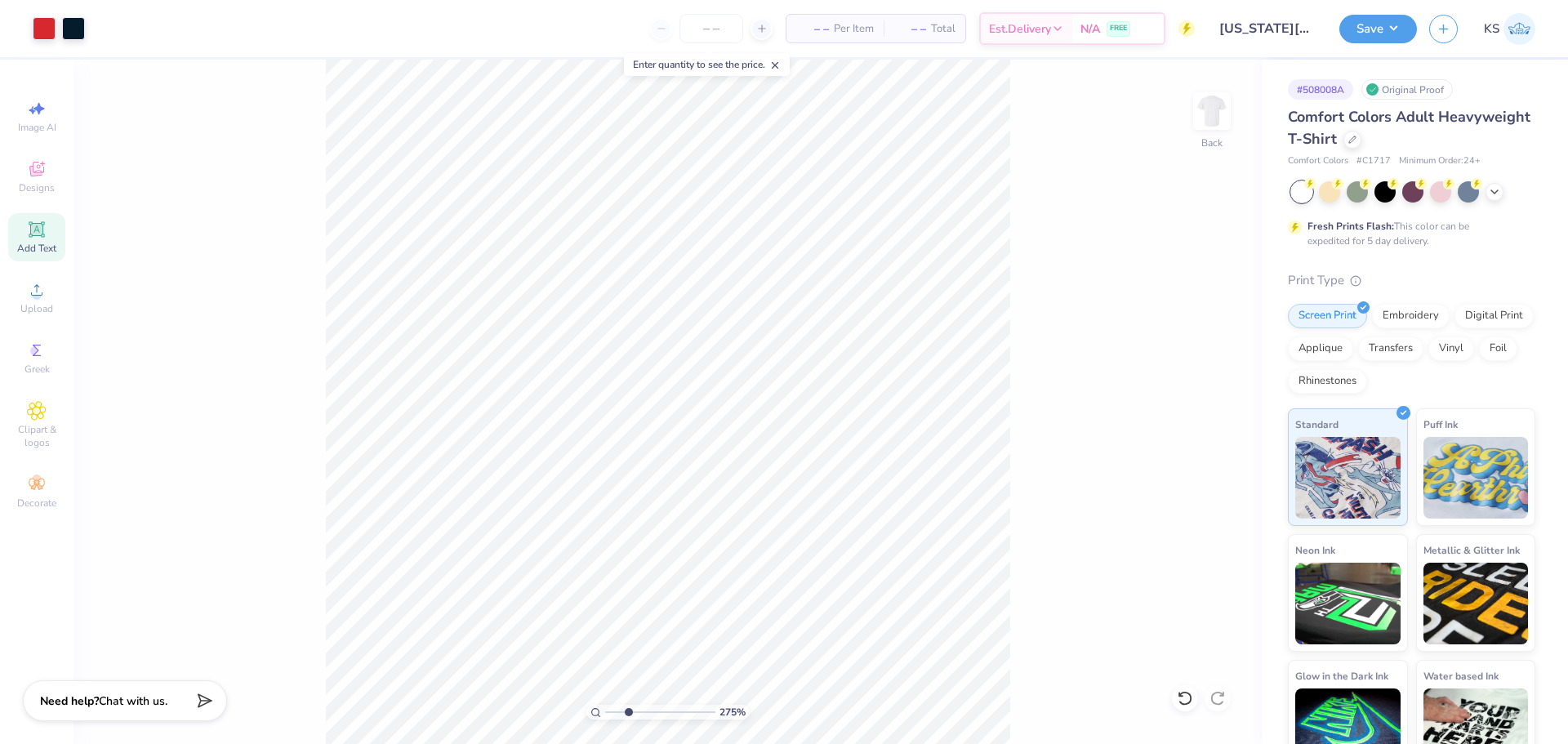
click at [35, 234] on icon at bounding box center [36, 228] width 12 height 12
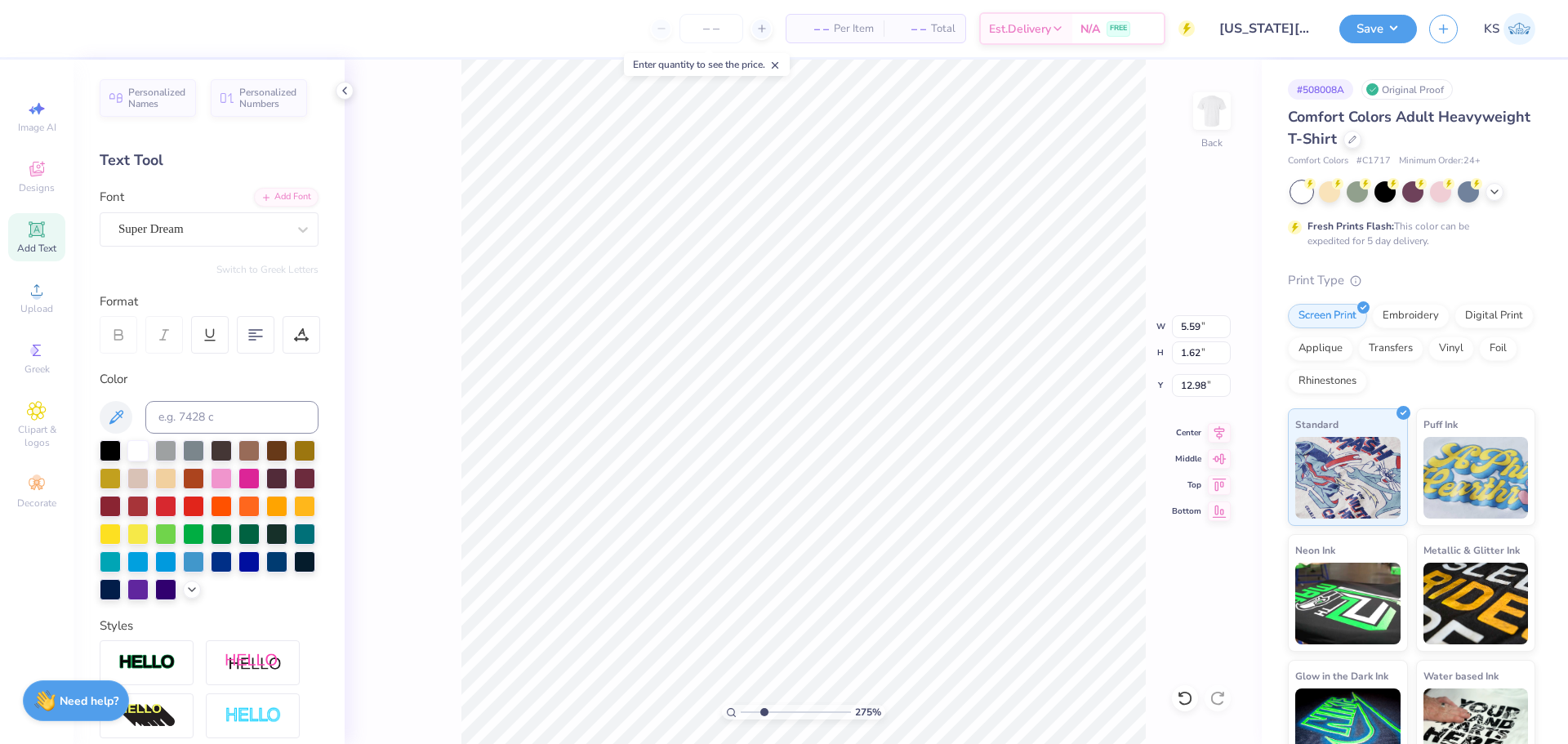
type input "12.98"
type textarea "20"
click at [288, 194] on div "Add Font" at bounding box center [285, 195] width 65 height 19
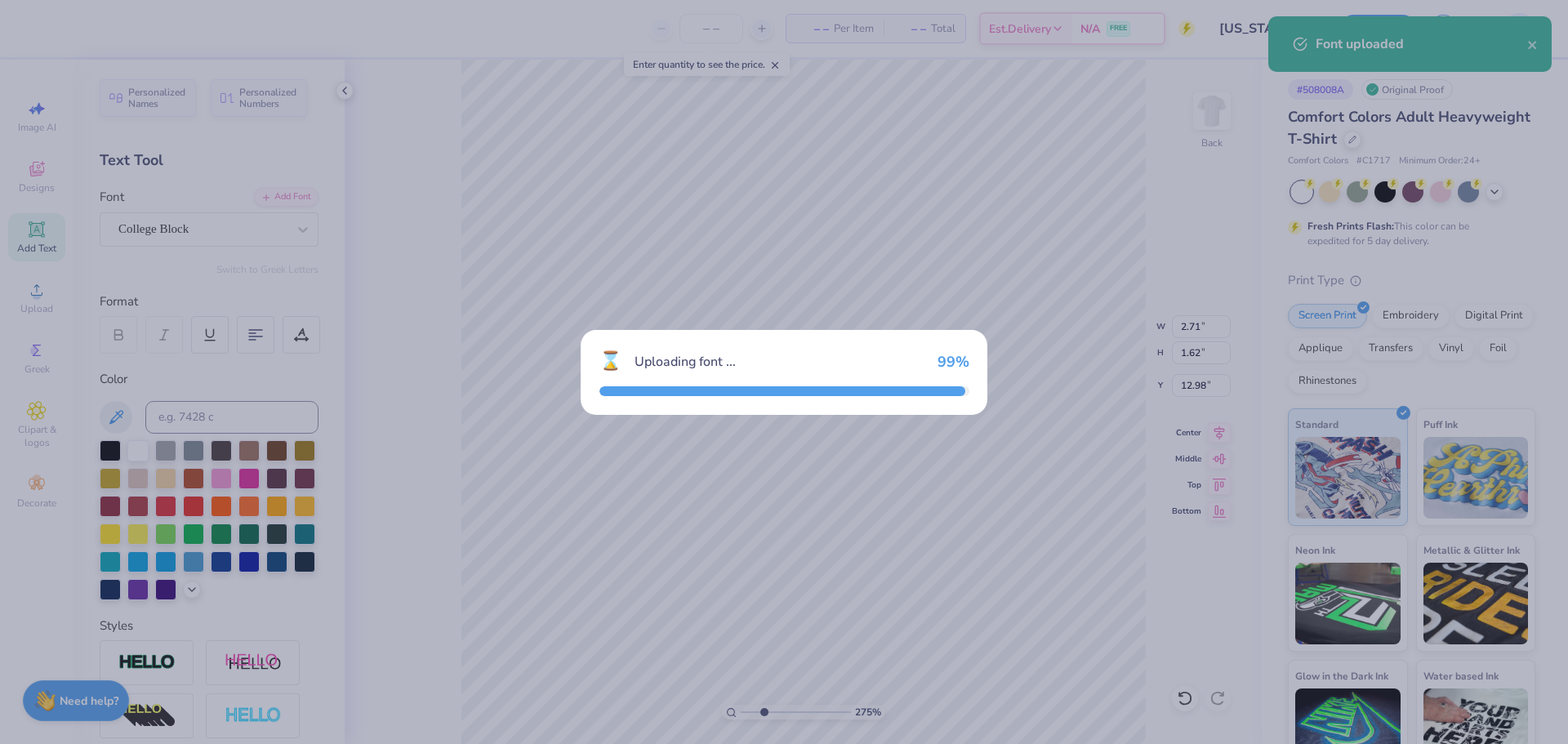
type input "2.13"
type input "1.80"
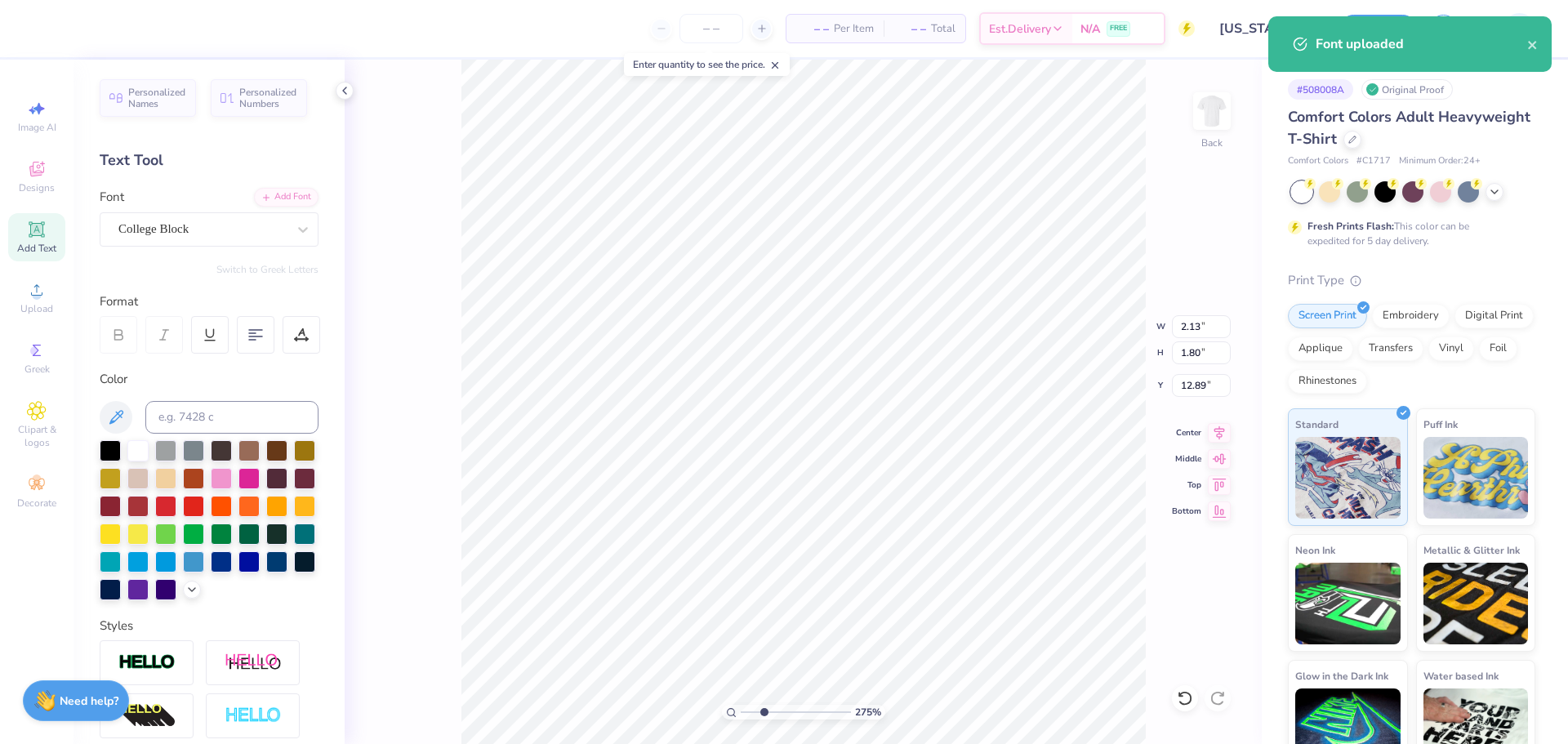
type input "12.22"
type input "1.16"
type input "0.98"
type input "9.25"
click at [1207, 354] on input "0.98" at bounding box center [1201, 353] width 59 height 23
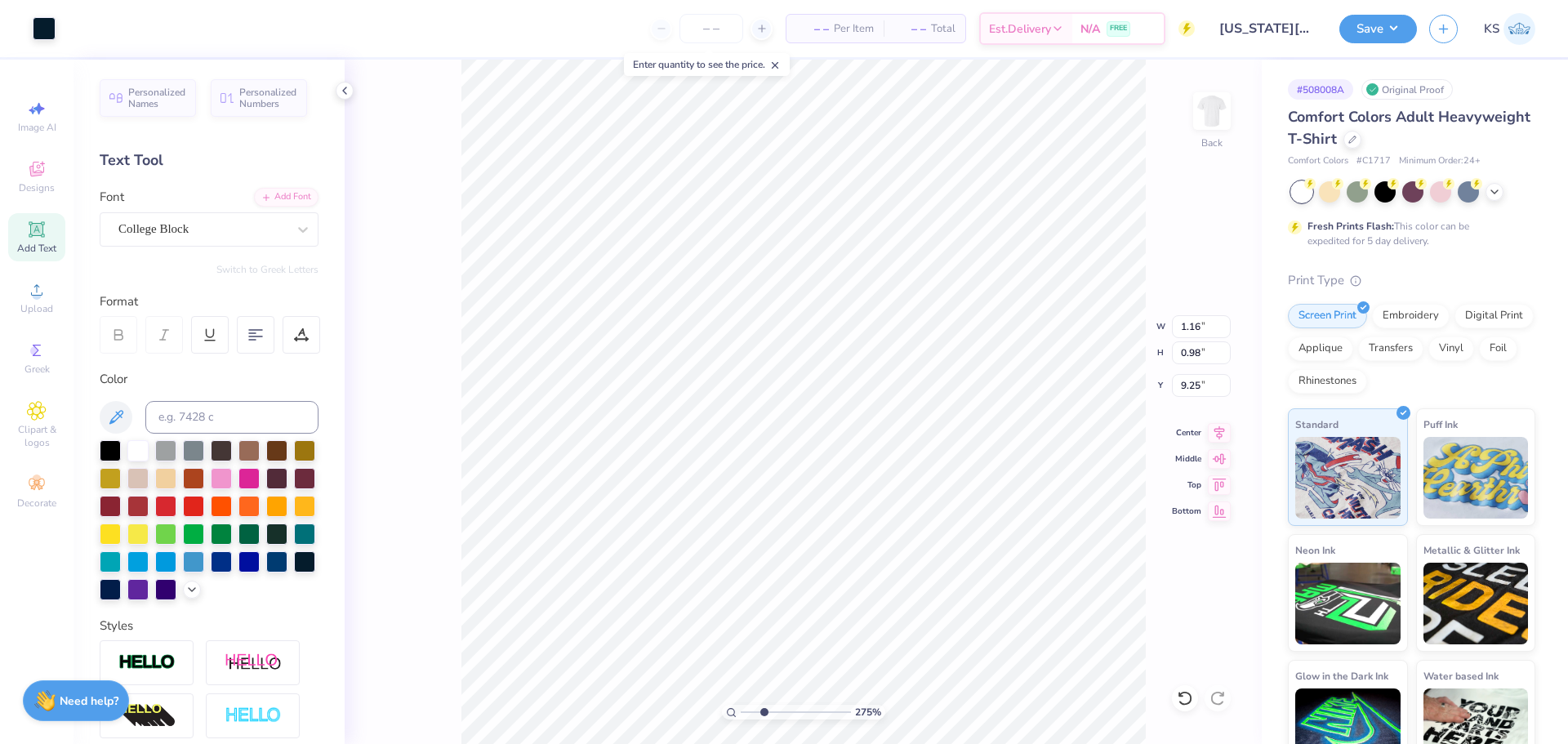
type input "2.13"
type input "1.80"
type input "10.54"
click at [1201, 359] on input "1.80" at bounding box center [1201, 353] width 59 height 23
paste input "0.98"
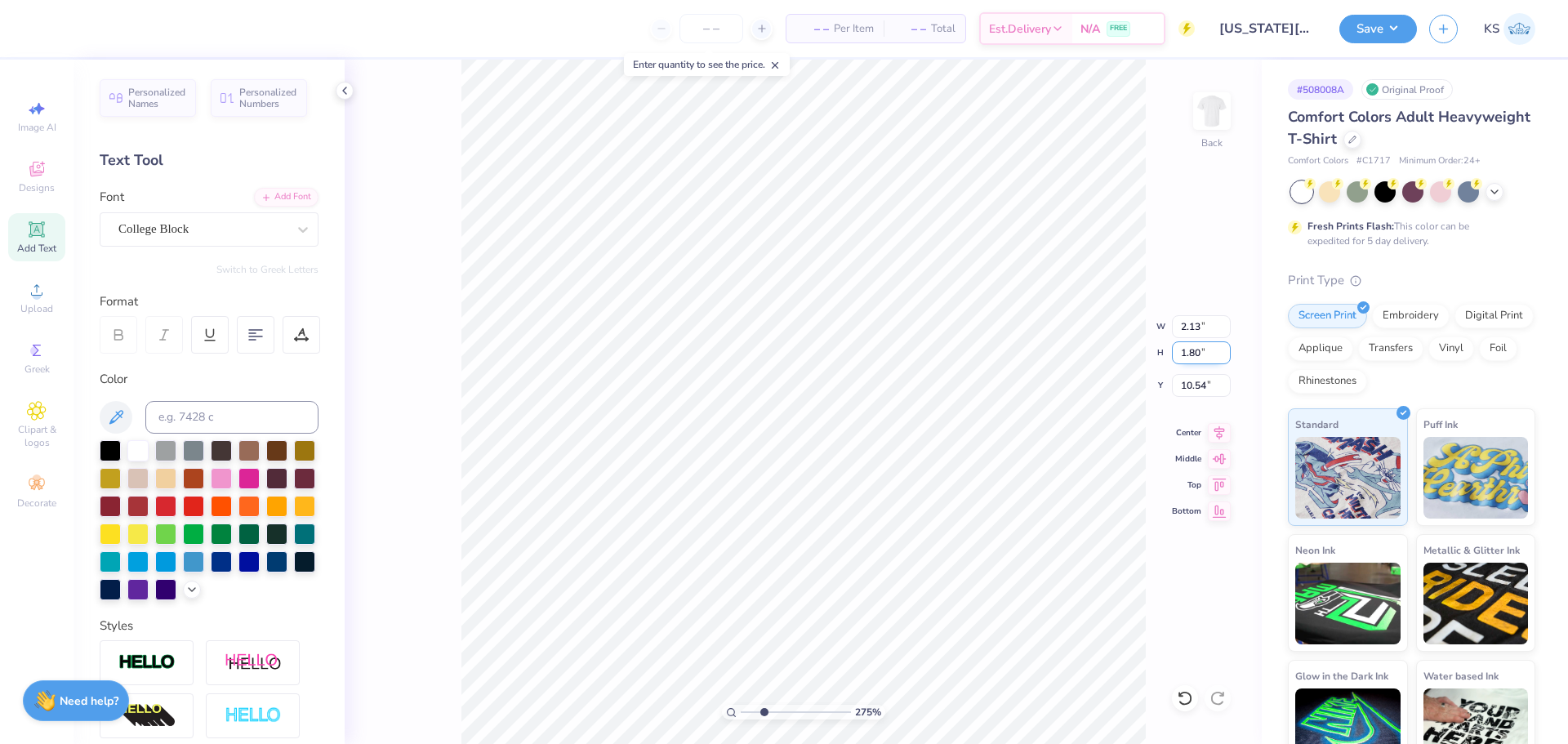
type input "0.98"
type input "1.15"
type input "10.95"
type input "0.98"
type input "1.16"
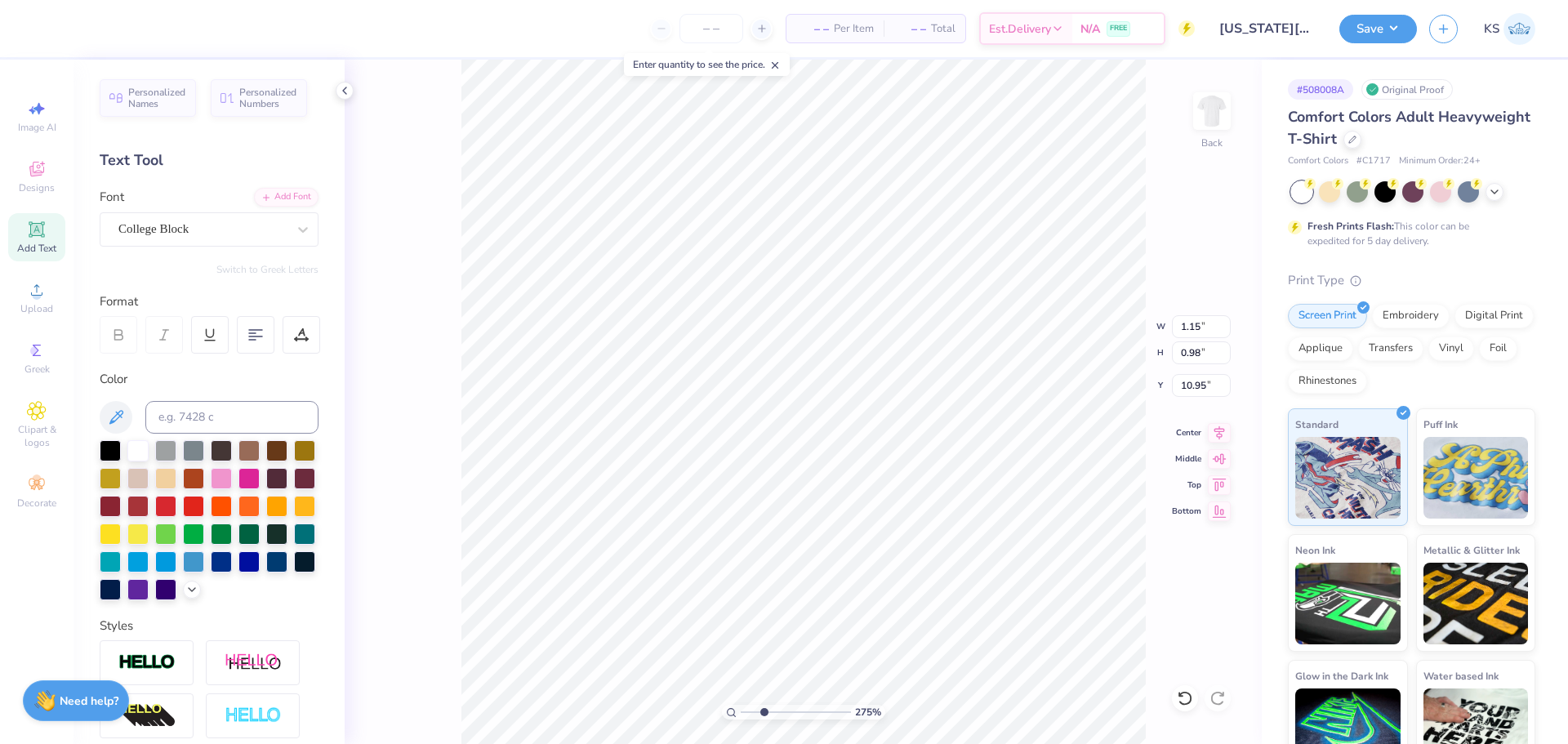
type input "9.25"
click at [1204, 385] on input "9.25" at bounding box center [1201, 385] width 59 height 23
type input "10.42"
click at [1193, 381] on input "10.42" at bounding box center [1201, 385] width 59 height 23
paste input "9.25"
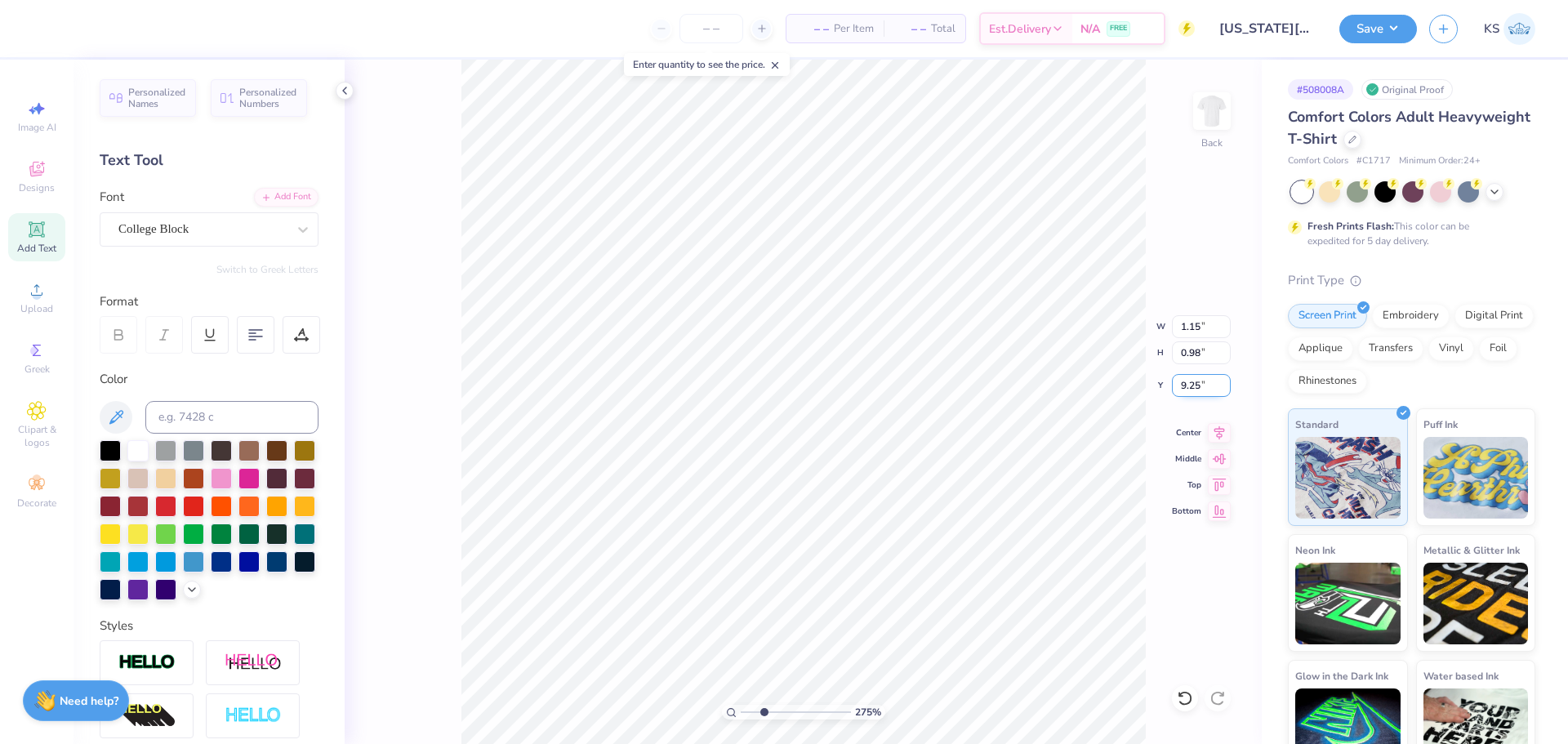
type input "9.25"
type input "13.30"
type textarea "25"
type input "10.48"
type input "1.16"
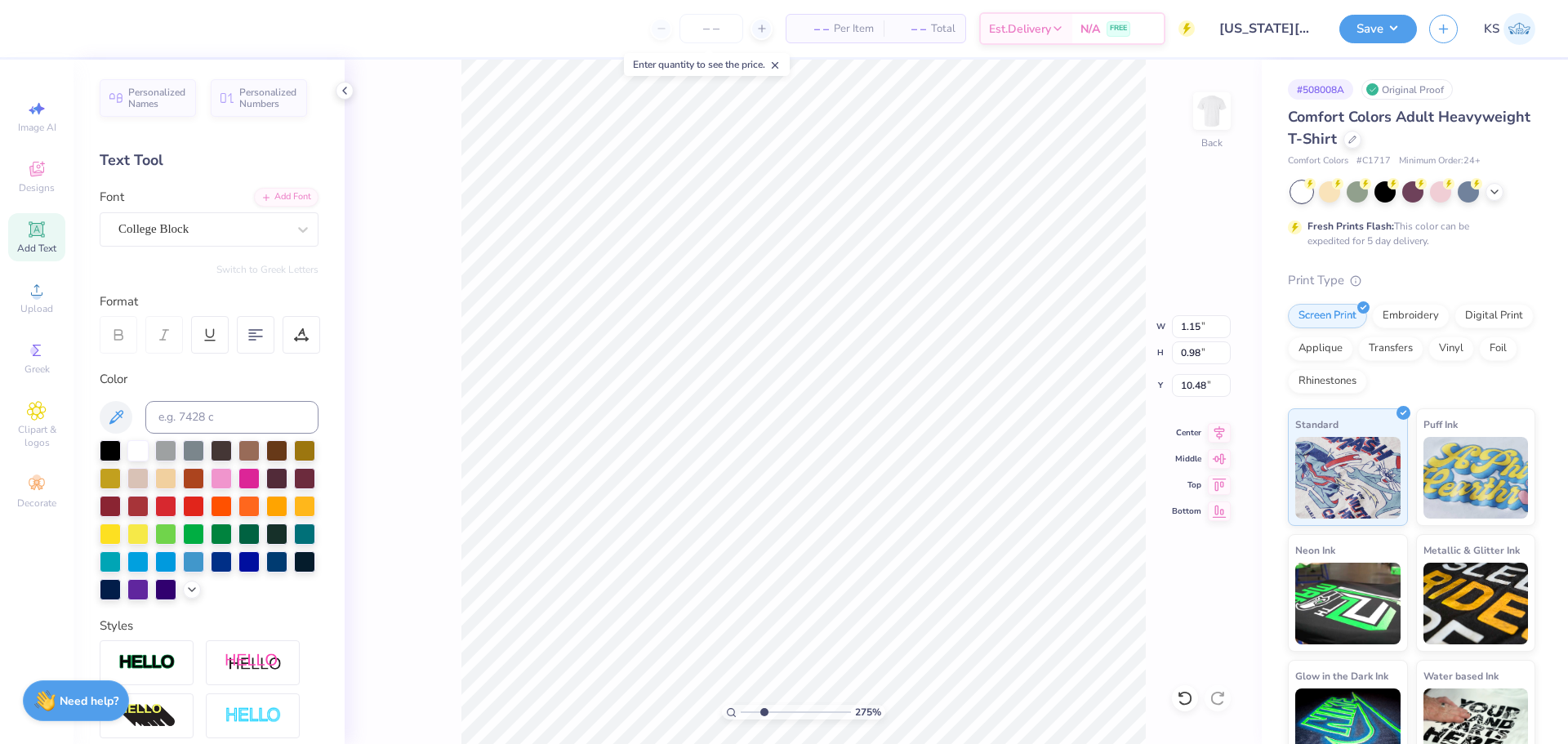
type input "9.25"
click at [1198, 389] on input "10.48" at bounding box center [1201, 385] width 59 height 23
paste input "9.25"
type input "9.25"
type input "13.08"
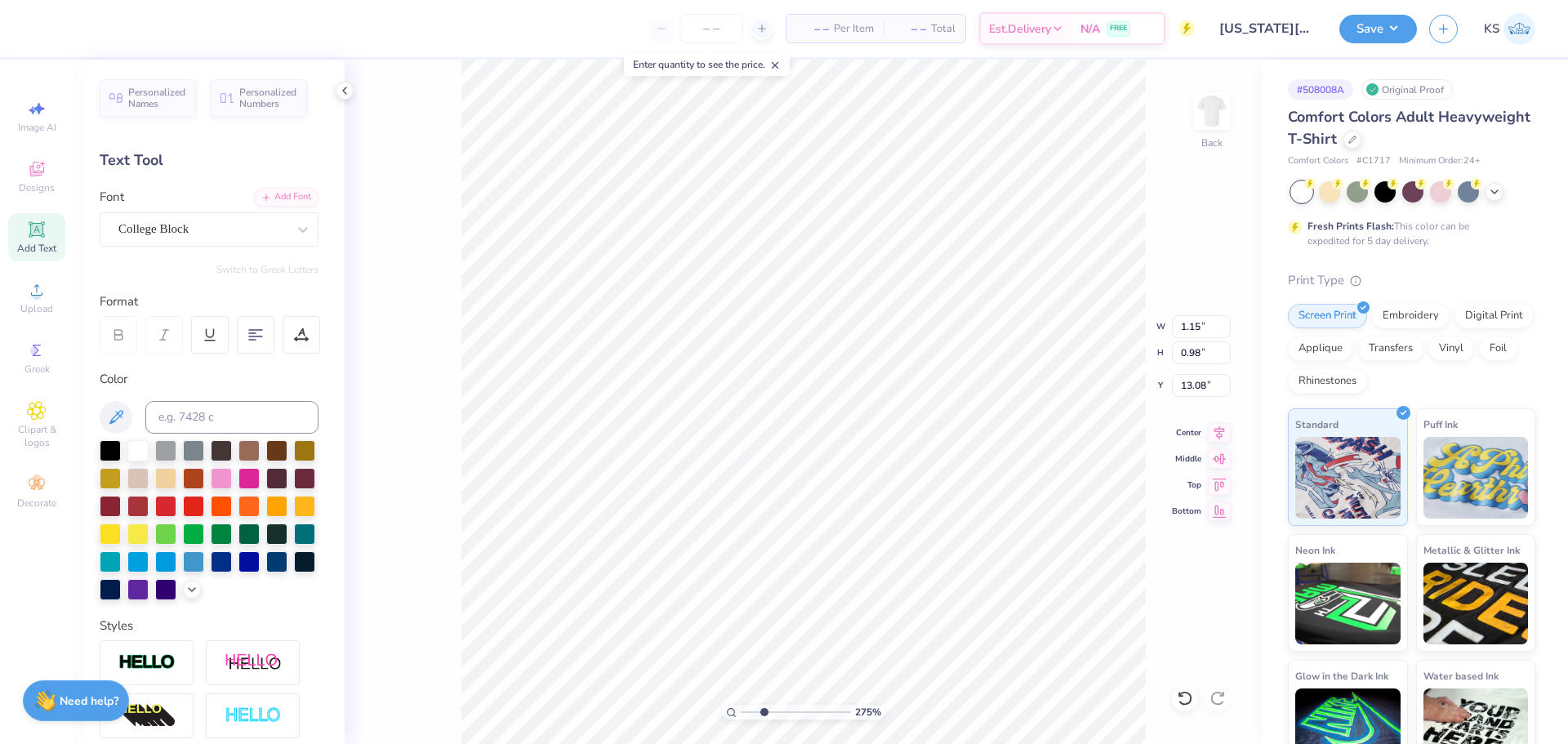
type textarea "FALL 2025"
click at [275, 194] on div "Add Font" at bounding box center [285, 195] width 65 height 19
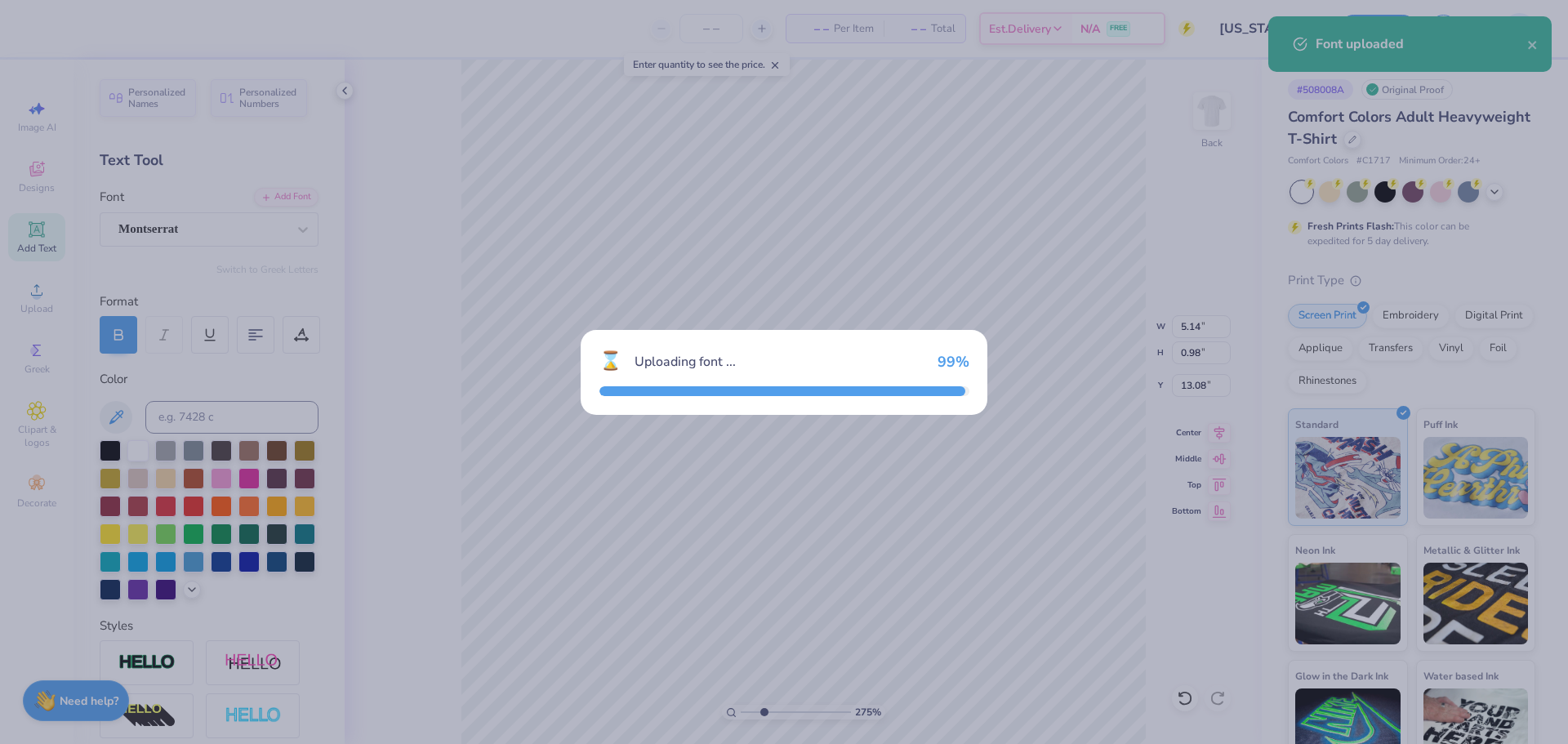
type input "6.38"
type input "0.91"
type input "13.11"
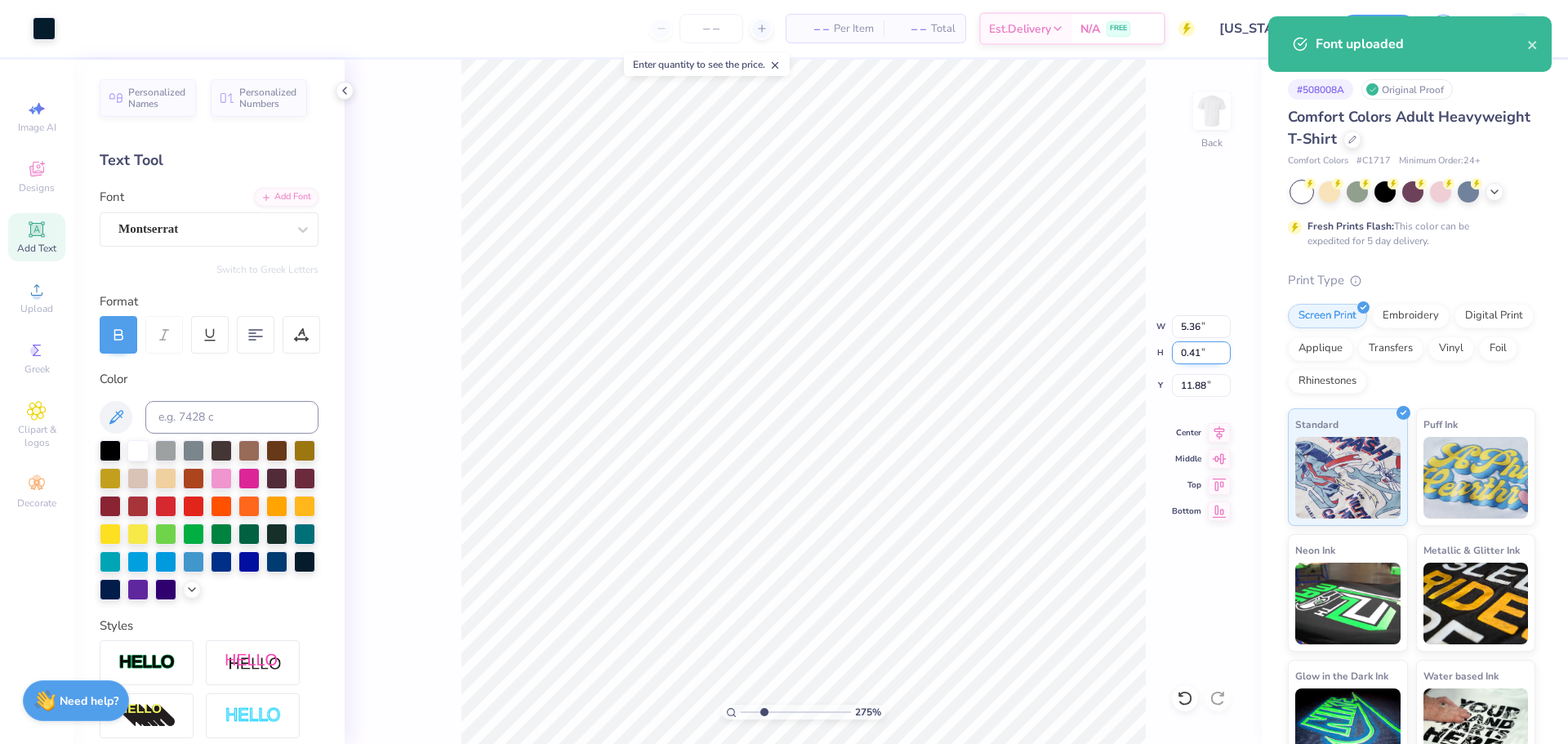
click at [1198, 358] on input "0.41" at bounding box center [1201, 353] width 59 height 23
type input "6.38"
type input "0.91"
type input "13.11"
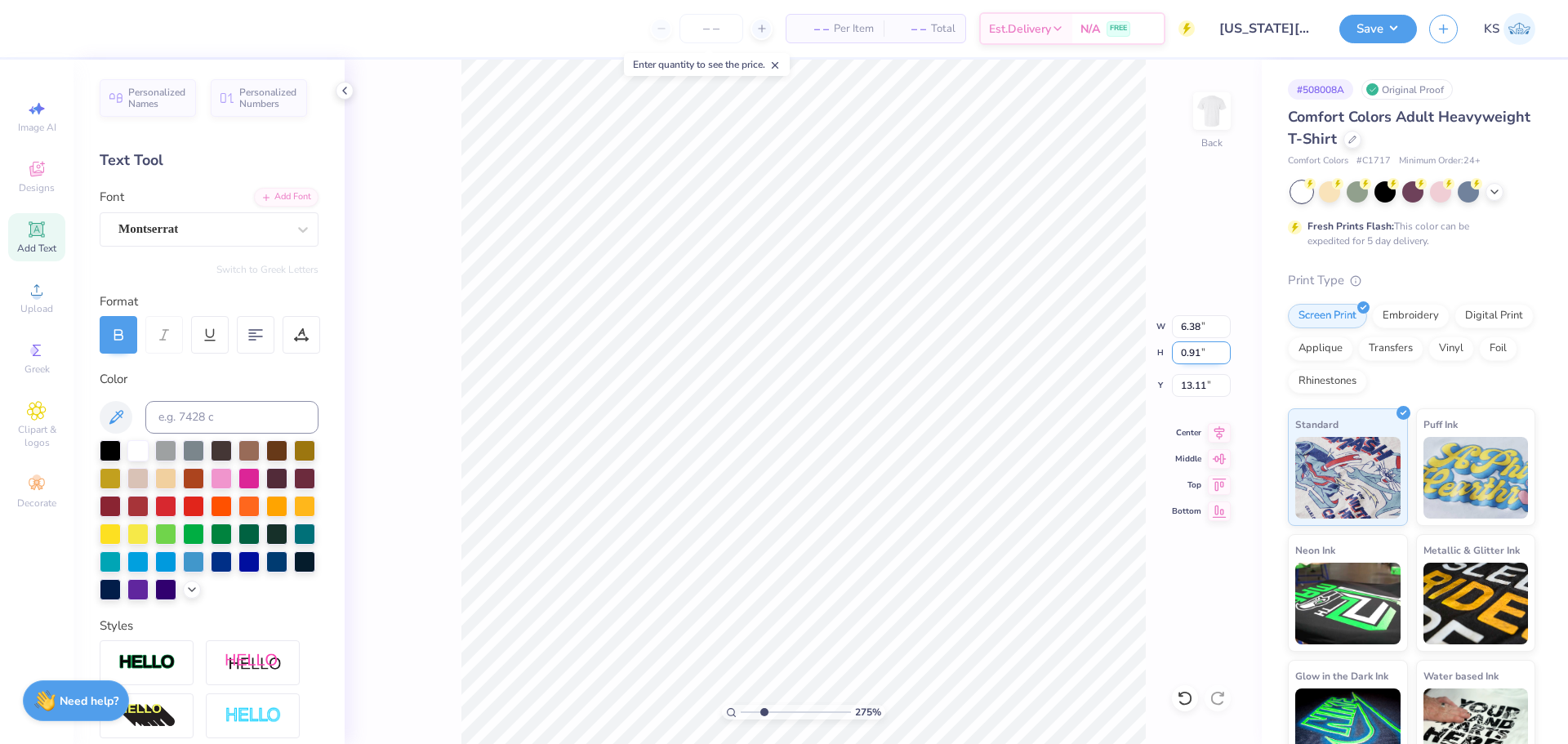
click at [1205, 361] on input "0.91" at bounding box center [1201, 353] width 59 height 23
paste input "4"
type input "0.41"
type input "2.88"
type input "13.36"
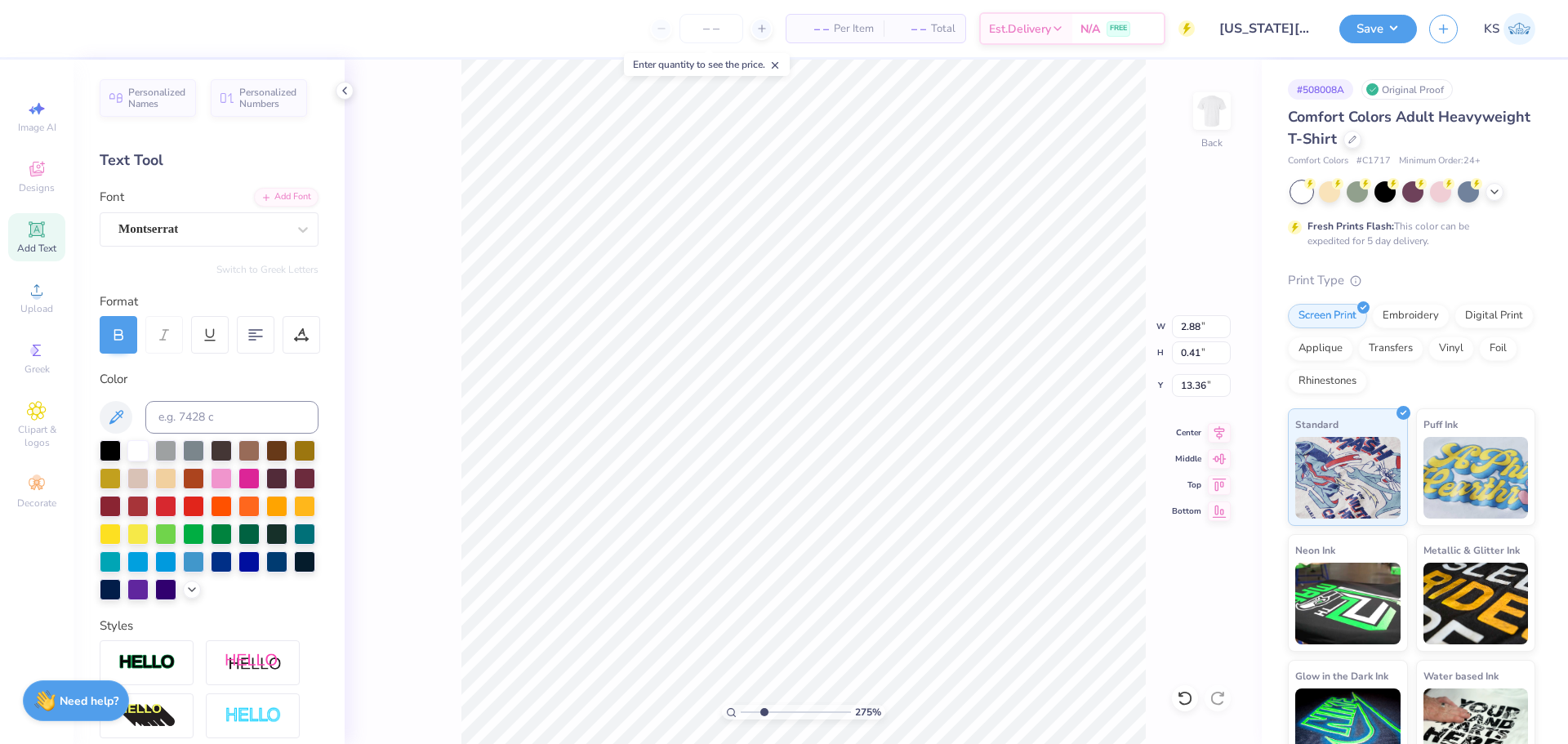
type input "5.36"
type input "11.88"
click at [1212, 380] on input "11.88" at bounding box center [1201, 385] width 59 height 23
type input "2.88"
type input "12.95"
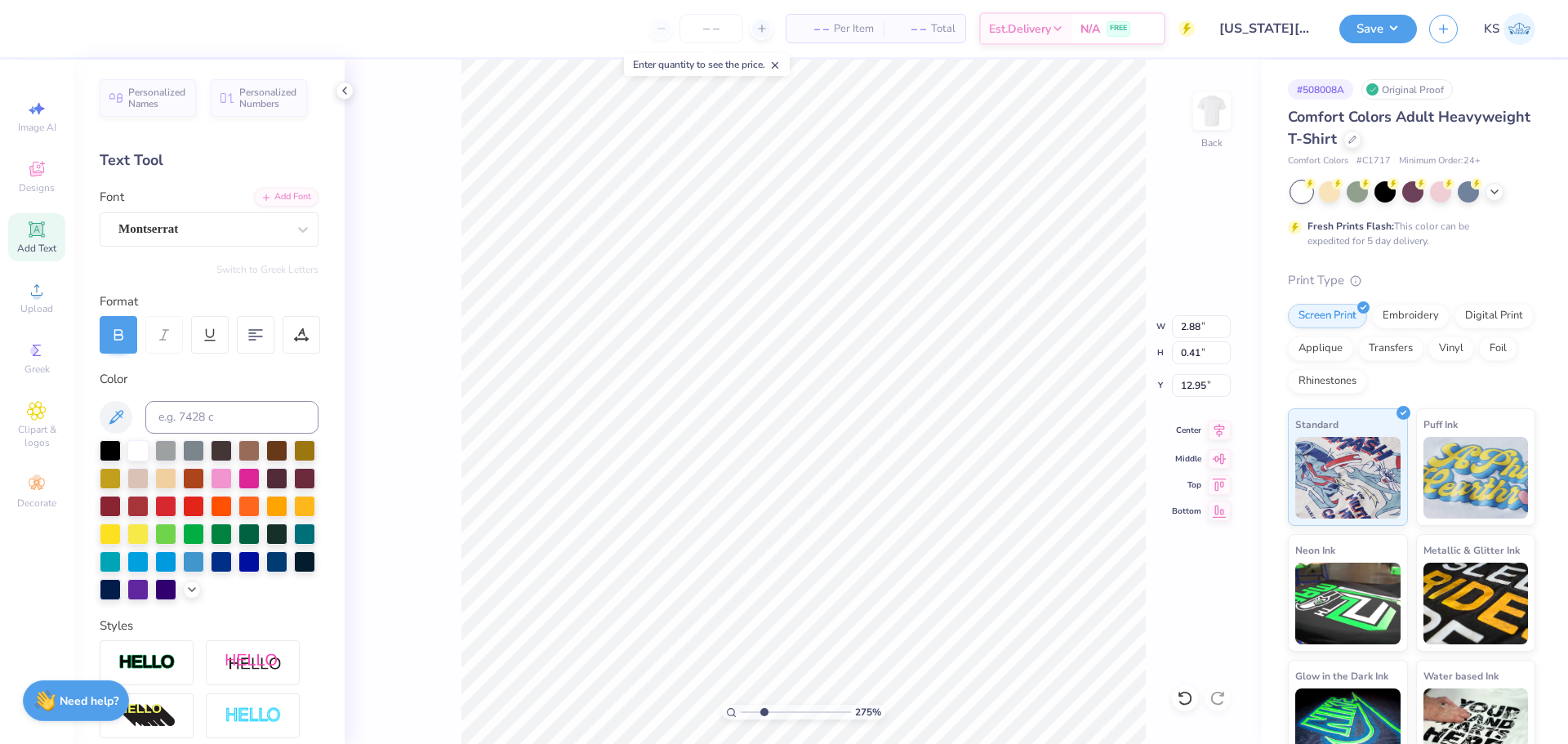
click at [1215, 425] on icon at bounding box center [1219, 430] width 23 height 20
click at [316, 328] on div at bounding box center [301, 335] width 38 height 38
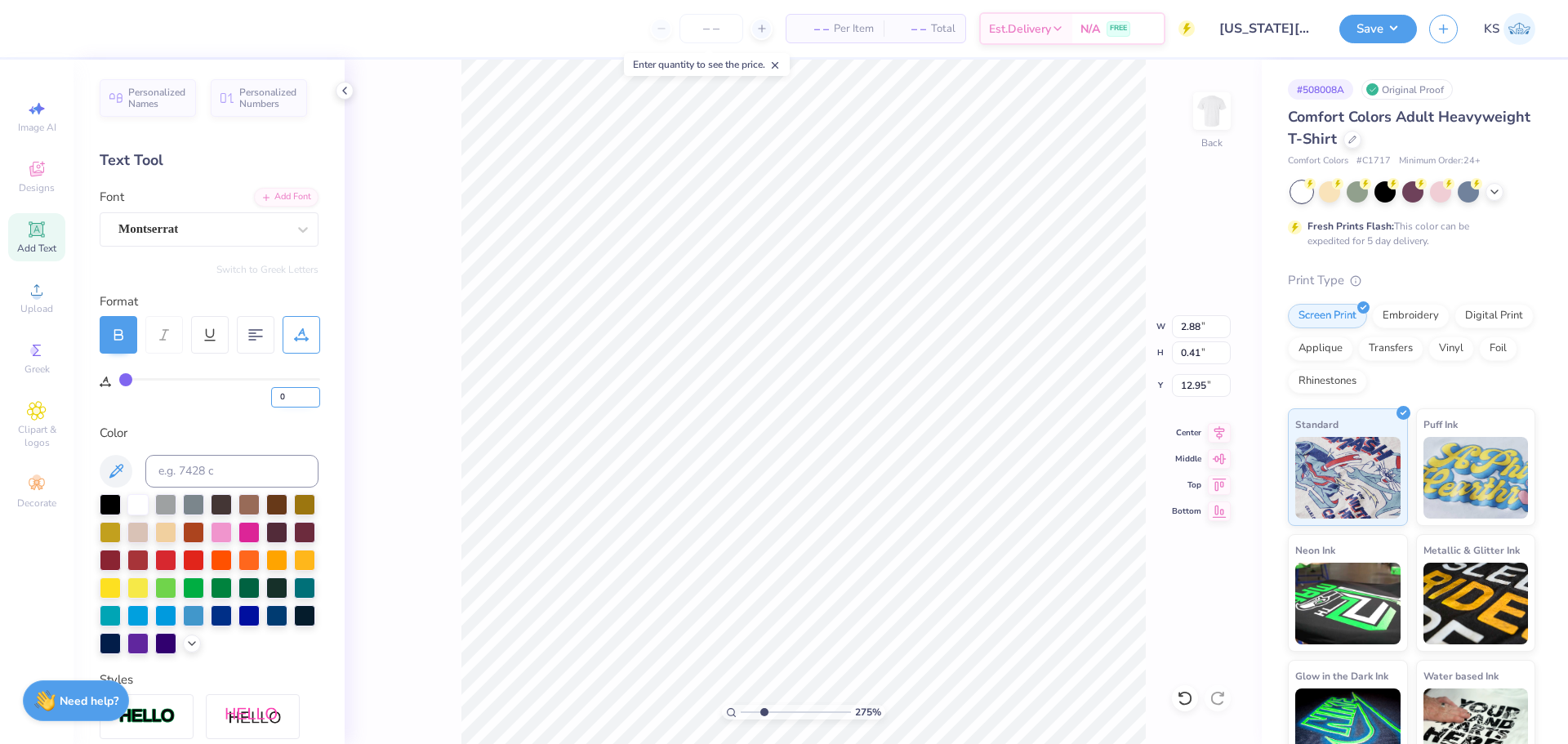
click at [278, 392] on input "0" at bounding box center [296, 397] width 49 height 21
type input "20"
type input "3.79"
type input "50"
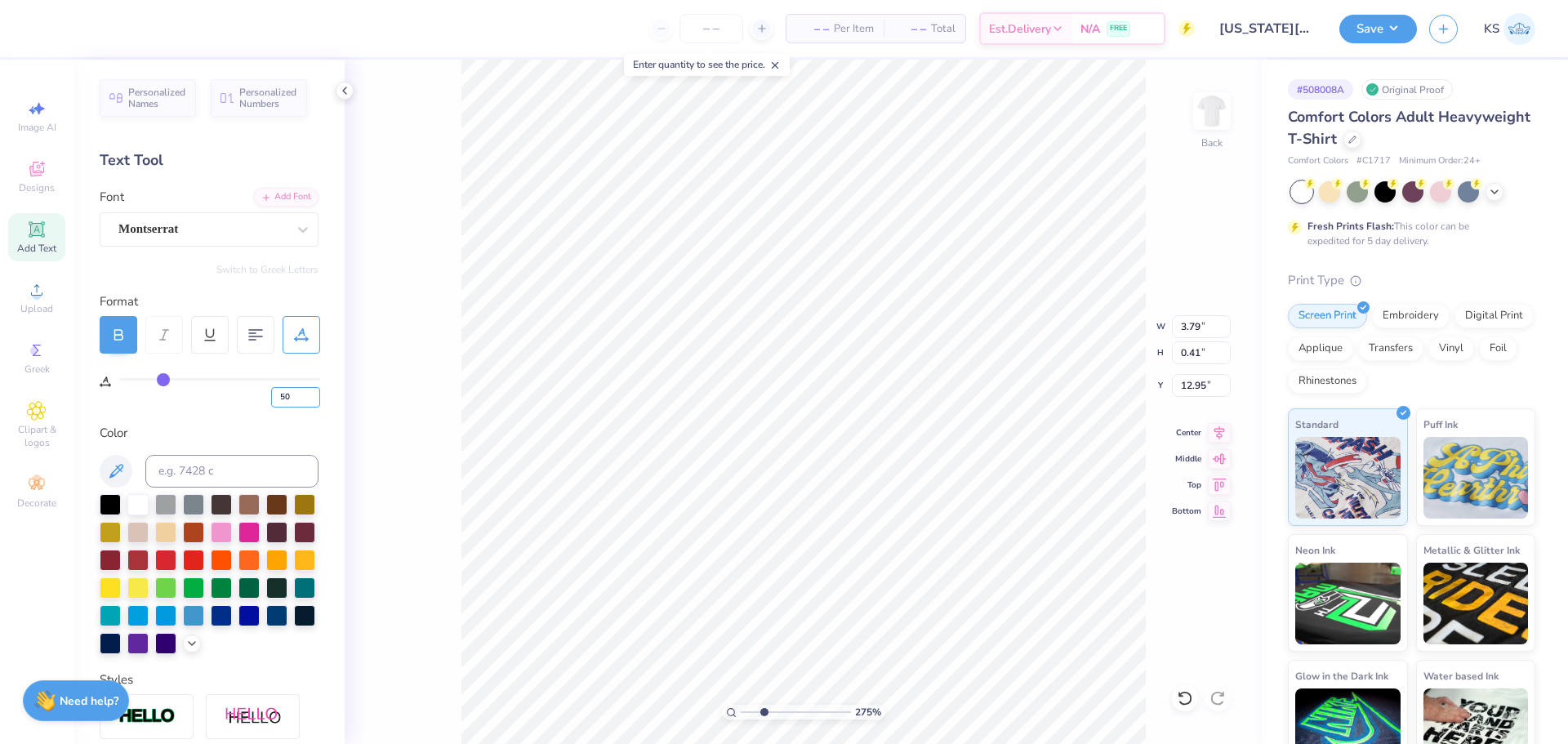
type input "50"
type input "5.15"
click at [306, 390] on input "50" at bounding box center [296, 397] width 49 height 21
click at [313, 393] on input "51" at bounding box center [296, 397] width 49 height 21
type input "52"
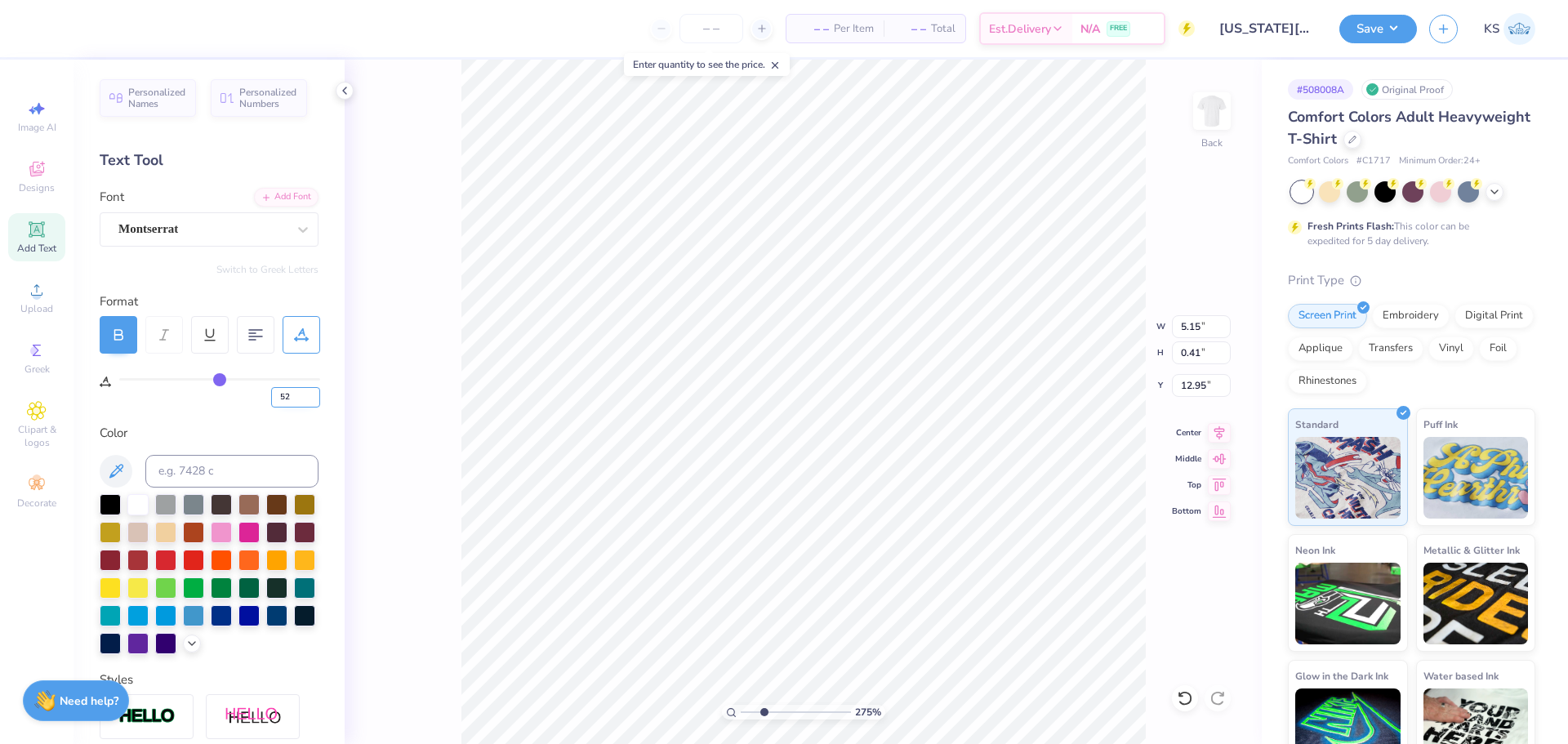
click at [313, 393] on input "52" at bounding box center [296, 397] width 49 height 21
type input "52"
click at [314, 426] on div "Personalized Names Personalized Numbers Text Tool Add Font Font Montserrat Swit…" at bounding box center [208, 401] width 271 height 685
type input "5.24"
type input "12.50"
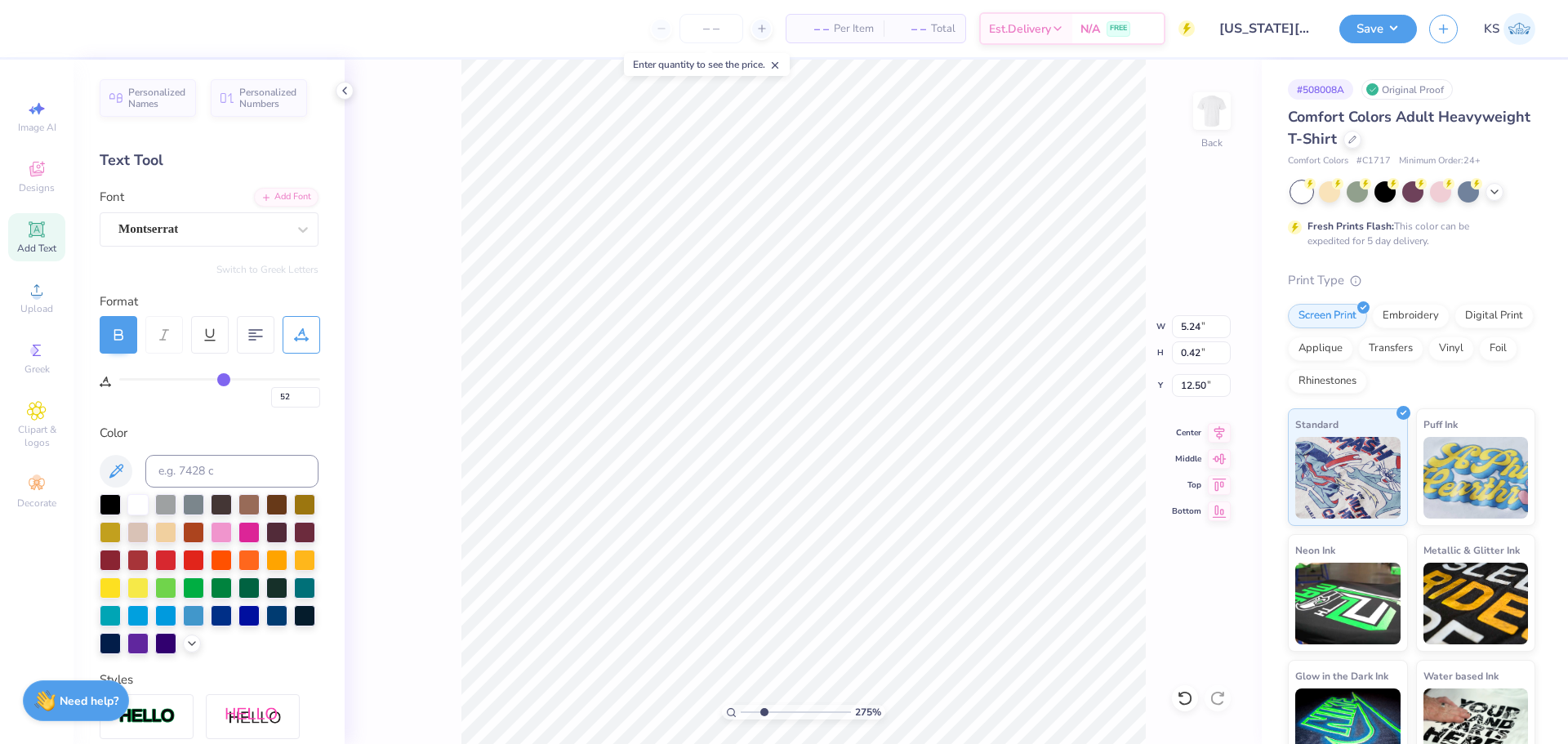
type input "5.36"
type input "0.42"
type input "12.49"
type input "0.41"
type input "11.88"
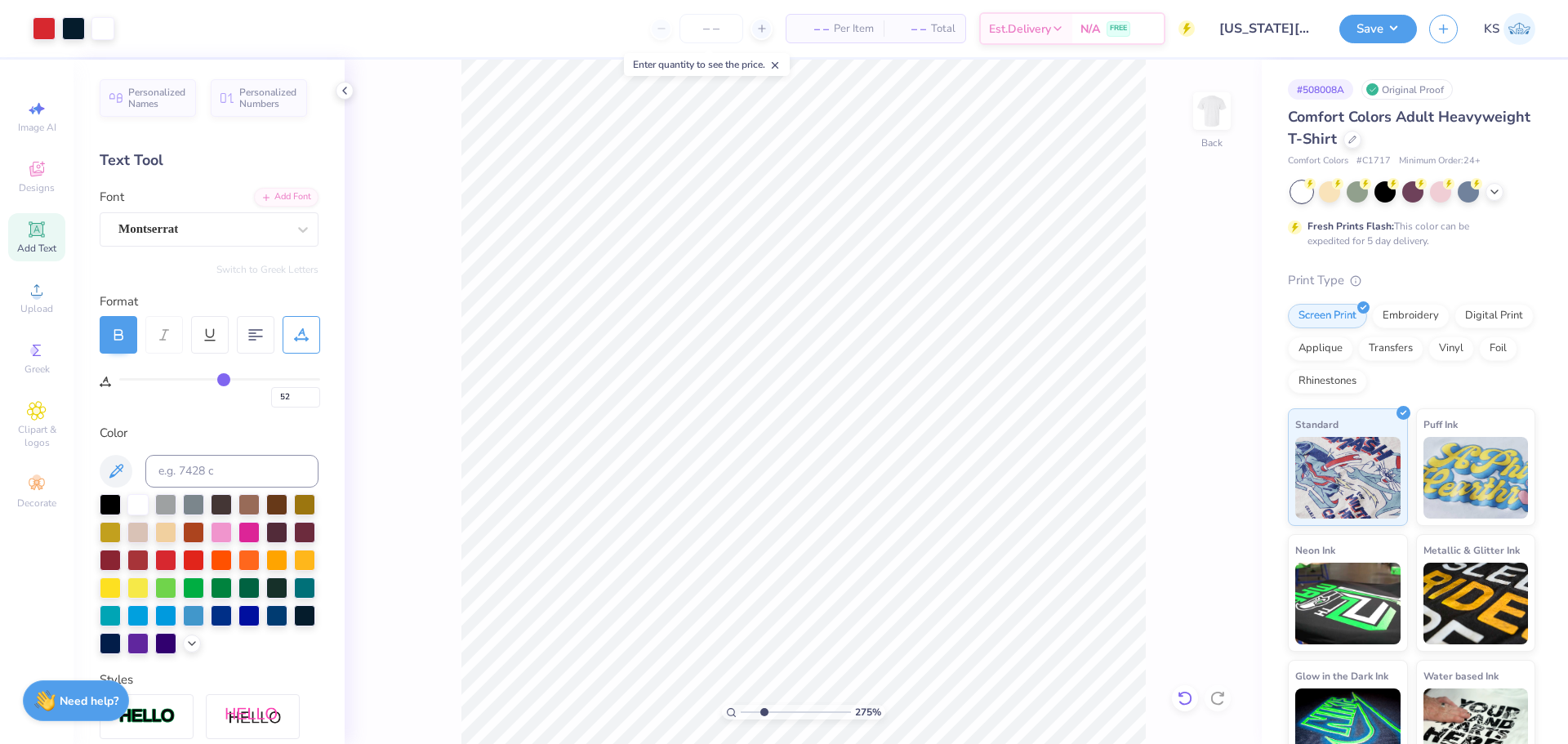
click at [1186, 697] on icon at bounding box center [1184, 698] width 16 height 16
click at [1208, 395] on input "12.49" at bounding box center [1201, 385] width 59 height 23
paste input "1.88"
type input "11.88"
click at [91, 28] on div at bounding box center [102, 27] width 23 height 23
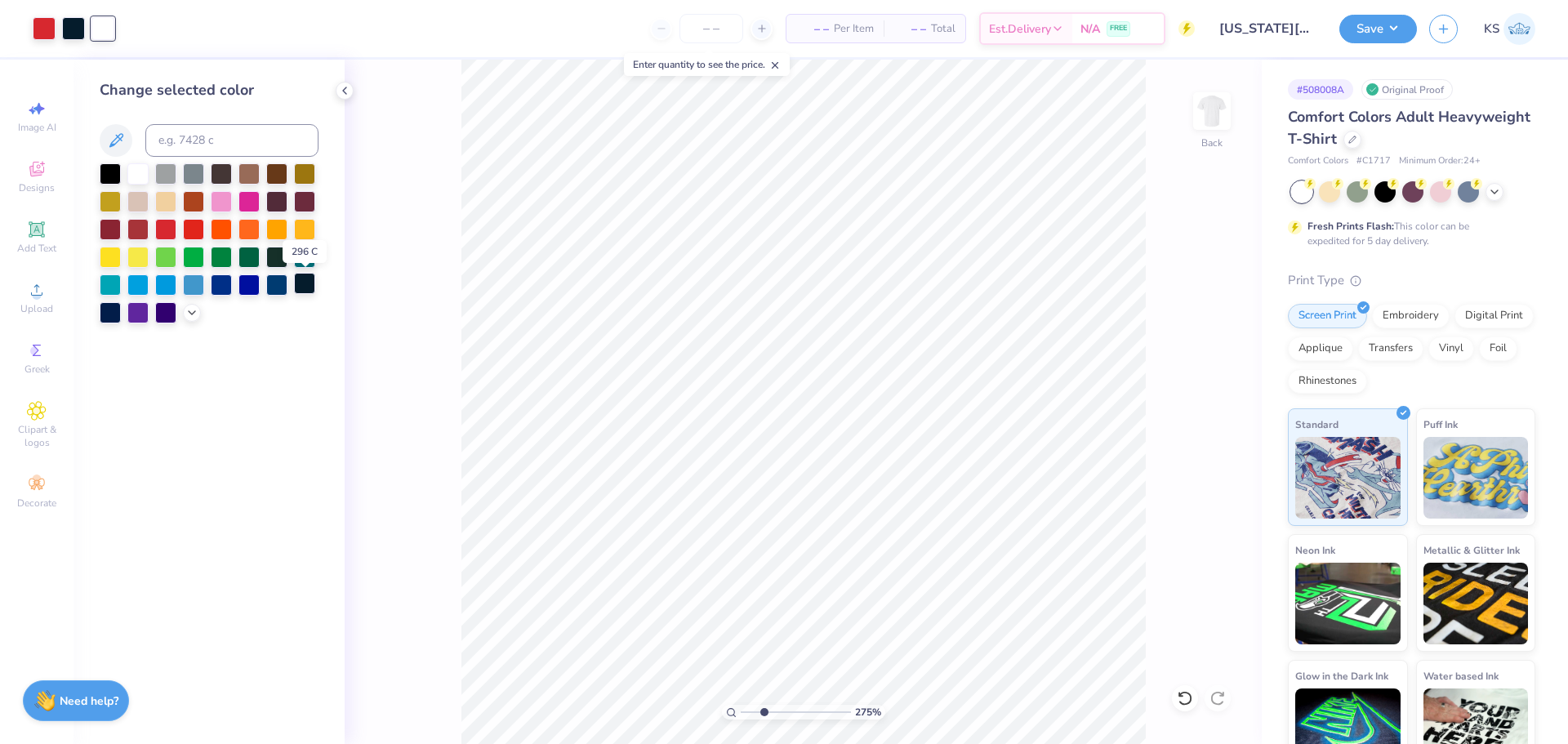
click at [305, 290] on div at bounding box center [304, 283] width 22 height 22
drag, startPoint x: 758, startPoint y: 710, endPoint x: 672, endPoint y: 694, distance: 87.5
click at [741, 705] on input "range" at bounding box center [795, 713] width 110 height 15
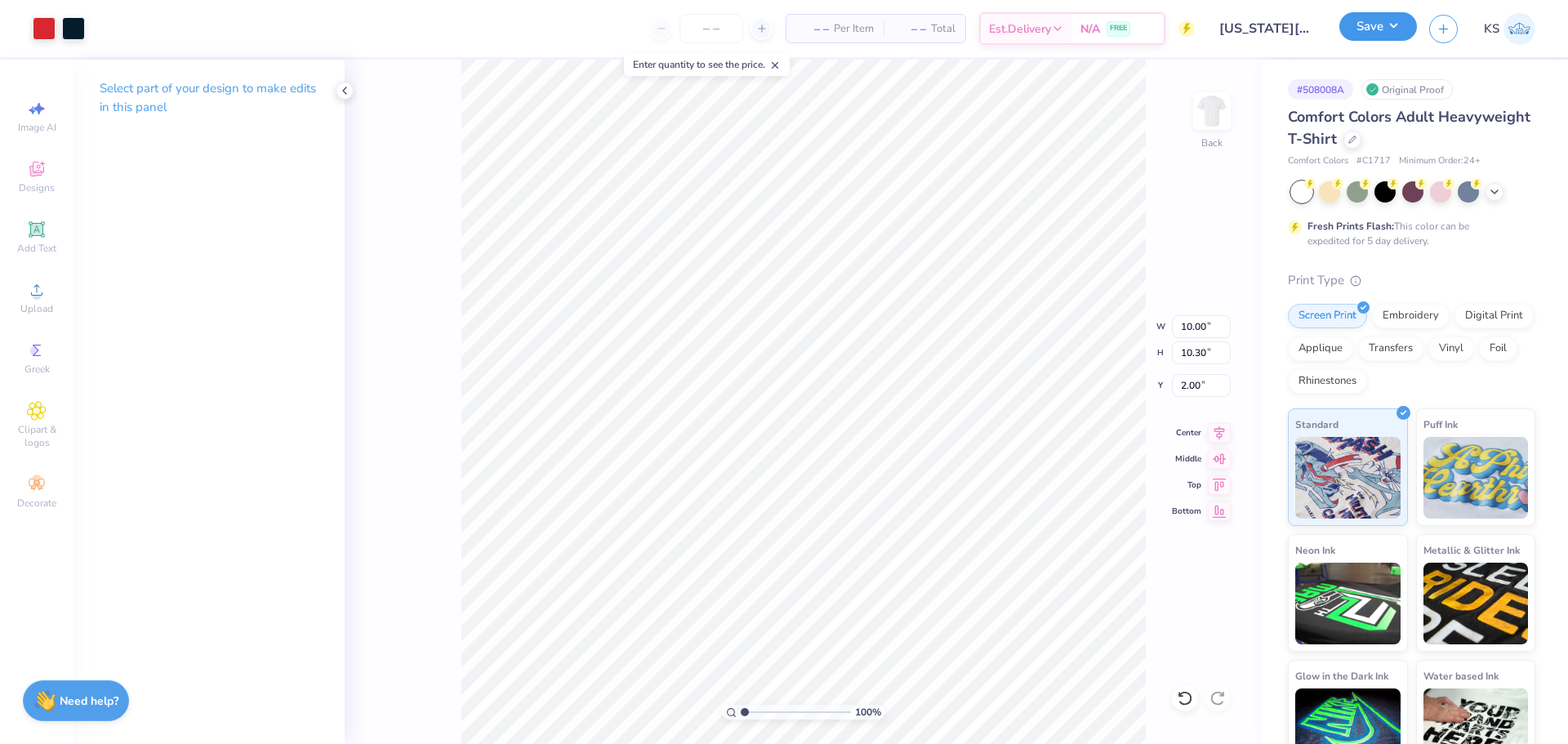
click at [1379, 22] on button "Save" at bounding box center [1377, 26] width 78 height 28
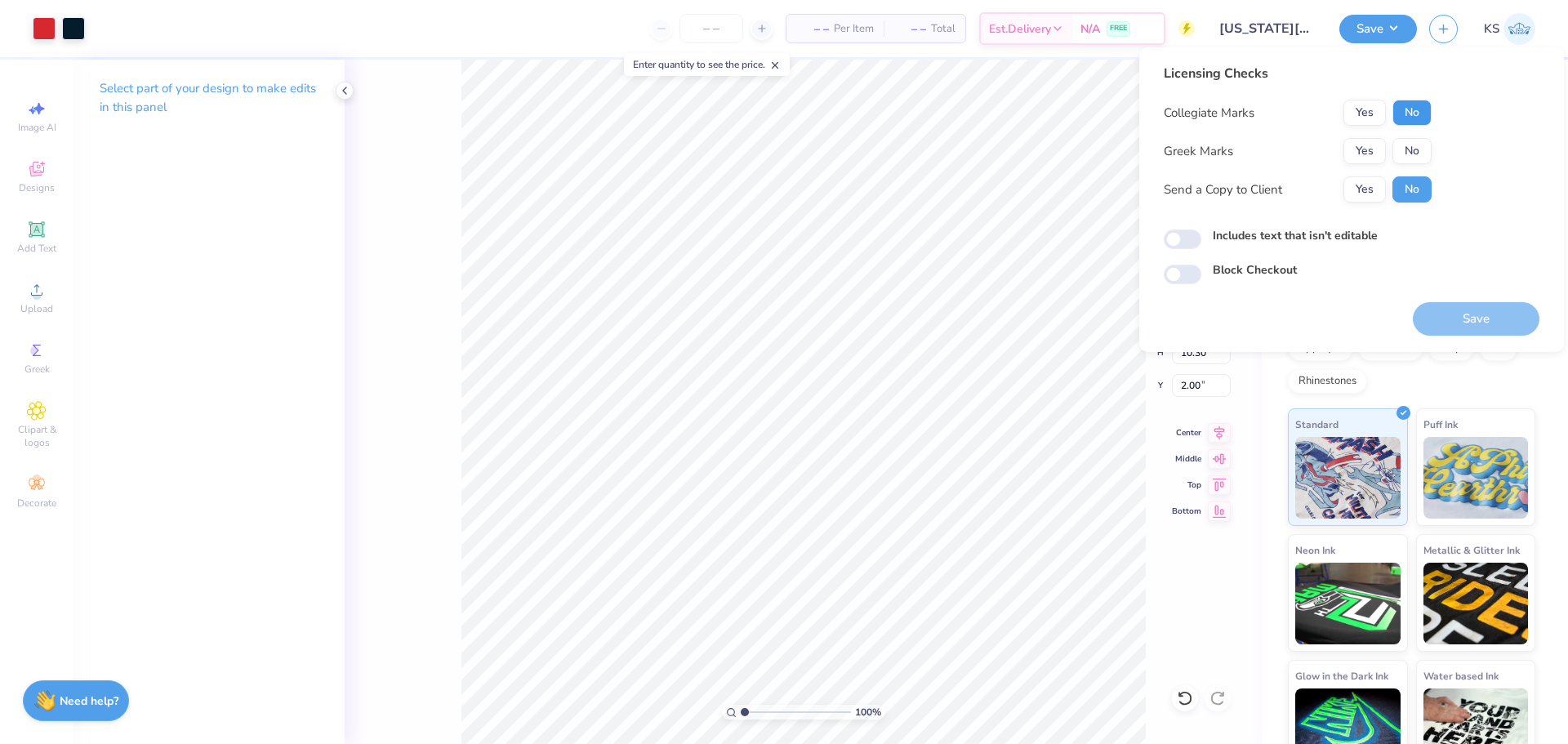
click at [1414, 113] on button "No" at bounding box center [1412, 113] width 39 height 26
click at [1408, 149] on button "No" at bounding box center [1412, 151] width 39 height 26
click at [1370, 197] on button "Yes" at bounding box center [1364, 190] width 42 height 26
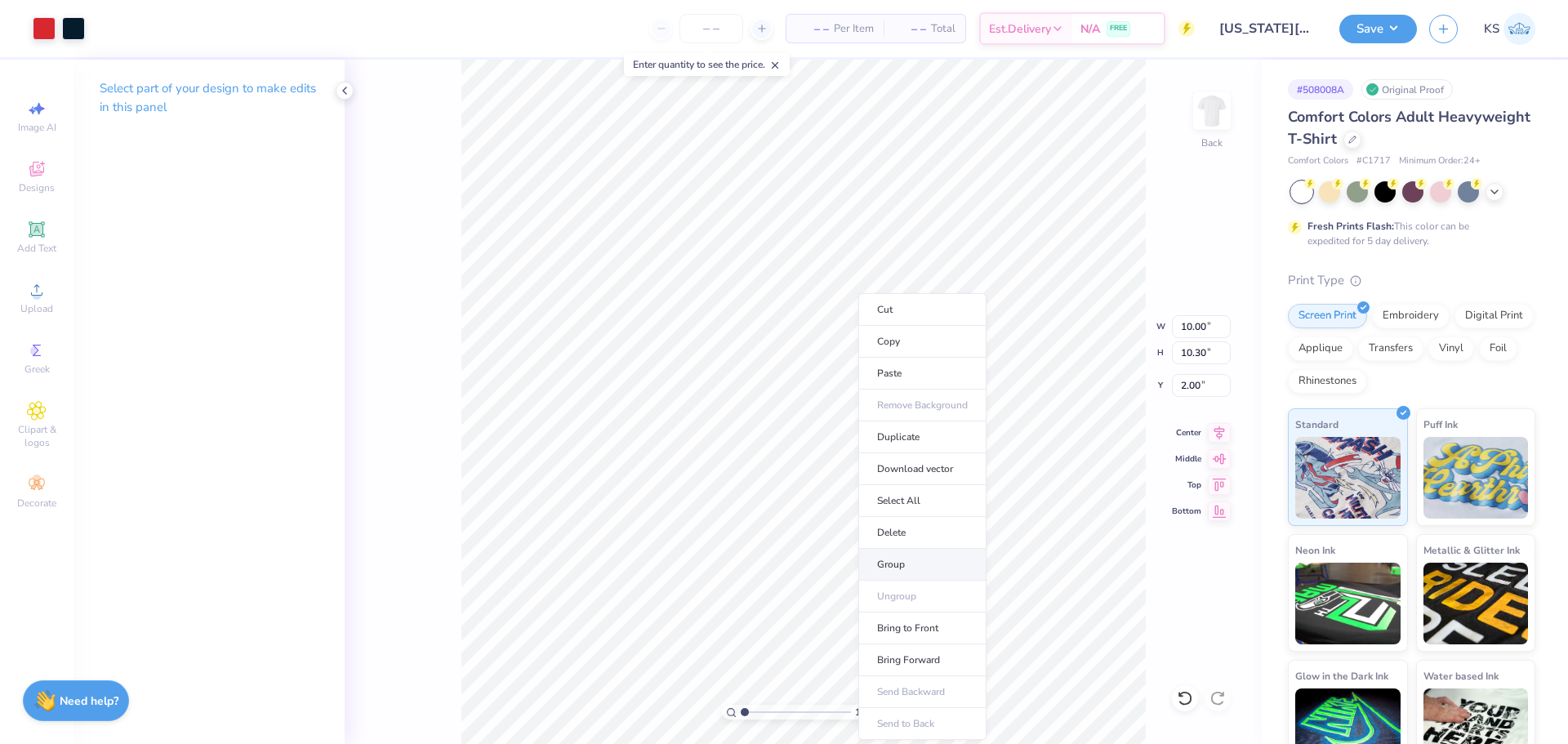
click at [918, 564] on li "Group" at bounding box center [922, 565] width 129 height 32
click at [1374, 34] on button "Save" at bounding box center [1377, 26] width 78 height 28
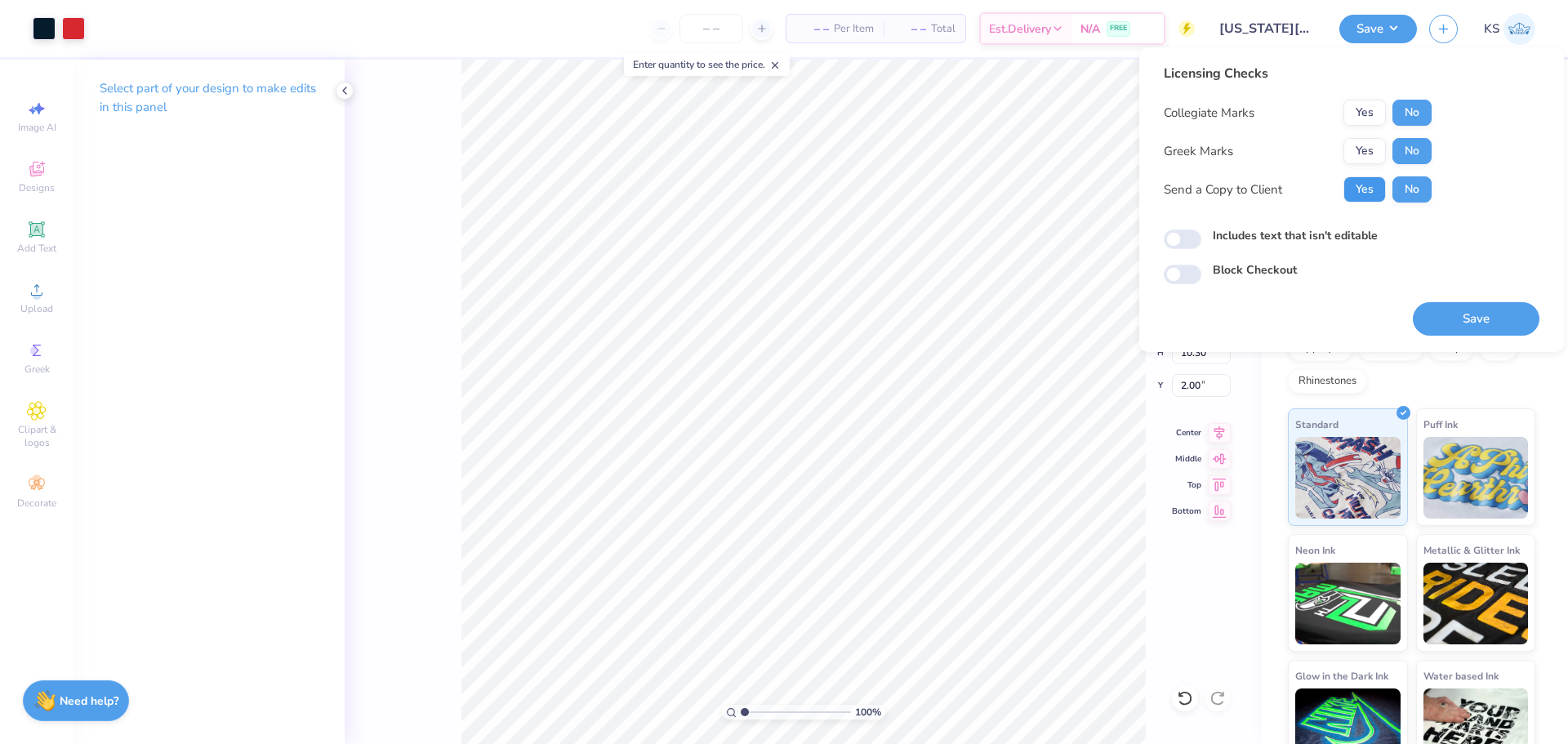
click at [1370, 192] on button "Yes" at bounding box center [1364, 190] width 42 height 26
click at [1464, 316] on button "Save" at bounding box center [1476, 319] width 127 height 34
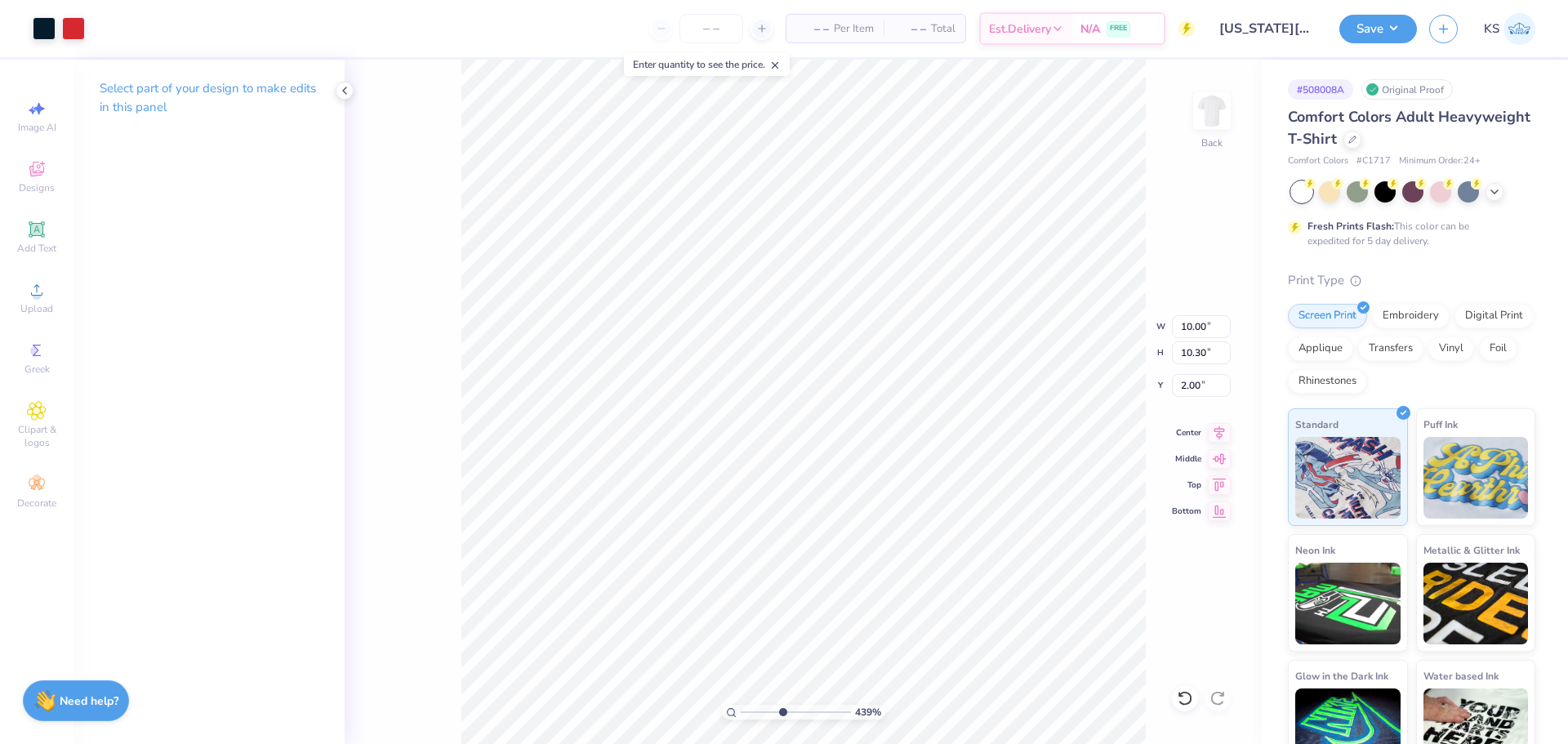
type input "1"
drag, startPoint x: 765, startPoint y: 710, endPoint x: 424, endPoint y: 681, distance: 342.2
click at [741, 705] on input "range" at bounding box center [795, 713] width 110 height 15
